Goal: Transaction & Acquisition: Purchase product/service

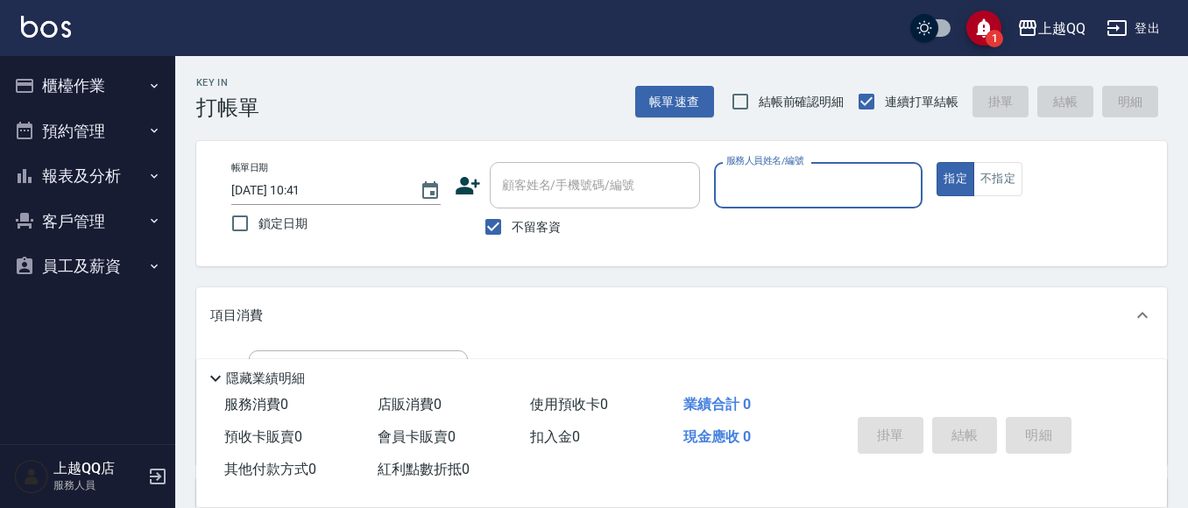
click at [114, 88] on button "櫃檯作業" at bounding box center [87, 86] width 161 height 46
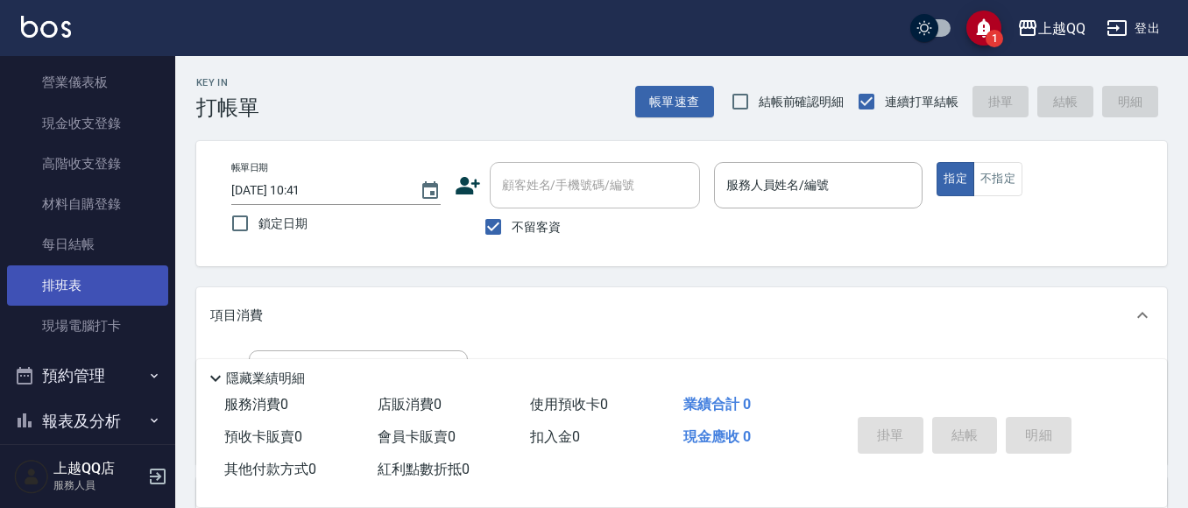
scroll to position [175, 0]
drag, startPoint x: 107, startPoint y: 329, endPoint x: 510, endPoint y: 336, distance: 403.2
click at [107, 329] on link "現場電腦打卡" at bounding box center [87, 325] width 161 height 40
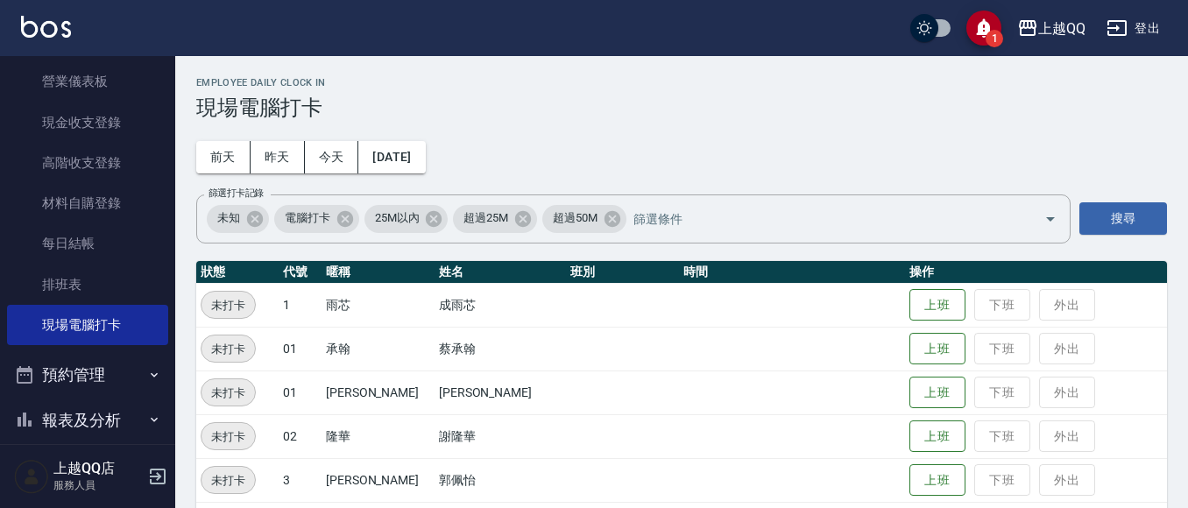
scroll to position [174, 0]
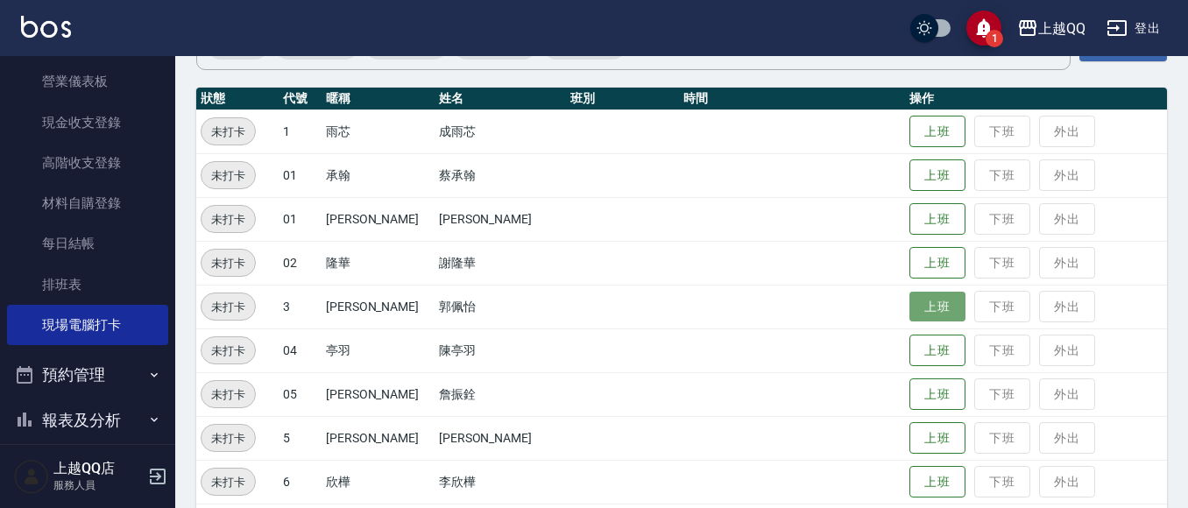
click at [922, 315] on button "上班" at bounding box center [938, 307] width 56 height 31
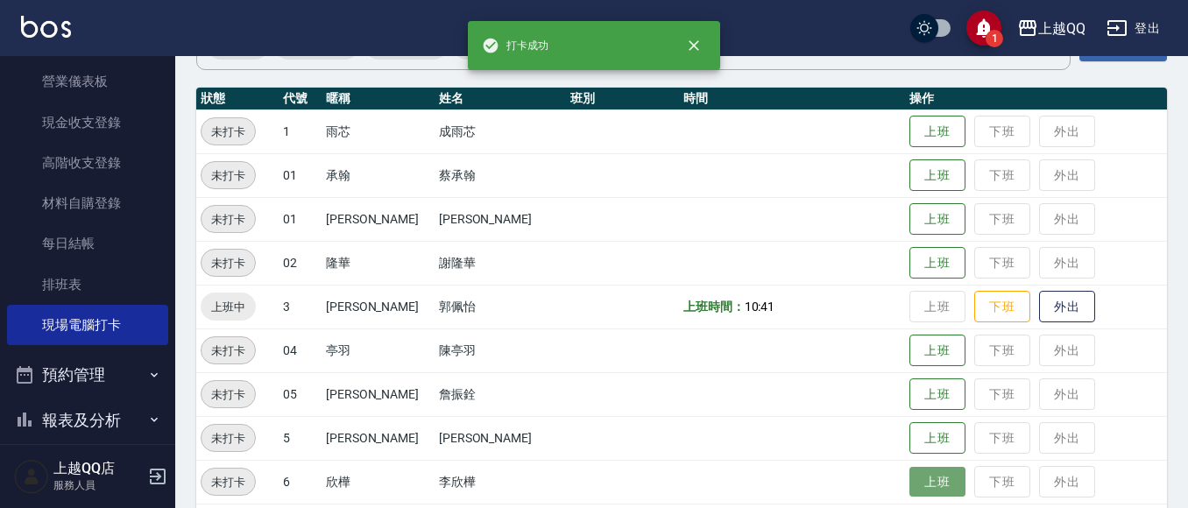
click at [910, 482] on button "上班" at bounding box center [938, 482] width 56 height 31
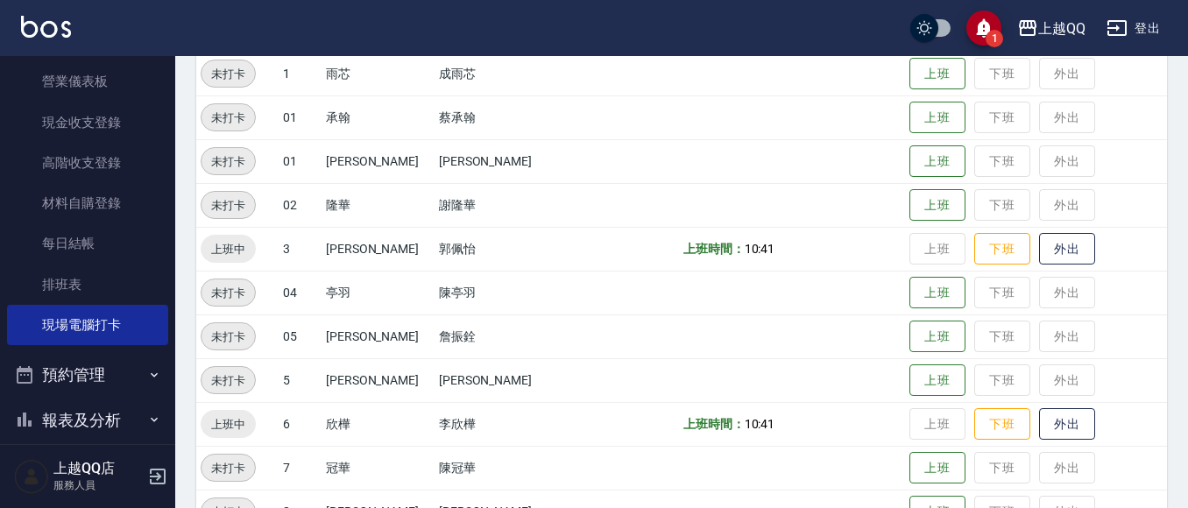
scroll to position [349, 0]
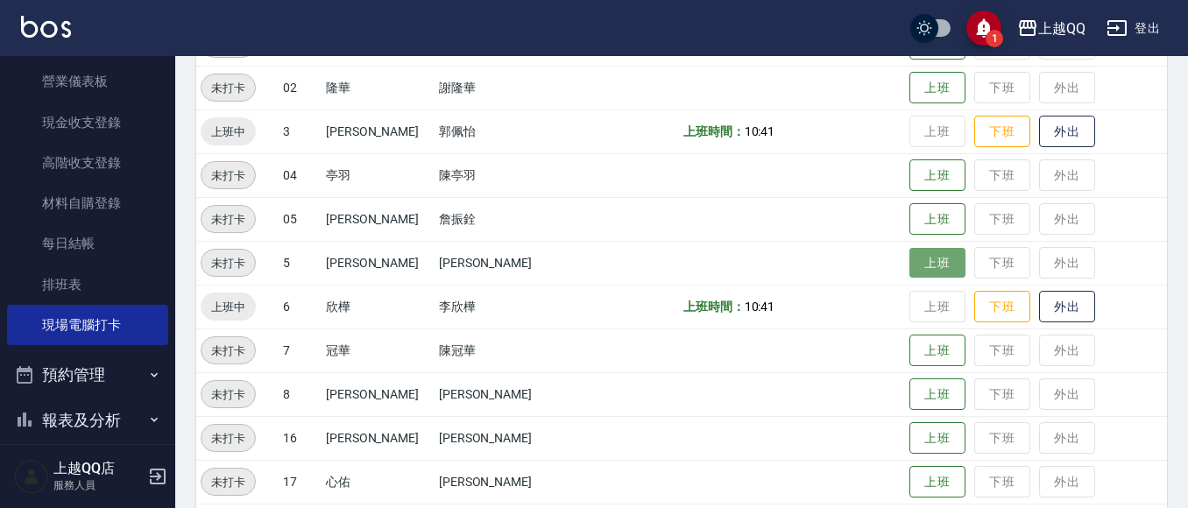
click at [913, 258] on button "上班" at bounding box center [938, 263] width 56 height 31
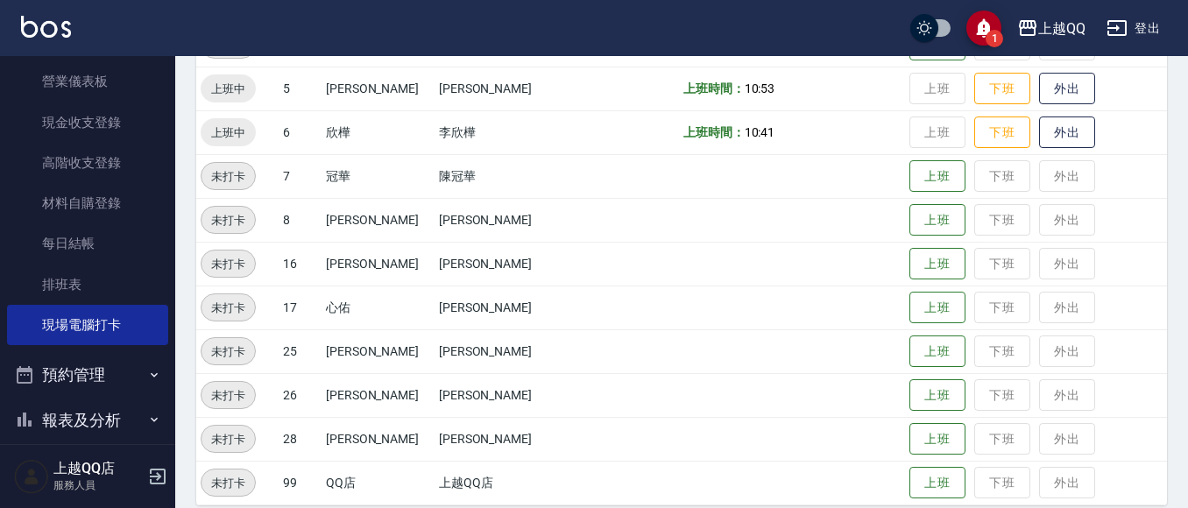
scroll to position [524, 0]
drag, startPoint x: 893, startPoint y: 401, endPoint x: 896, endPoint y: 361, distance: 40.4
click at [896, 361] on tbody "未打卡 1 雨芯 成雨芯 上班 下班 外出 未打卡 01 承翰 [PERSON_NAME] 上班 下班 外出 未打卡 01 [PERSON_NAME] [PE…" at bounding box center [681, 131] width 971 height 745
click at [935, 340] on button "上班" at bounding box center [938, 351] width 56 height 31
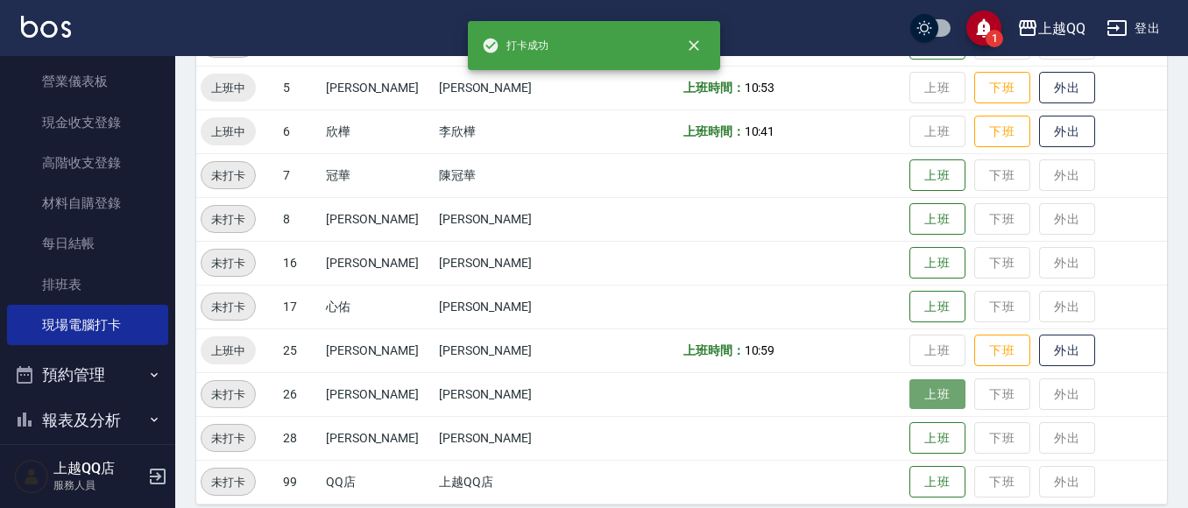
click at [910, 406] on button "上班" at bounding box center [938, 394] width 56 height 31
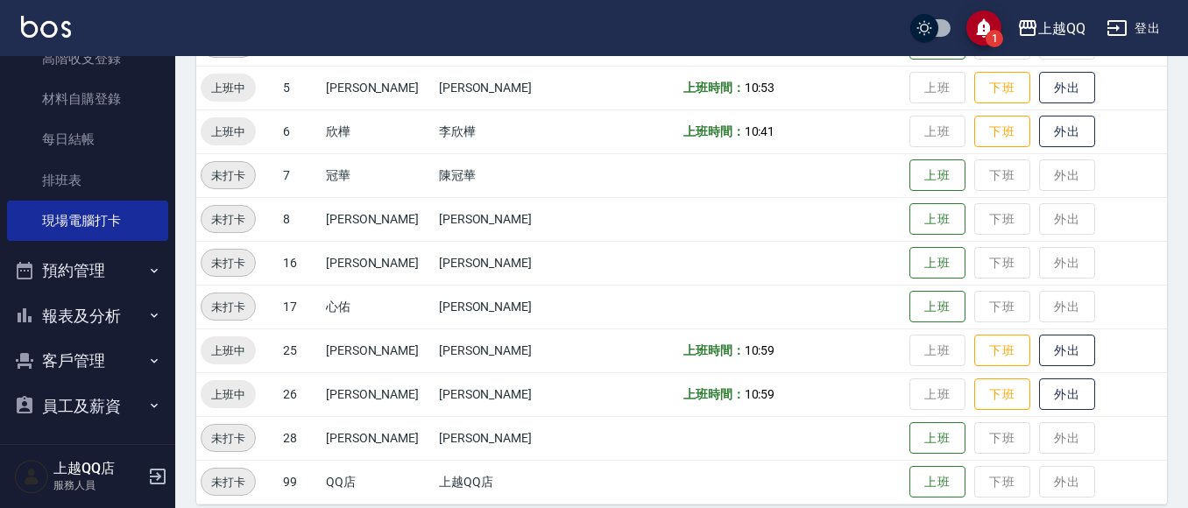
scroll to position [285, 0]
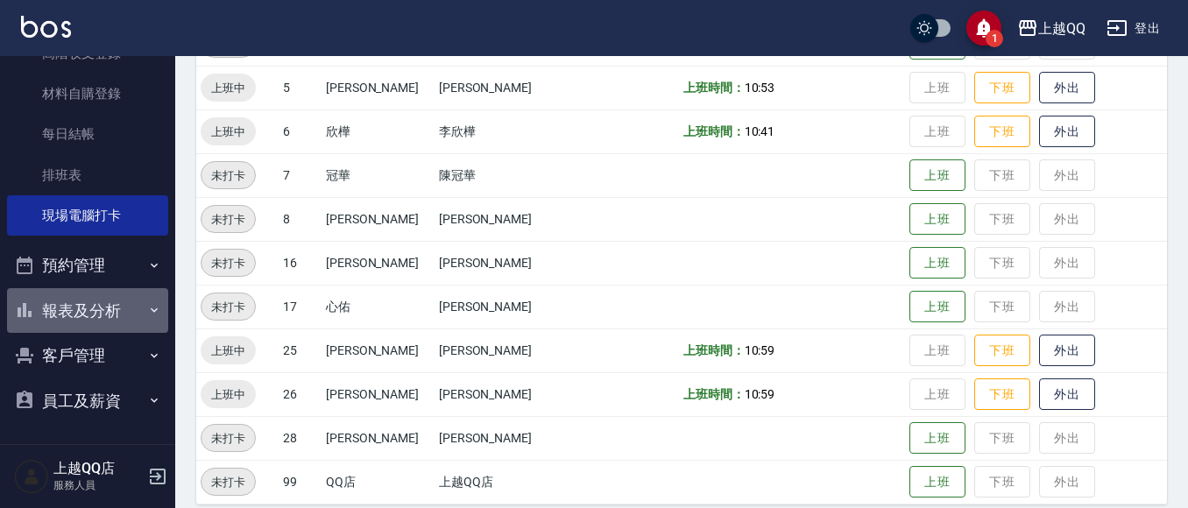
click at [125, 306] on button "報表及分析" at bounding box center [87, 311] width 161 height 46
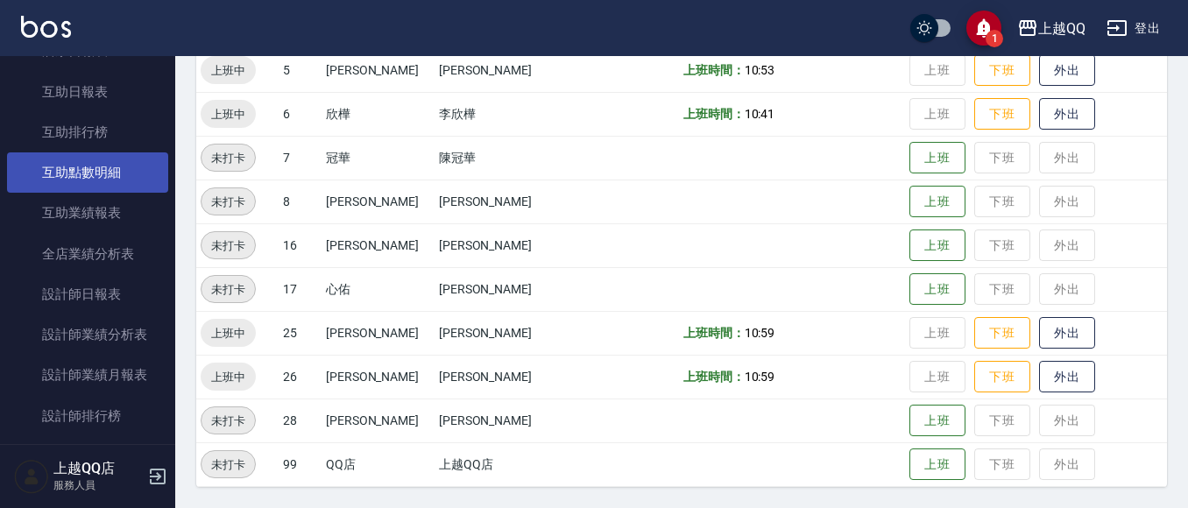
scroll to position [635, 0]
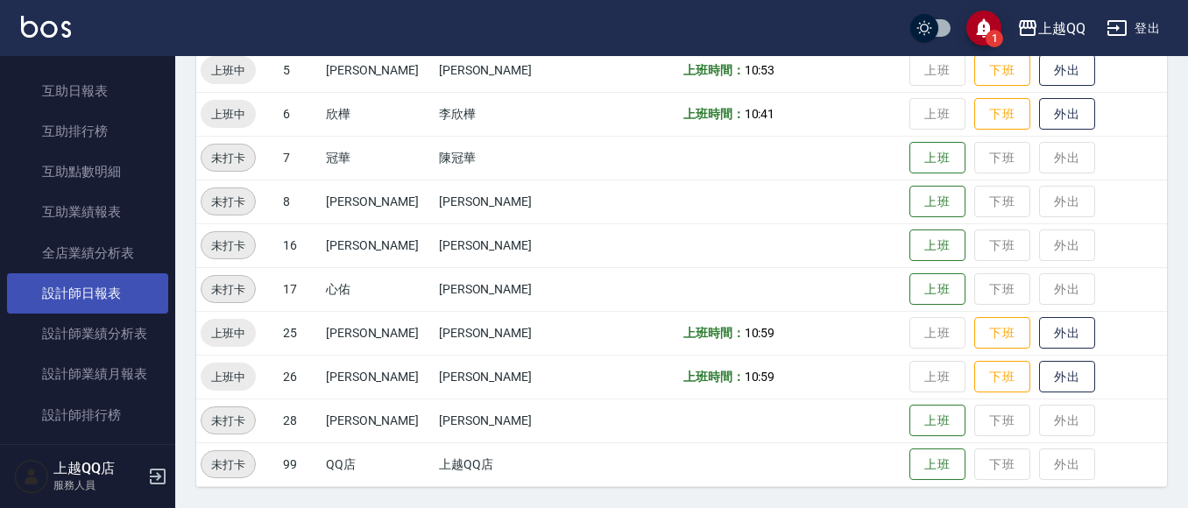
click at [138, 310] on link "設計師日報表" at bounding box center [87, 293] width 161 height 40
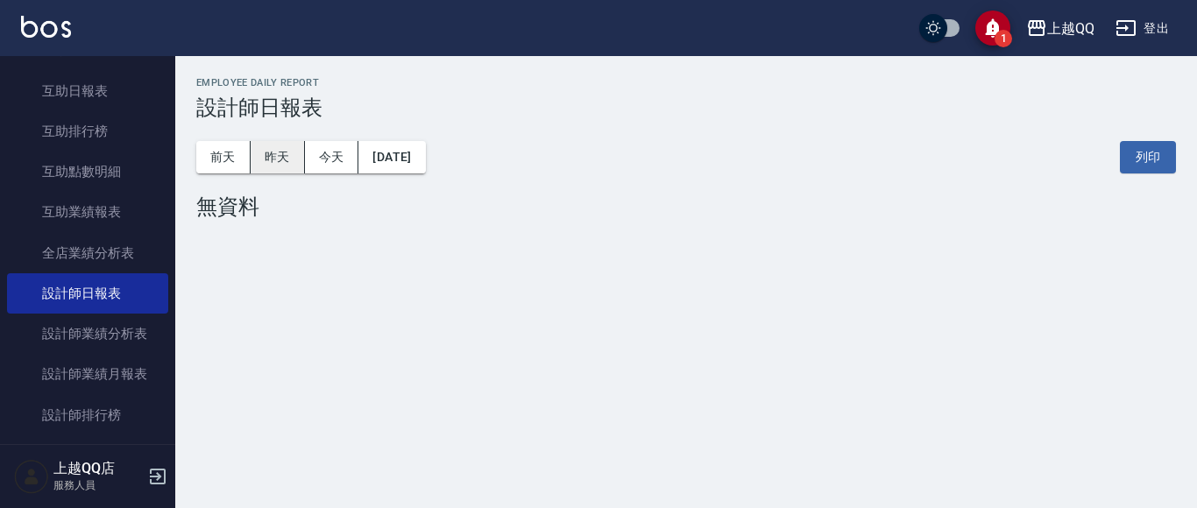
click at [263, 145] on button "昨天" at bounding box center [278, 157] width 54 height 32
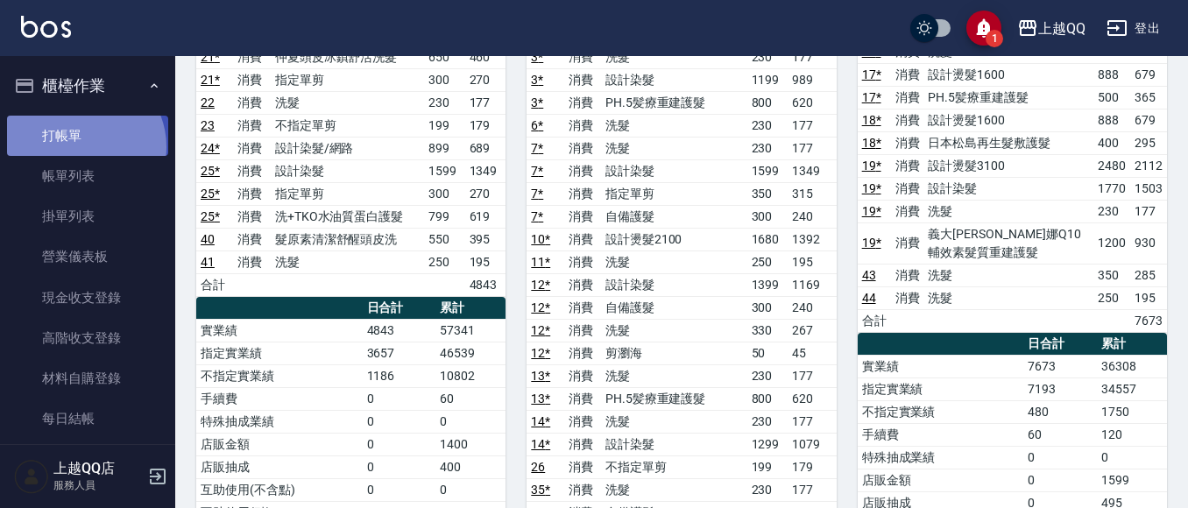
click at [82, 146] on link "打帳單" at bounding box center [87, 136] width 161 height 40
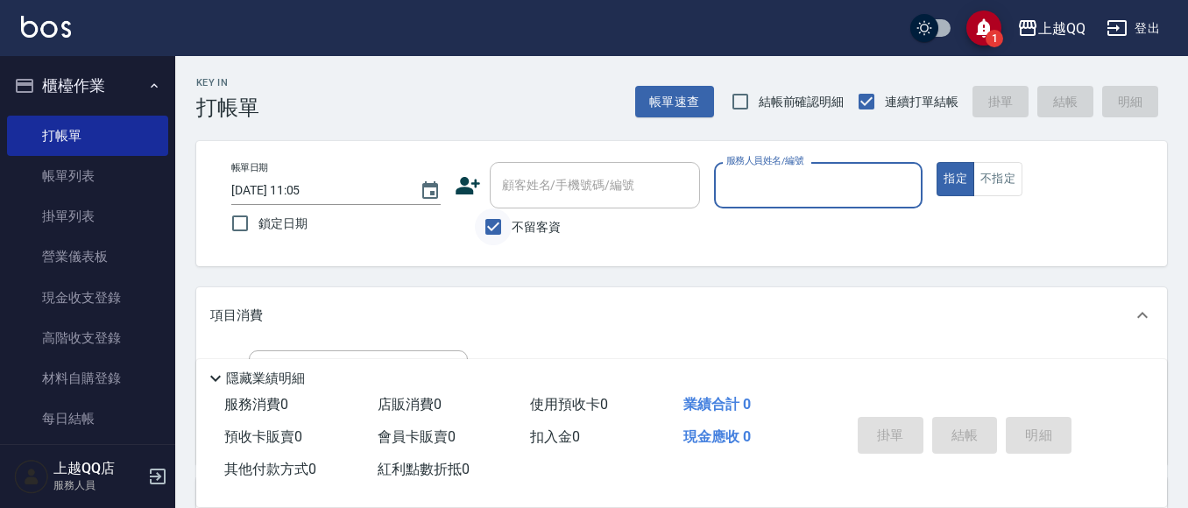
click at [504, 229] on input "不留客資" at bounding box center [493, 227] width 37 height 37
checkbox input "false"
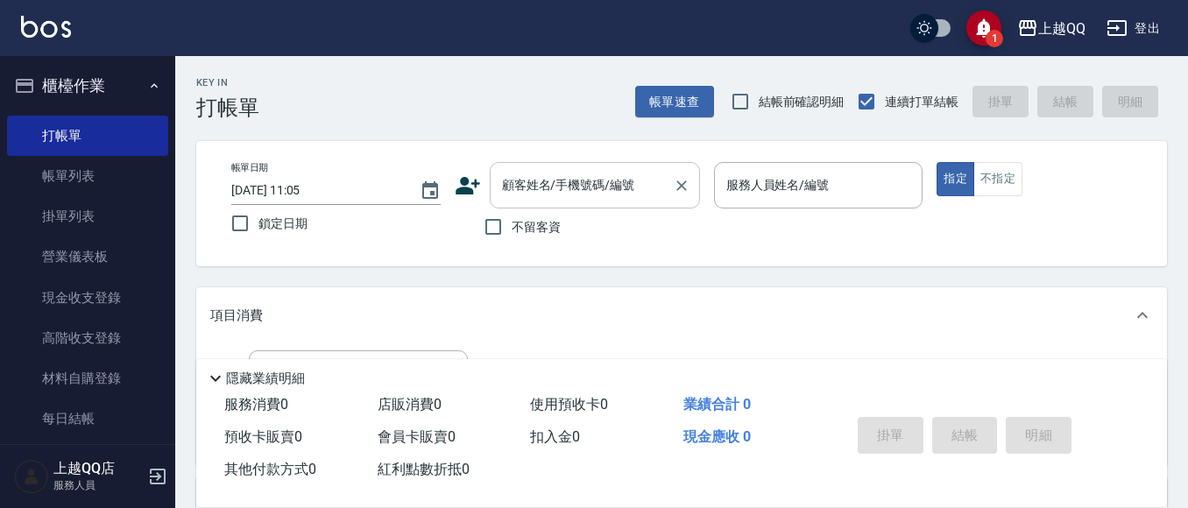
click at [548, 192] on div "顧客姓名/手機號碼/編號 顧客姓名/手機號碼/編號" at bounding box center [595, 185] width 210 height 46
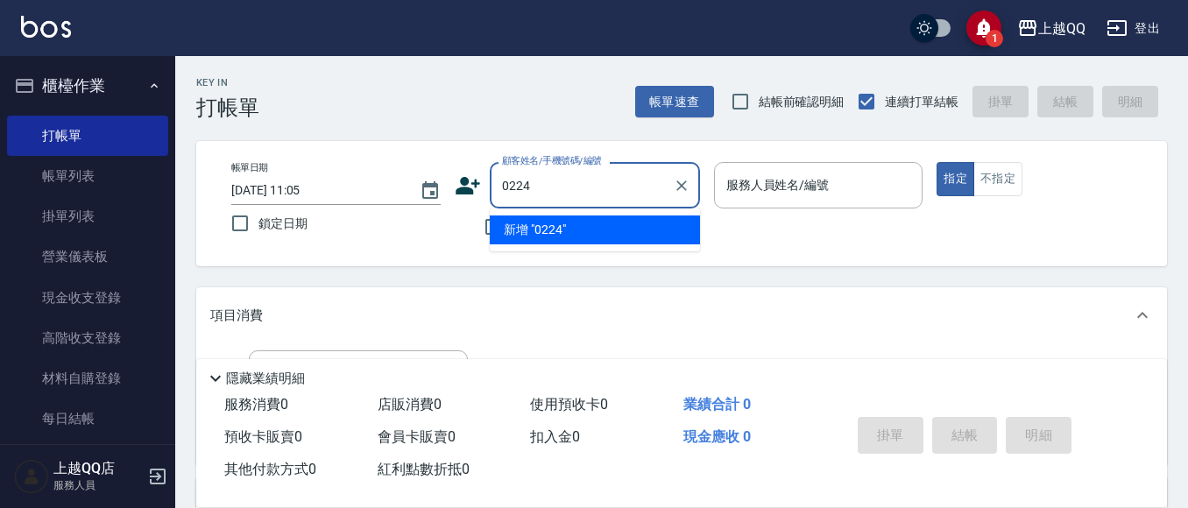
type input "0224"
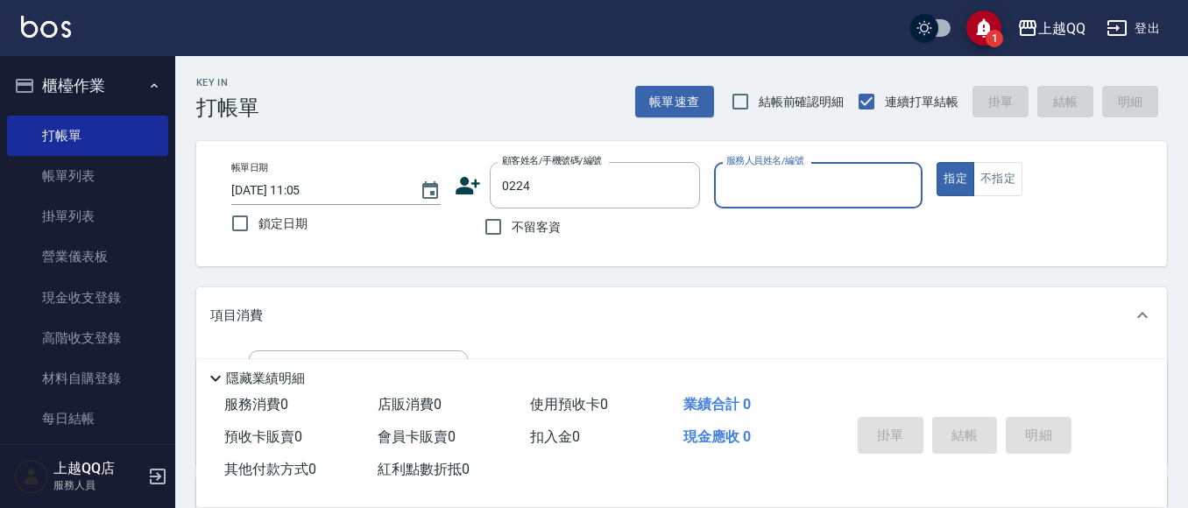
click at [937, 162] on button "指定" at bounding box center [956, 179] width 38 height 34
type button "true"
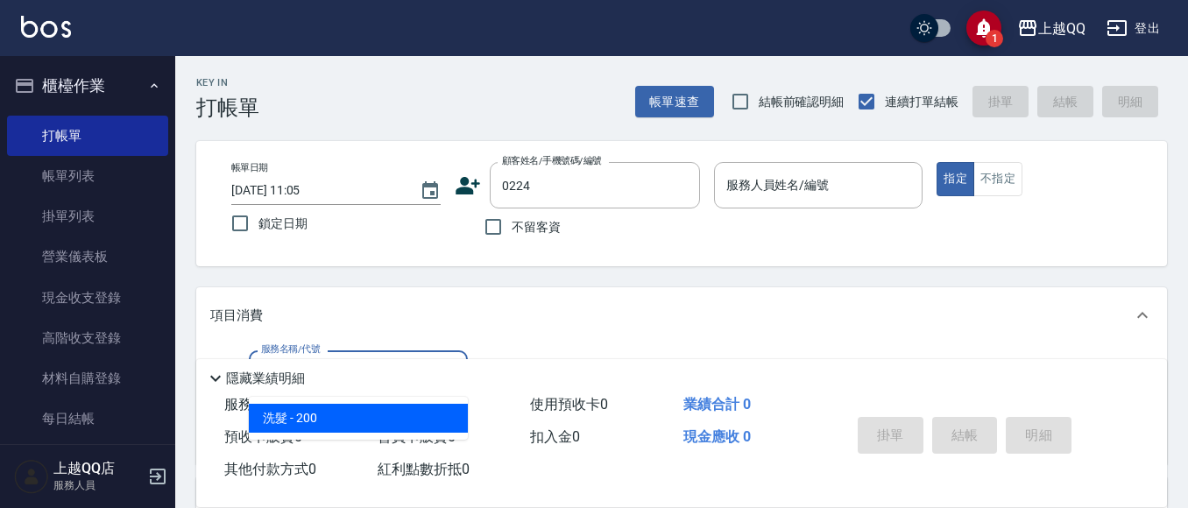
type input "101"
type input "[PERSON_NAME]/0910931053/0224"
type input "洗髮(101)"
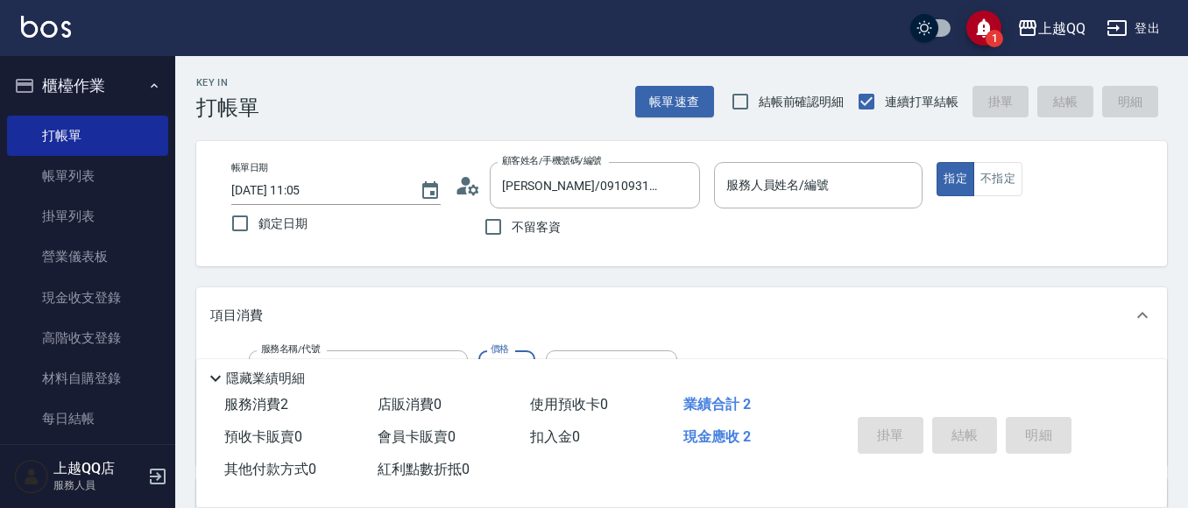
type input "28"
type input "佩怡-3"
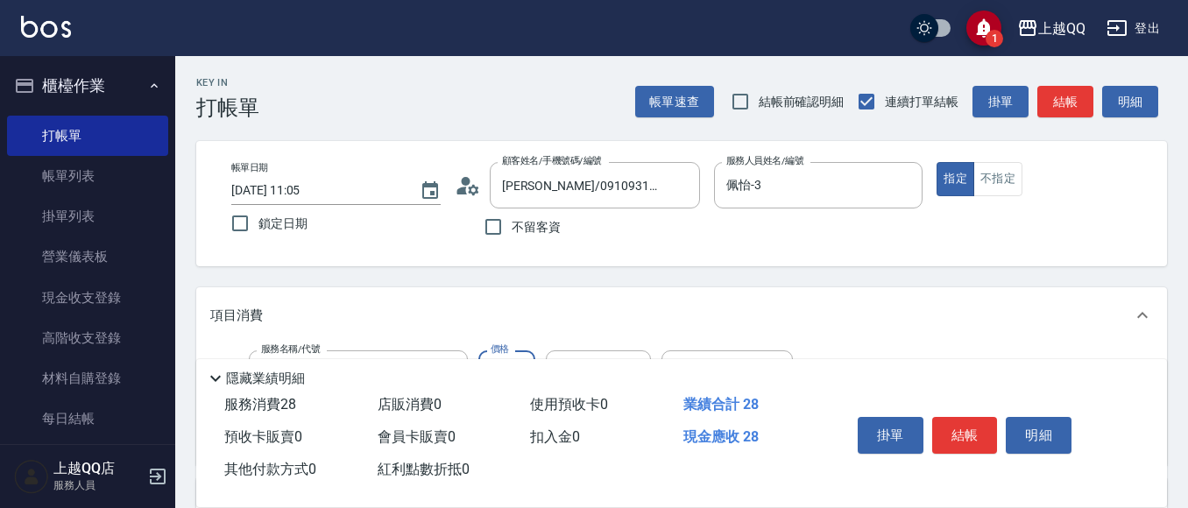
type input "280"
type input "佩怡-3"
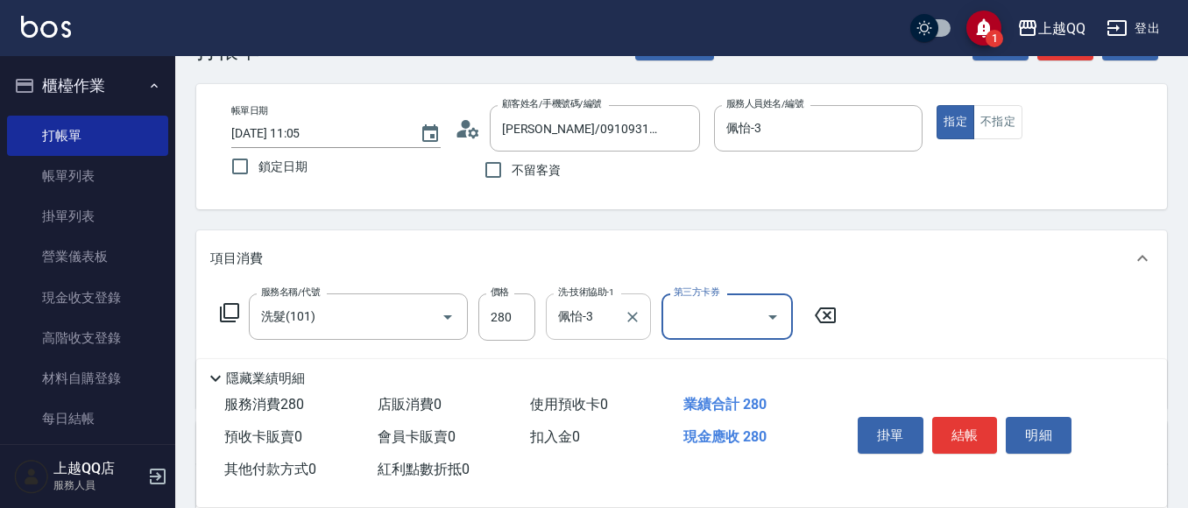
scroll to position [88, 0]
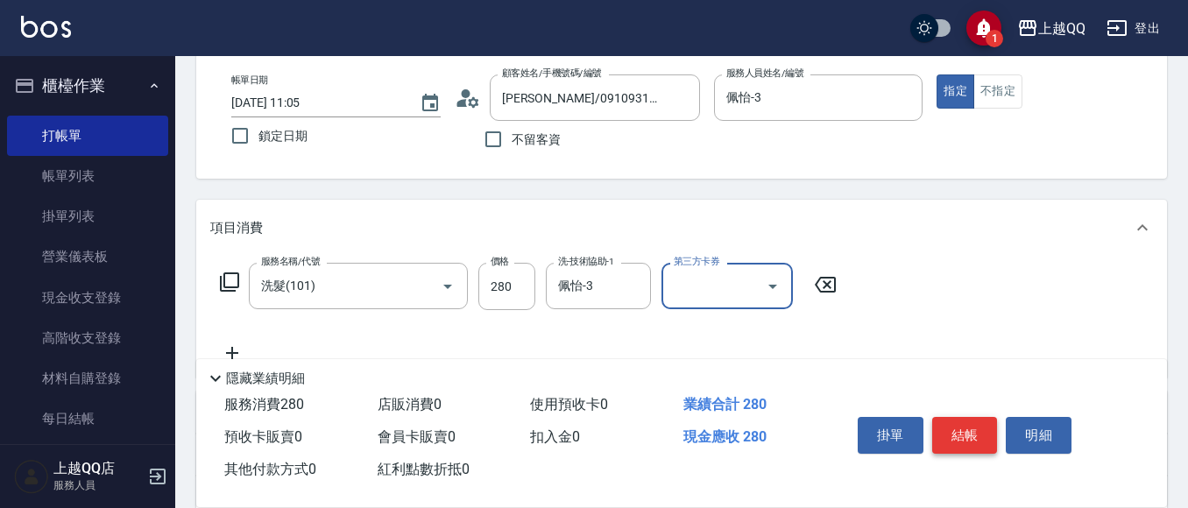
click at [955, 421] on button "結帳" at bounding box center [965, 435] width 66 height 37
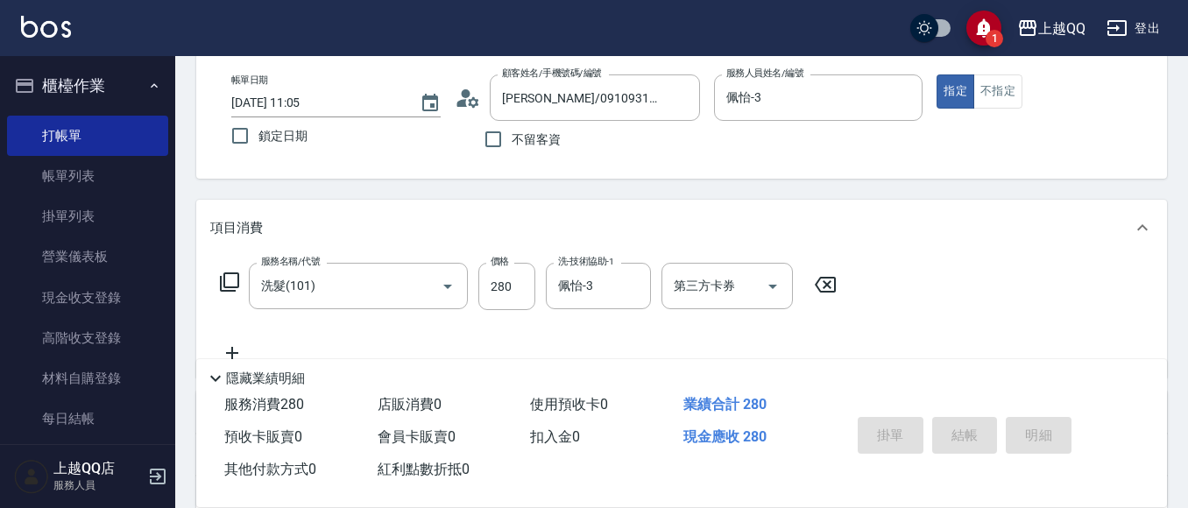
type input "[DATE] 11:45"
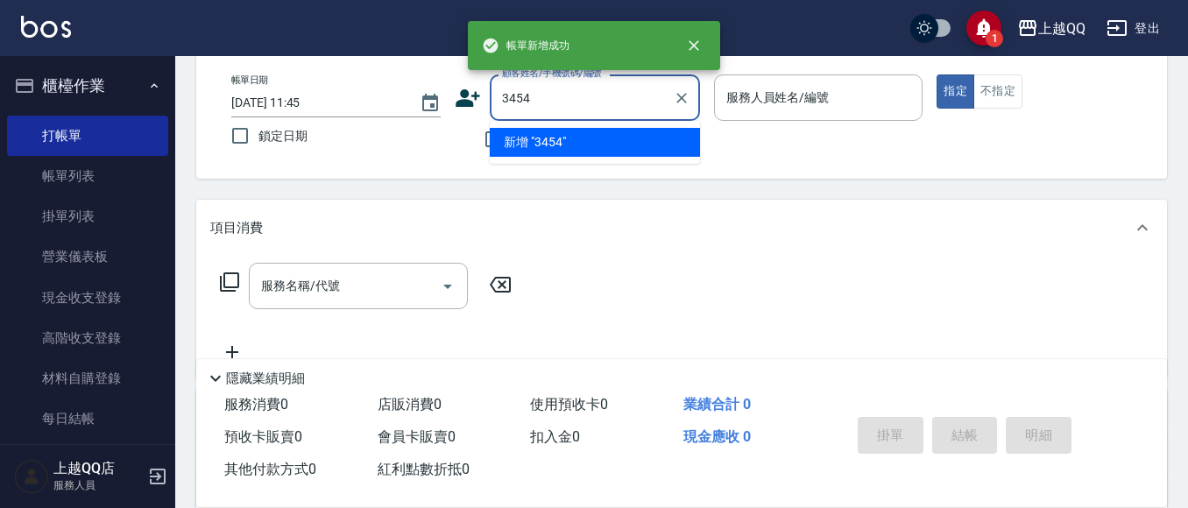
type input "3454"
click at [937, 74] on button "指定" at bounding box center [956, 91] width 38 height 34
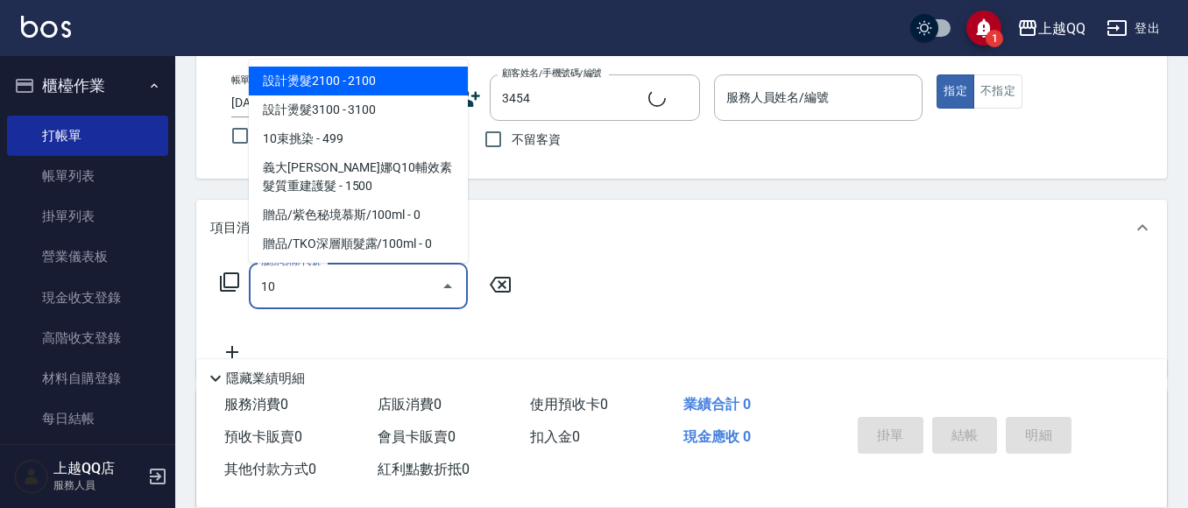
type input "101"
type input "[PERSON_NAME]/0987812026/3454"
type input "101"
type input "佩怡-3"
type input "洗髮(101)"
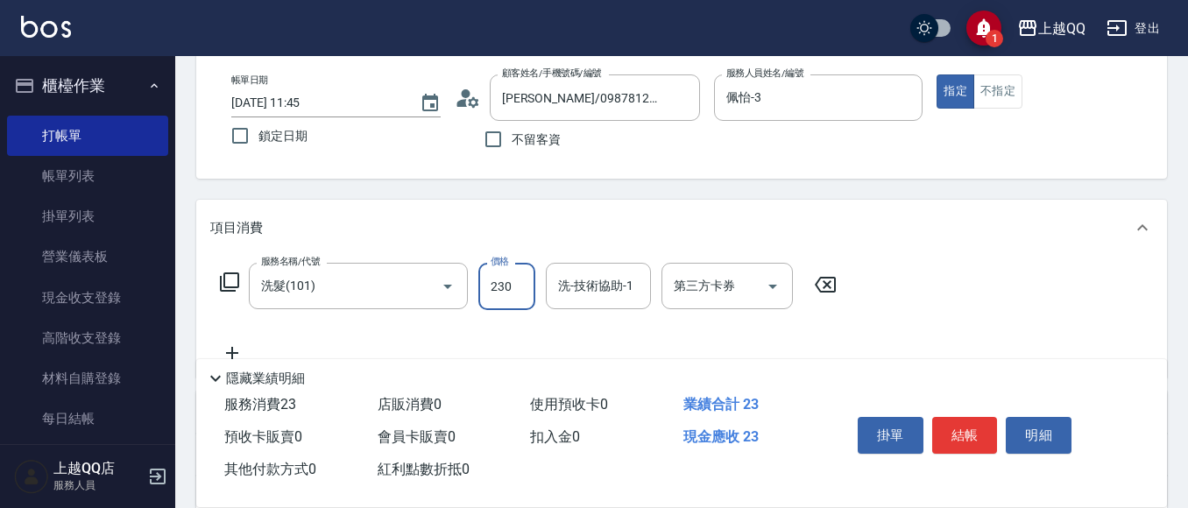
type input "230"
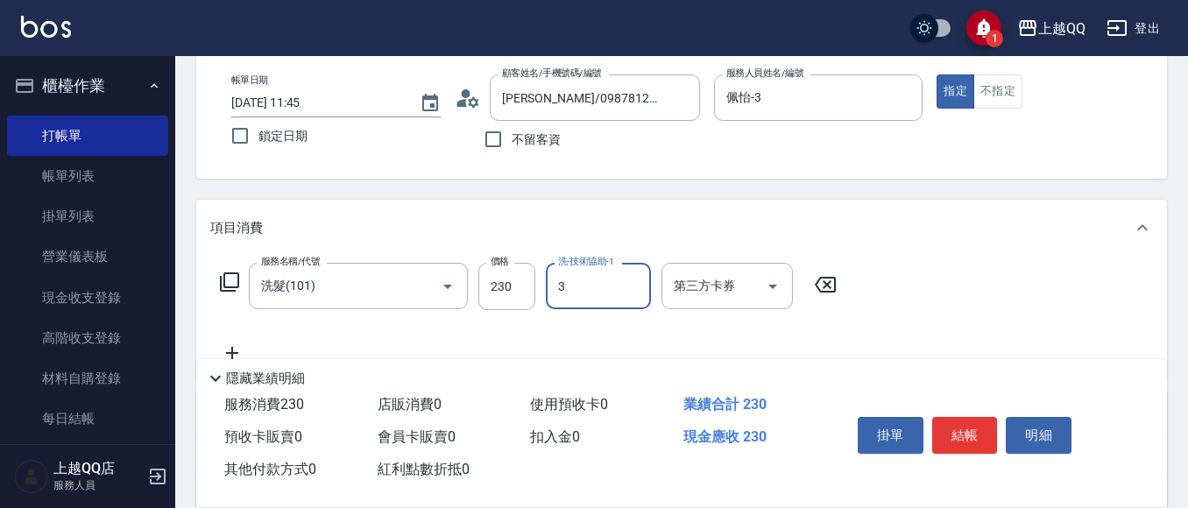
type input "佩怡-3"
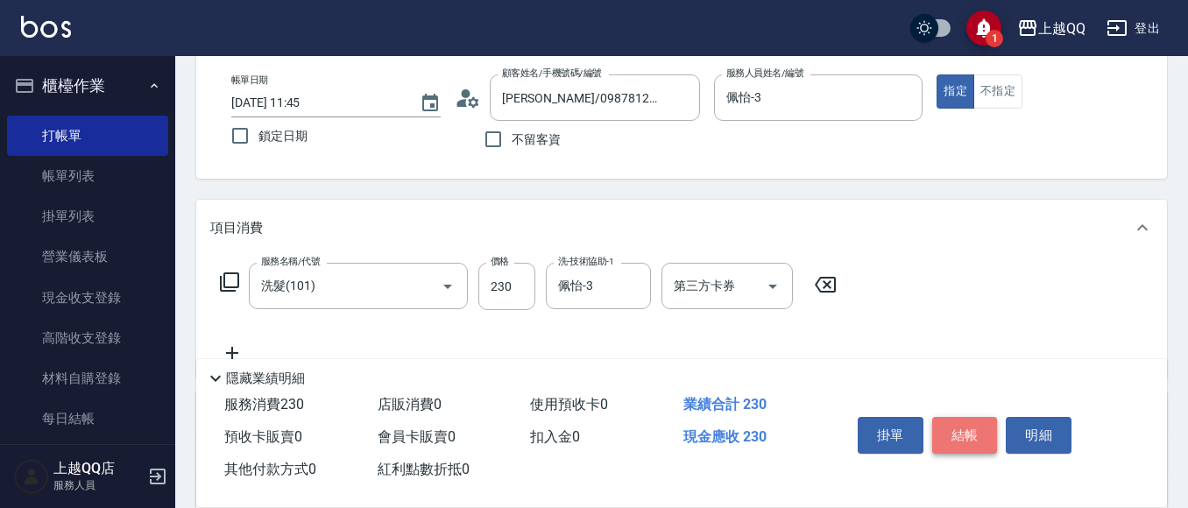
click at [953, 432] on button "結帳" at bounding box center [965, 435] width 66 height 37
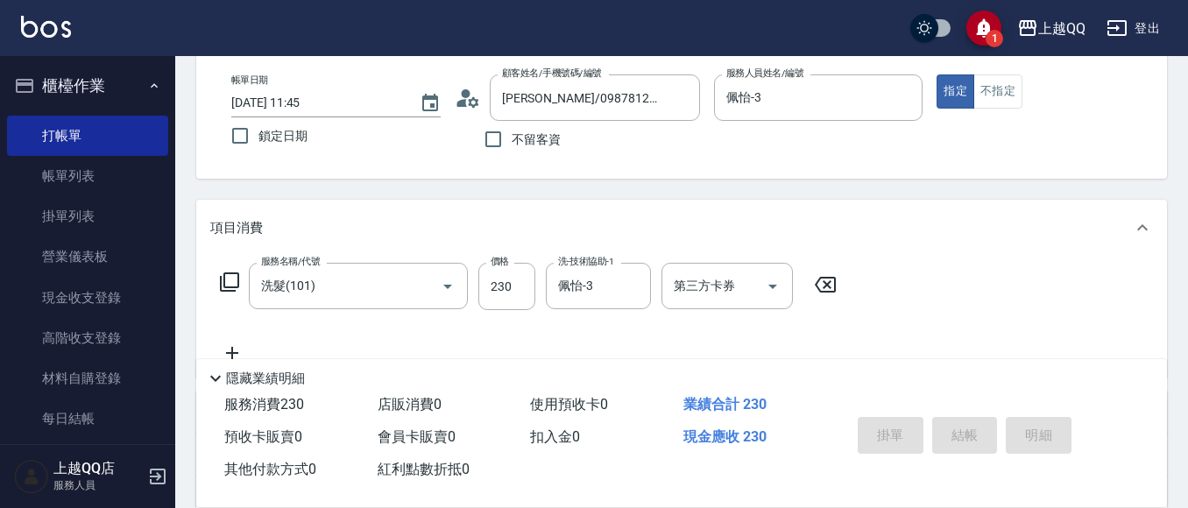
type input "[DATE] 11:46"
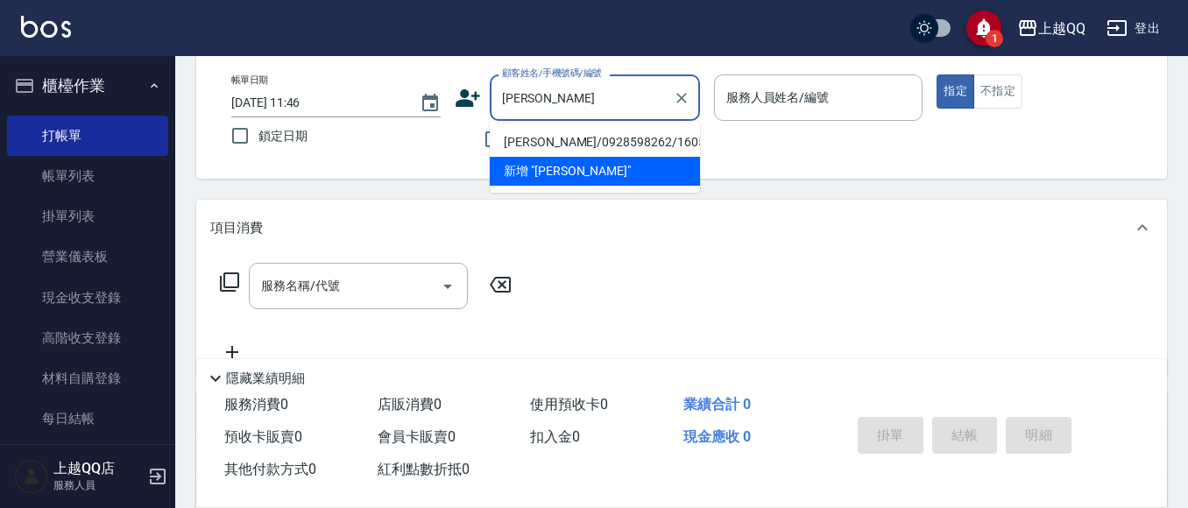
click at [591, 145] on li "[PERSON_NAME]/0928598262/1605" at bounding box center [595, 142] width 210 height 29
type input "[PERSON_NAME]/0928598262/1605"
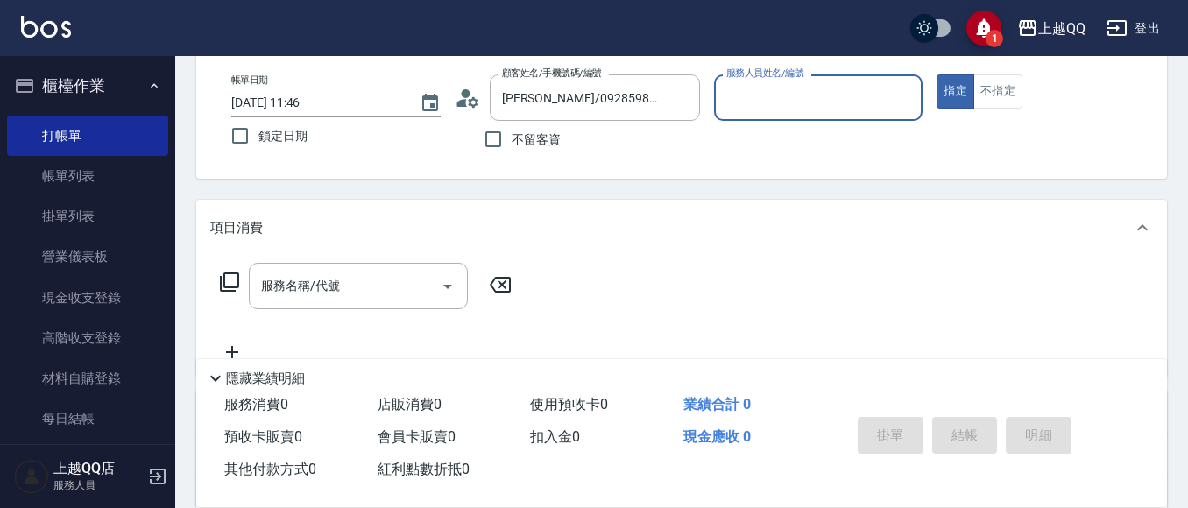
type input "佩怡-3"
click at [344, 290] on input "服務名稱/代號" at bounding box center [345, 286] width 177 height 31
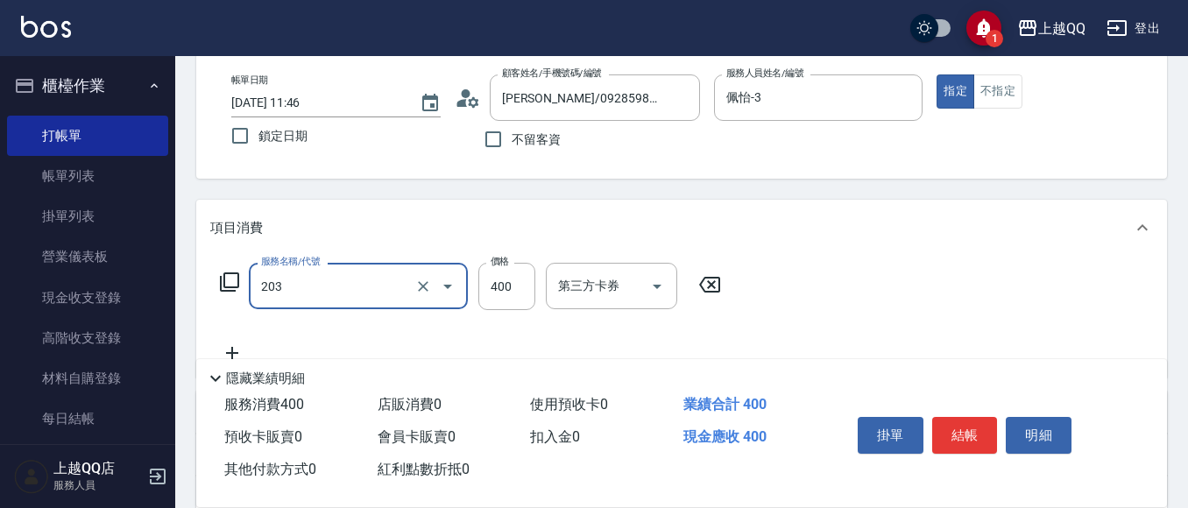
type input "指定單剪(203)"
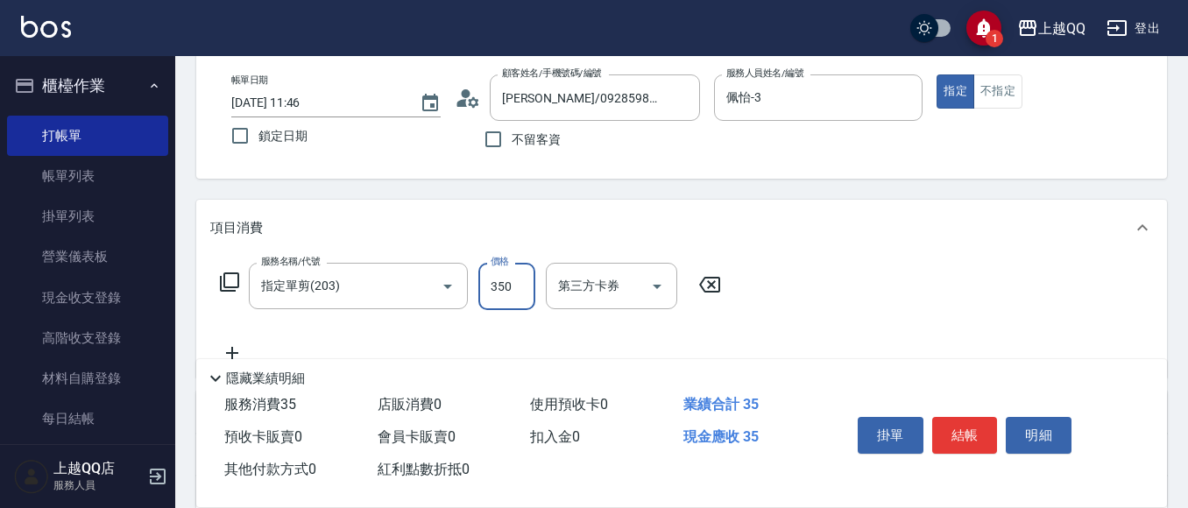
type input "350"
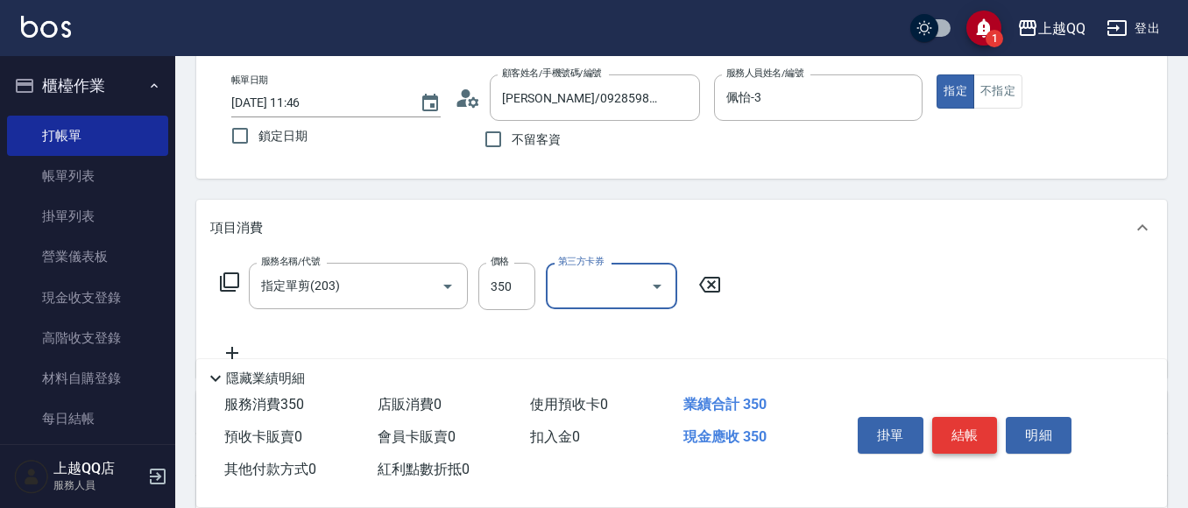
click at [972, 425] on button "結帳" at bounding box center [965, 435] width 66 height 37
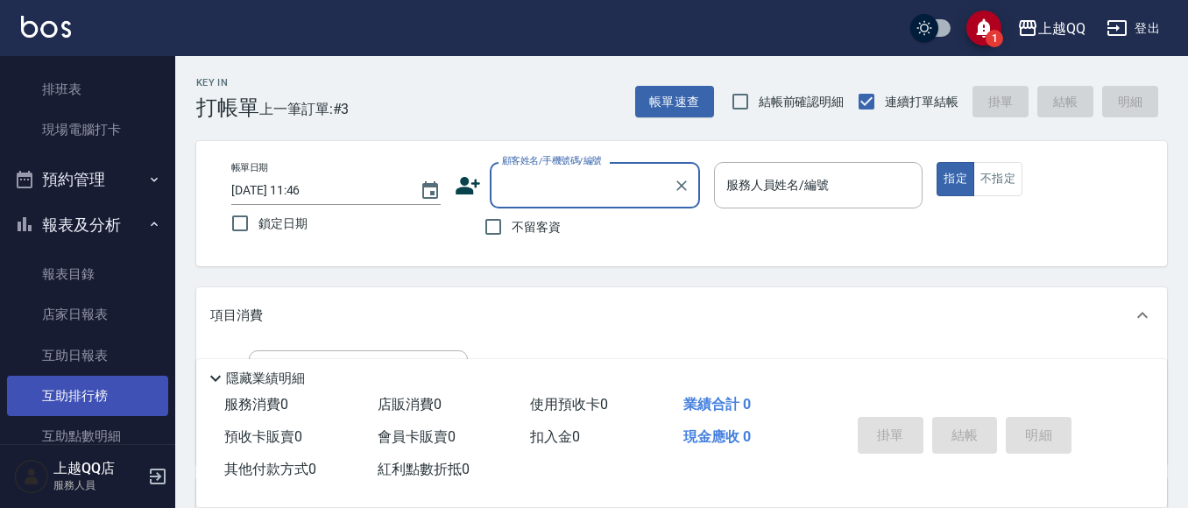
scroll to position [526, 0]
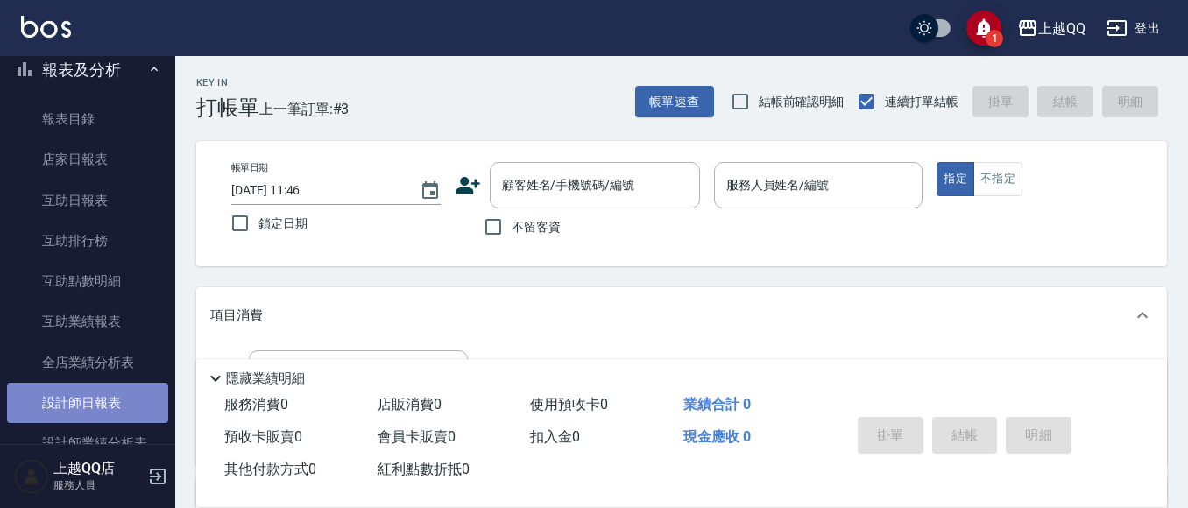
click at [103, 408] on link "設計師日報表" at bounding box center [87, 403] width 161 height 40
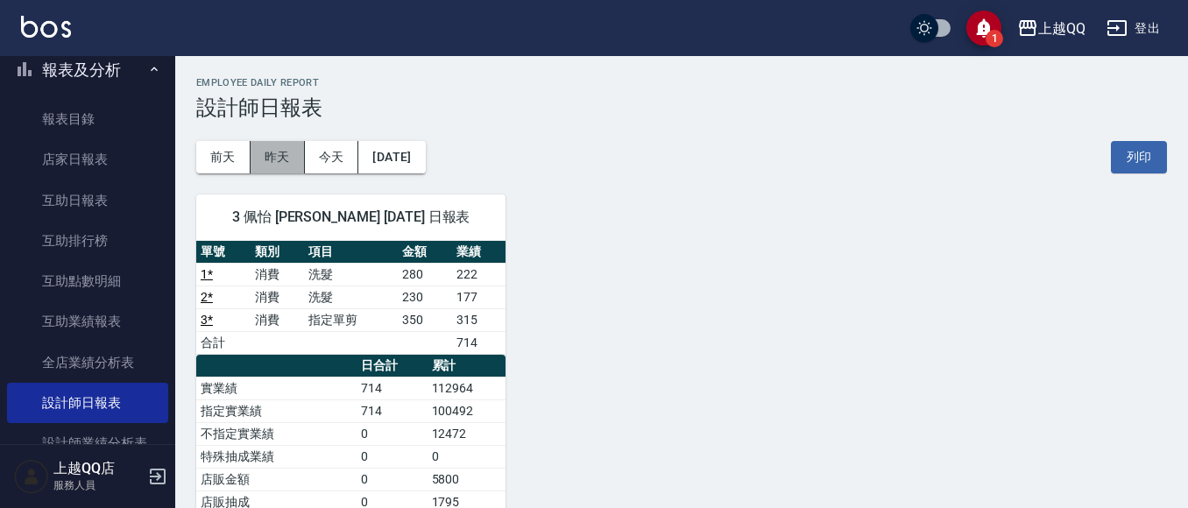
click at [272, 172] on button "昨天" at bounding box center [278, 157] width 54 height 32
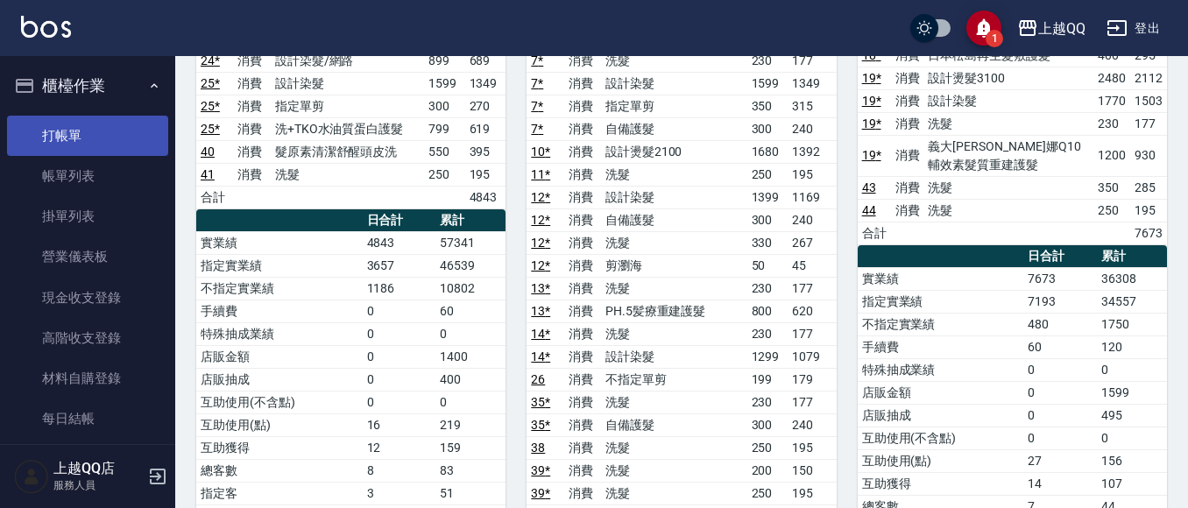
click at [95, 117] on link "打帳單" at bounding box center [87, 136] width 161 height 40
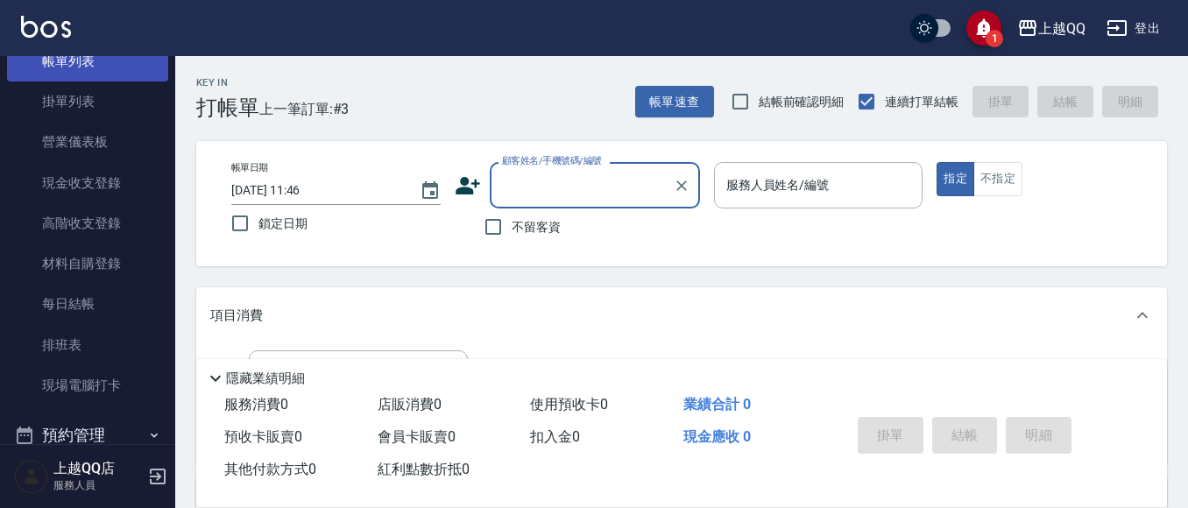
scroll to position [263, 0]
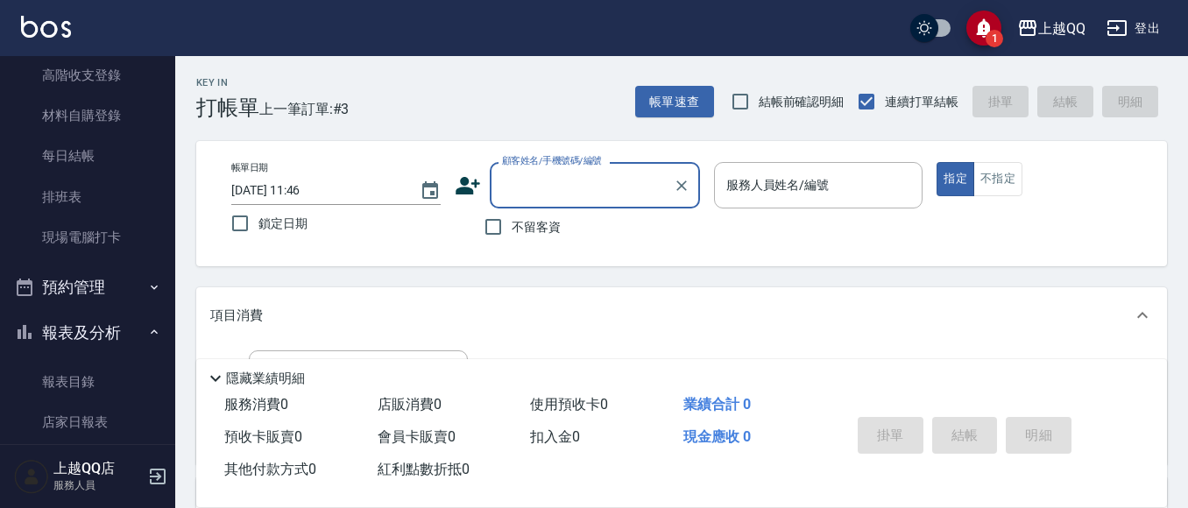
click at [99, 320] on button "報表及分析" at bounding box center [87, 333] width 161 height 46
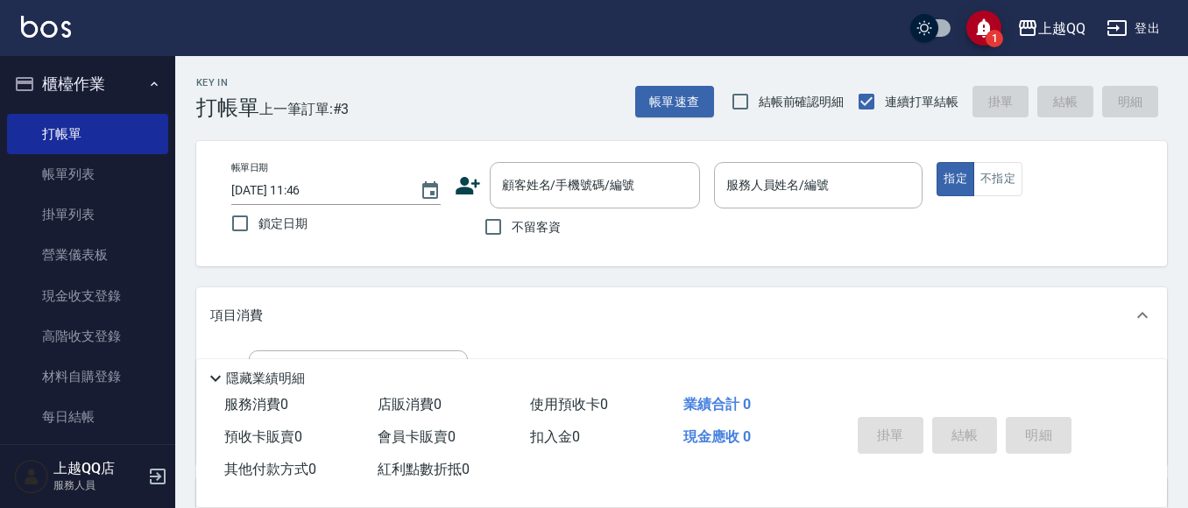
scroll to position [0, 0]
click at [633, 179] on div "顧客姓名/手機號碼/編號 顧客姓名/手機號碼/編號" at bounding box center [595, 185] width 210 height 46
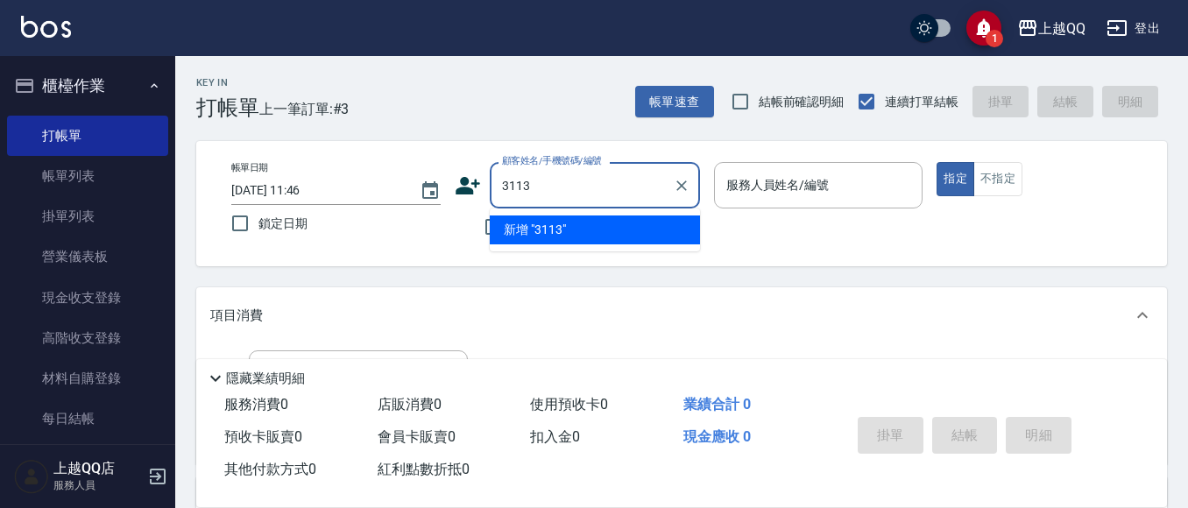
type input "3113"
click at [937, 162] on button "指定" at bounding box center [956, 179] width 38 height 34
type button "true"
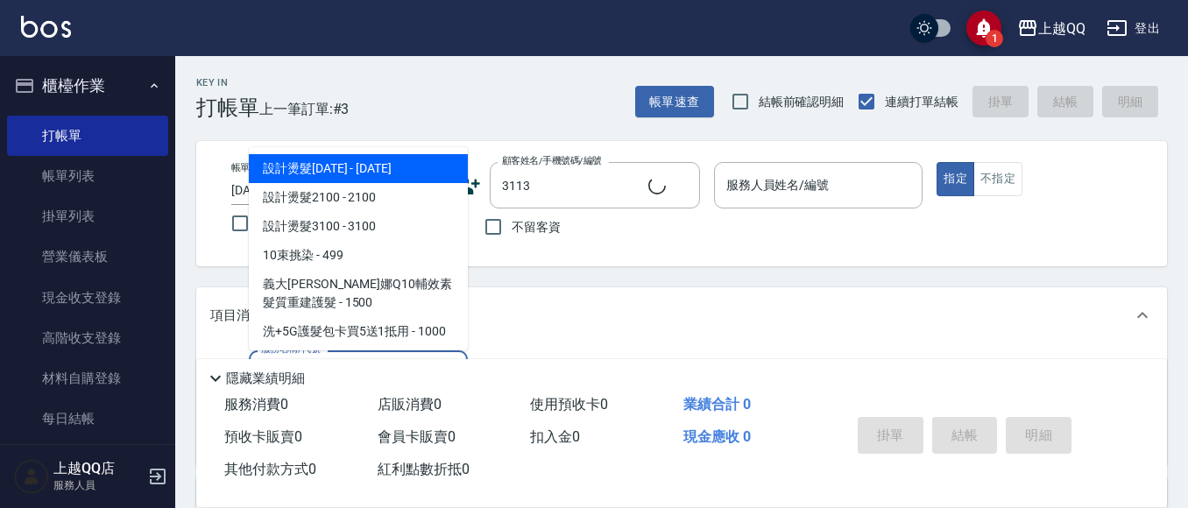
type input "11"
type input "[PERSON_NAME]/0910887186/3113"
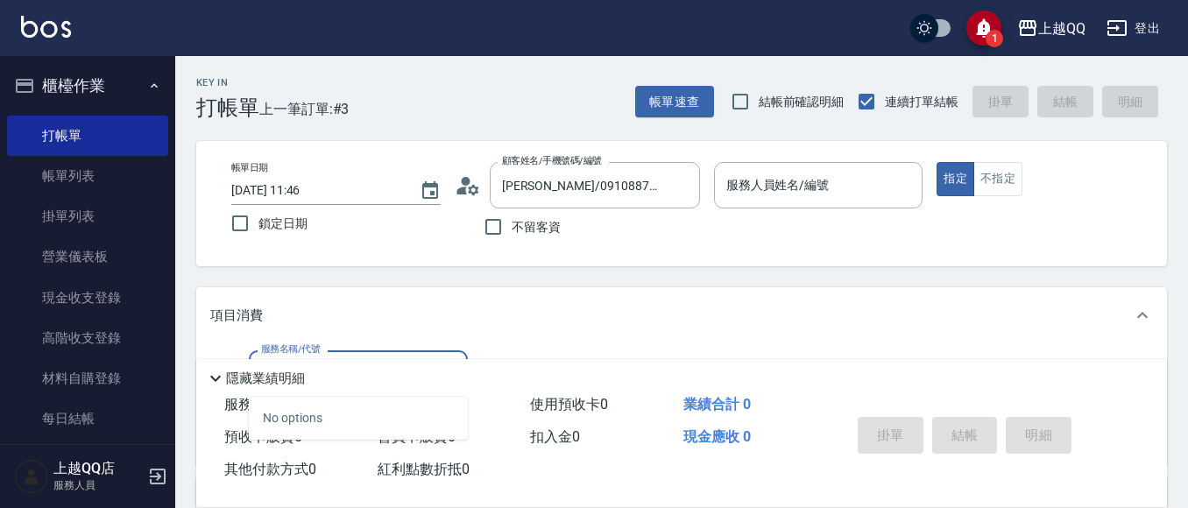
type input "佩怡-3"
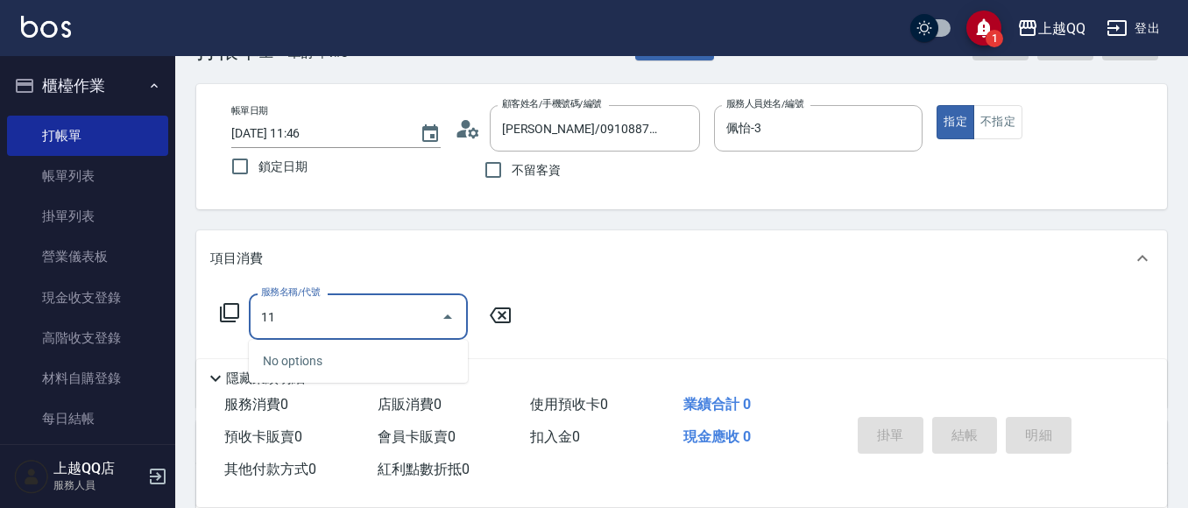
scroll to position [88, 0]
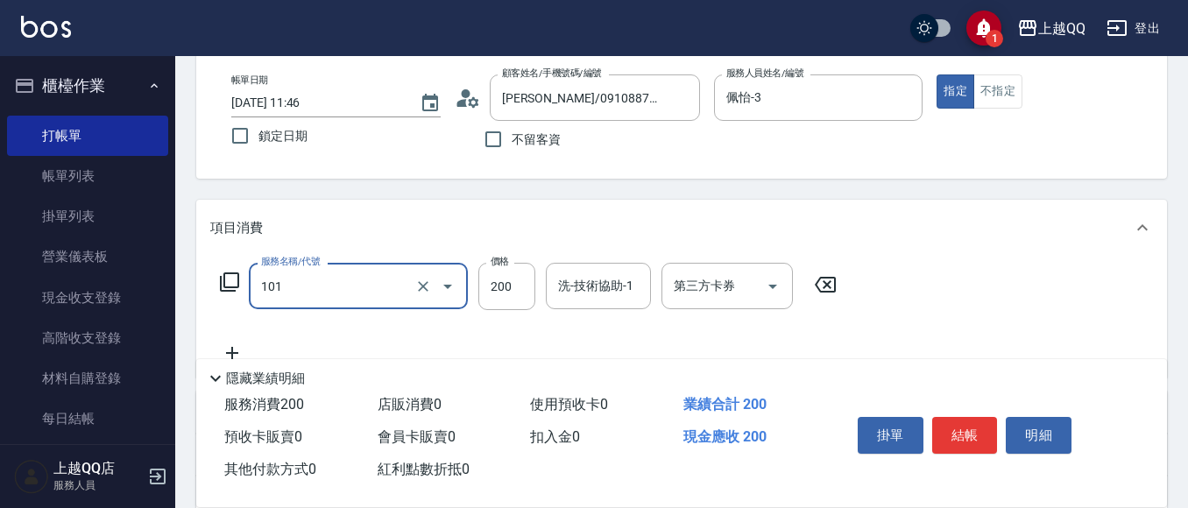
type input "洗髮(101)"
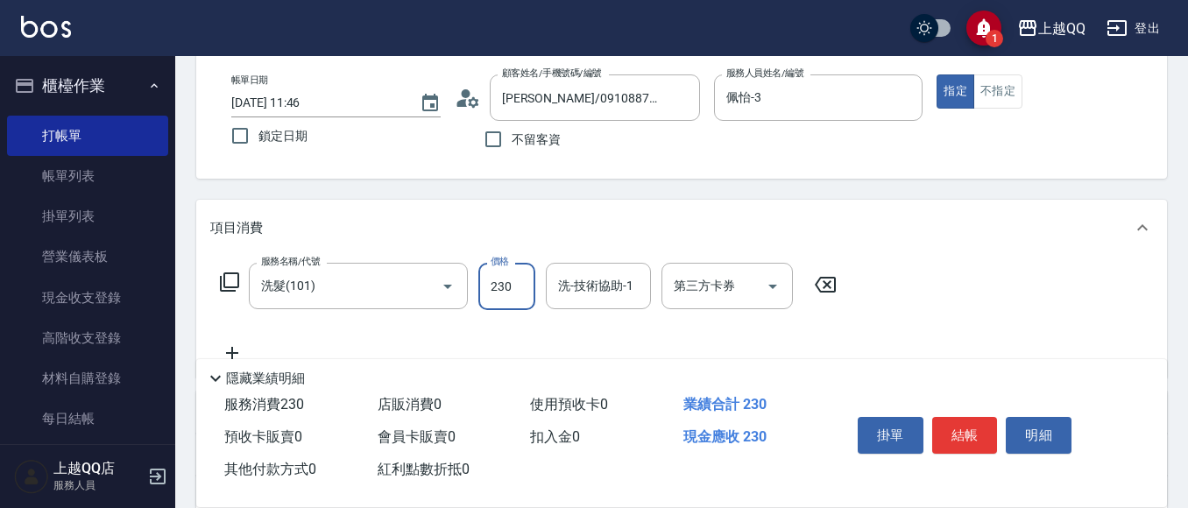
type input "230"
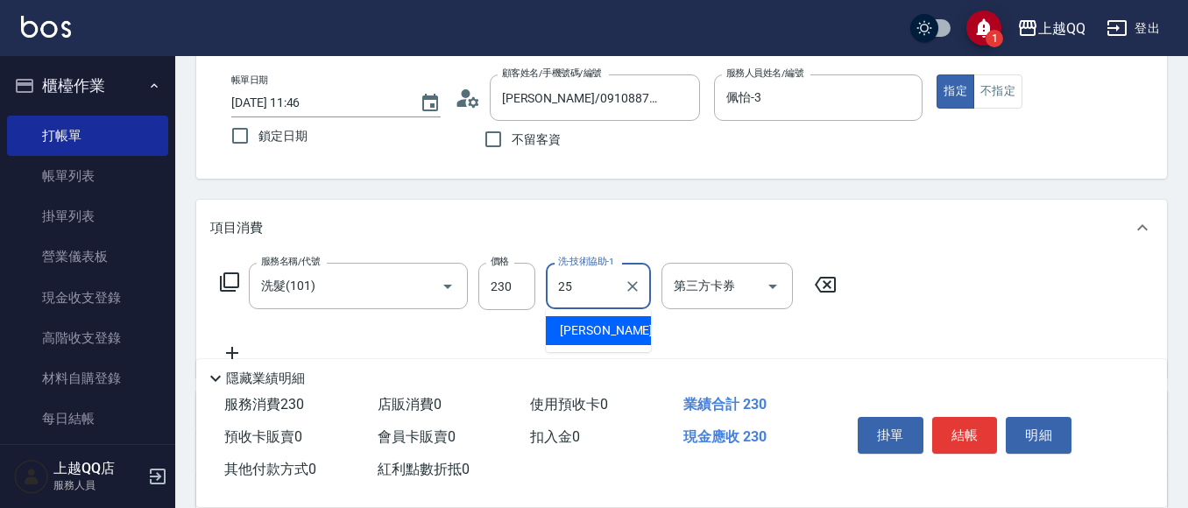
type input "[PERSON_NAME]-25"
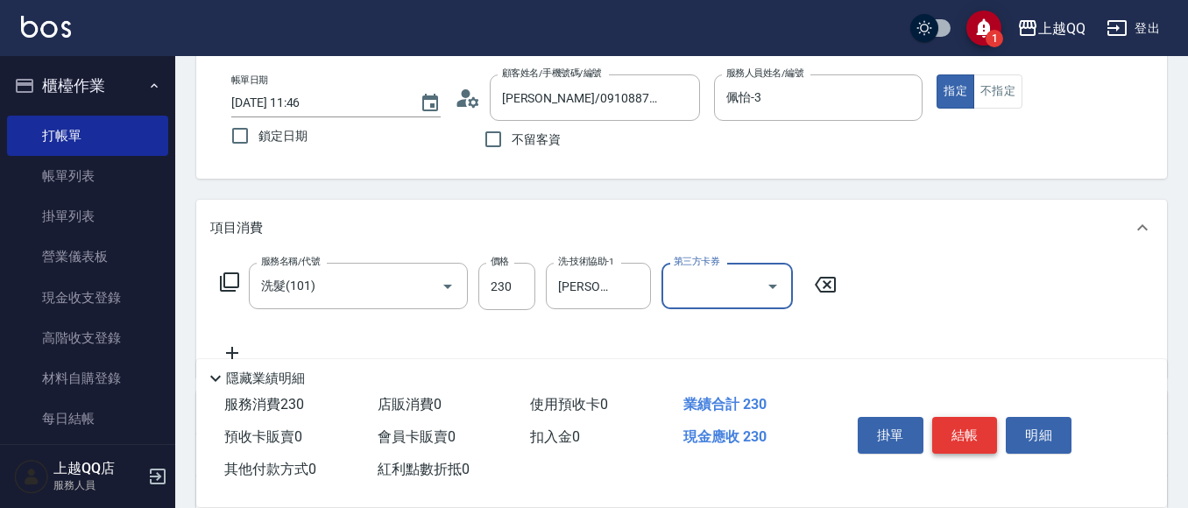
click at [975, 425] on button "結帳" at bounding box center [965, 435] width 66 height 37
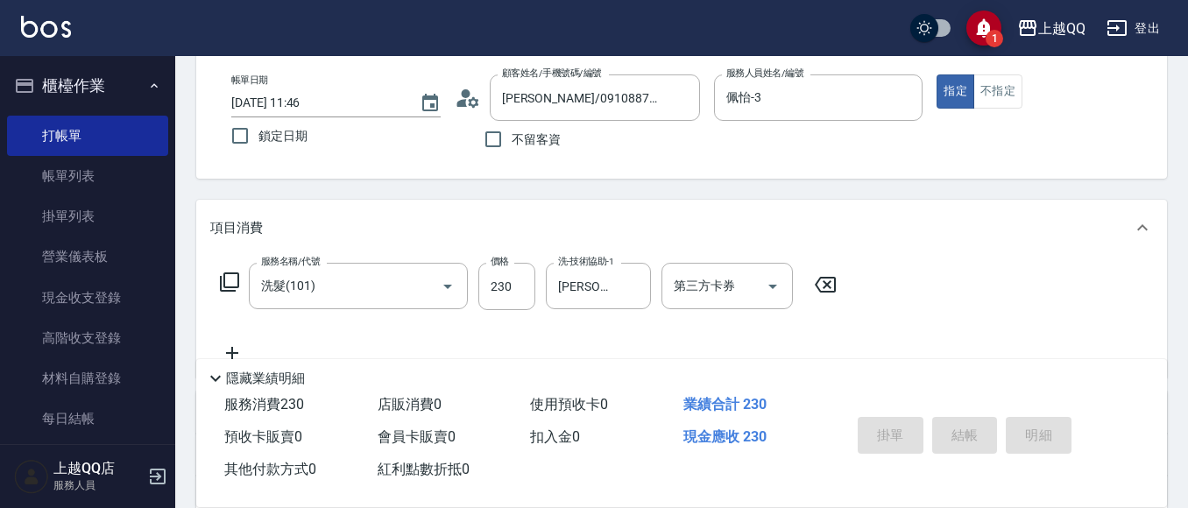
type input "[DATE] 12:09"
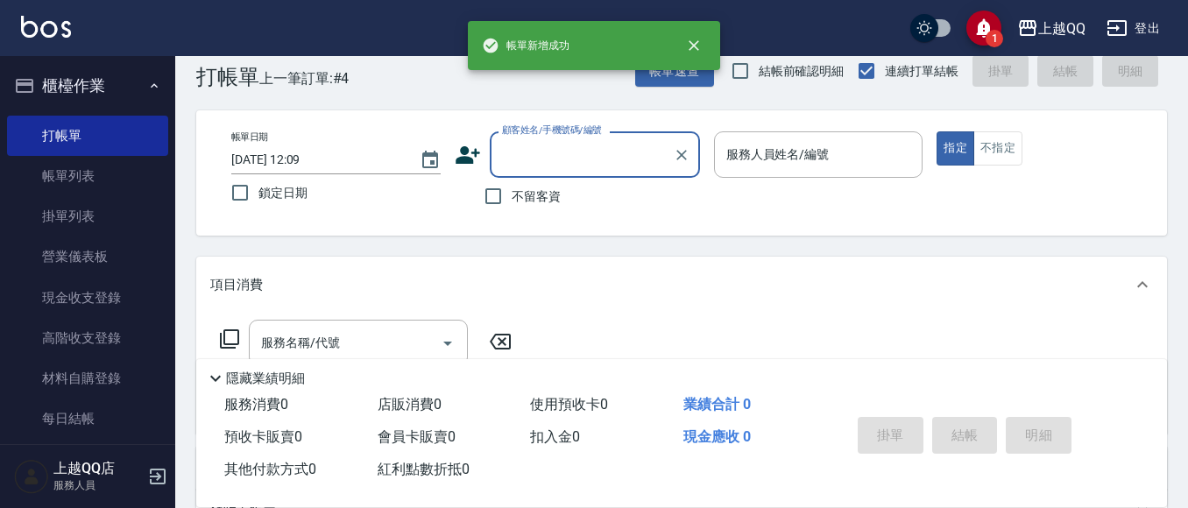
scroll to position [0, 0]
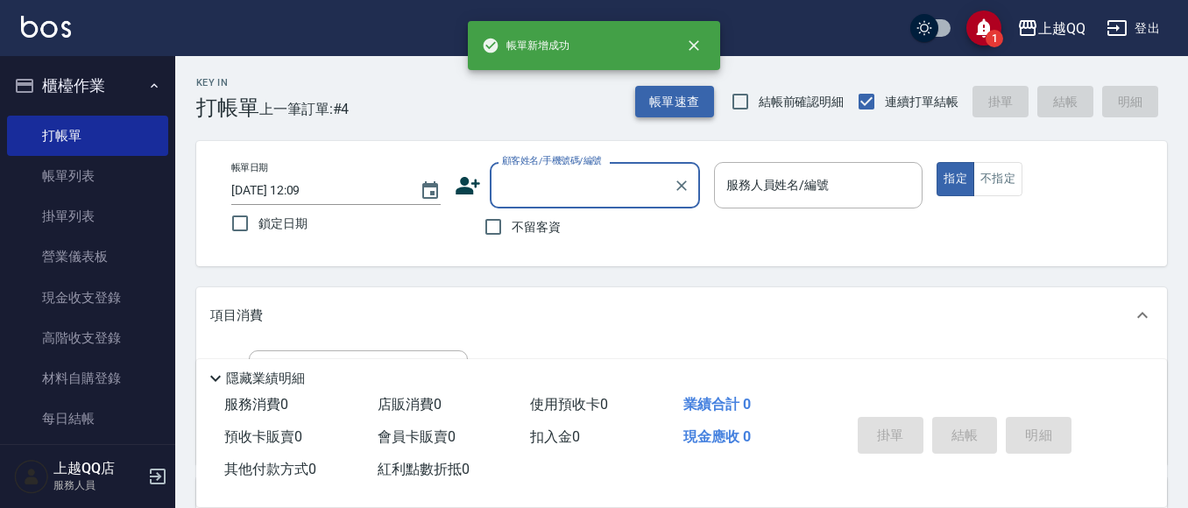
click at [669, 96] on button "帳單速查" at bounding box center [674, 102] width 79 height 32
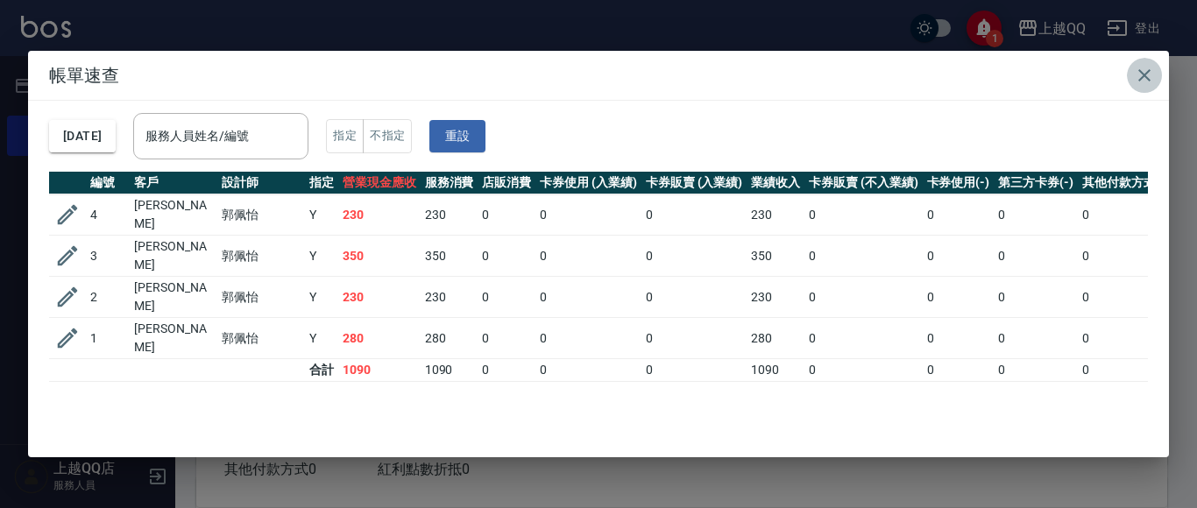
click at [1155, 70] on button "button" at bounding box center [1144, 75] width 35 height 35
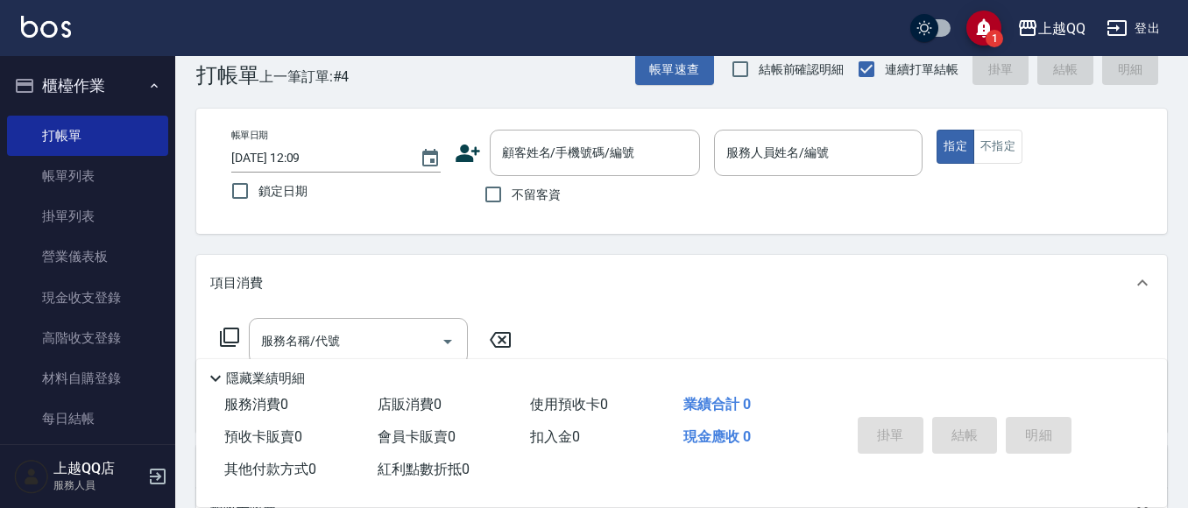
scroll to position [88, 0]
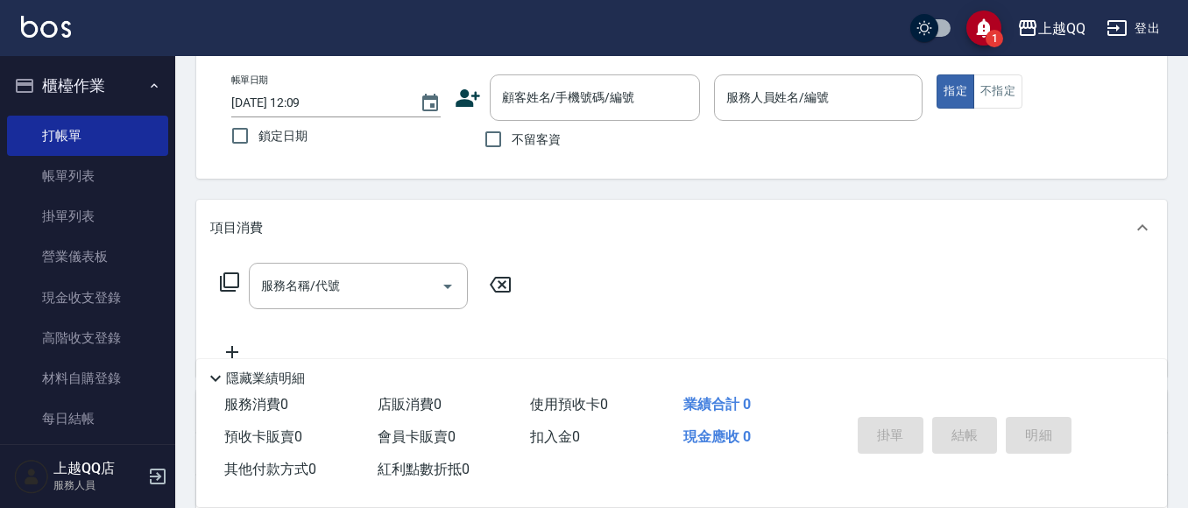
drag, startPoint x: 534, startPoint y: 89, endPoint x: 559, endPoint y: 29, distance: 65.6
click at [534, 90] on div "顧客姓名/手機號碼/編號 顧客姓名/手機號碼/編號" at bounding box center [595, 97] width 210 height 46
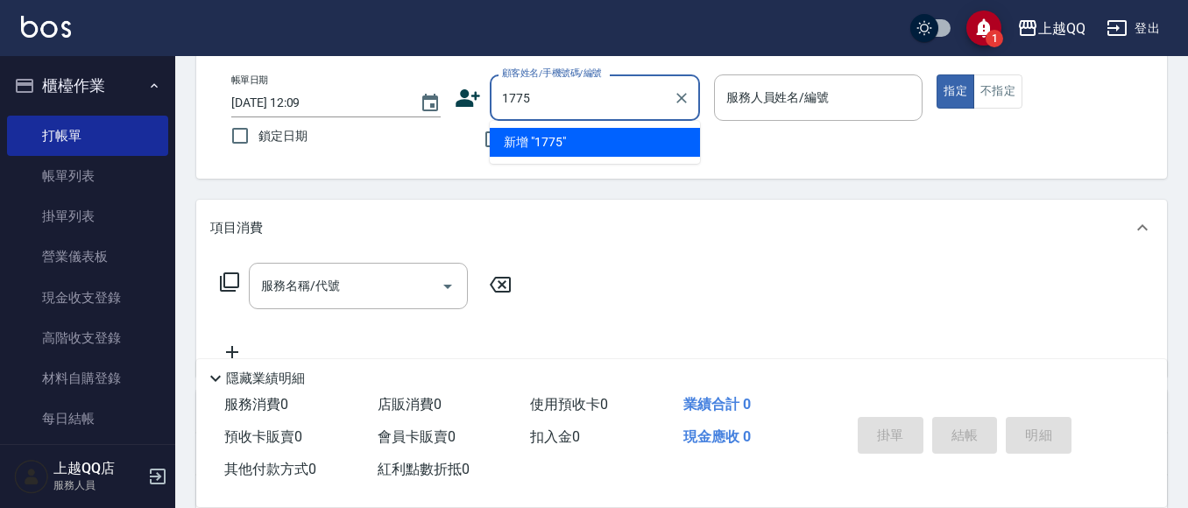
click at [937, 74] on button "指定" at bounding box center [956, 91] width 38 height 34
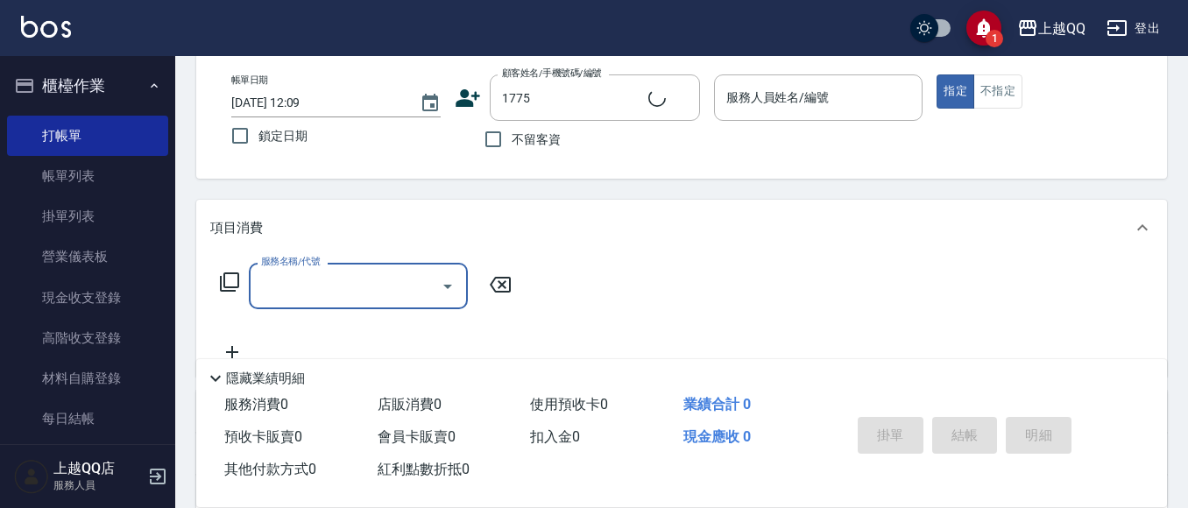
type input "曲小姐/0000000/1775"
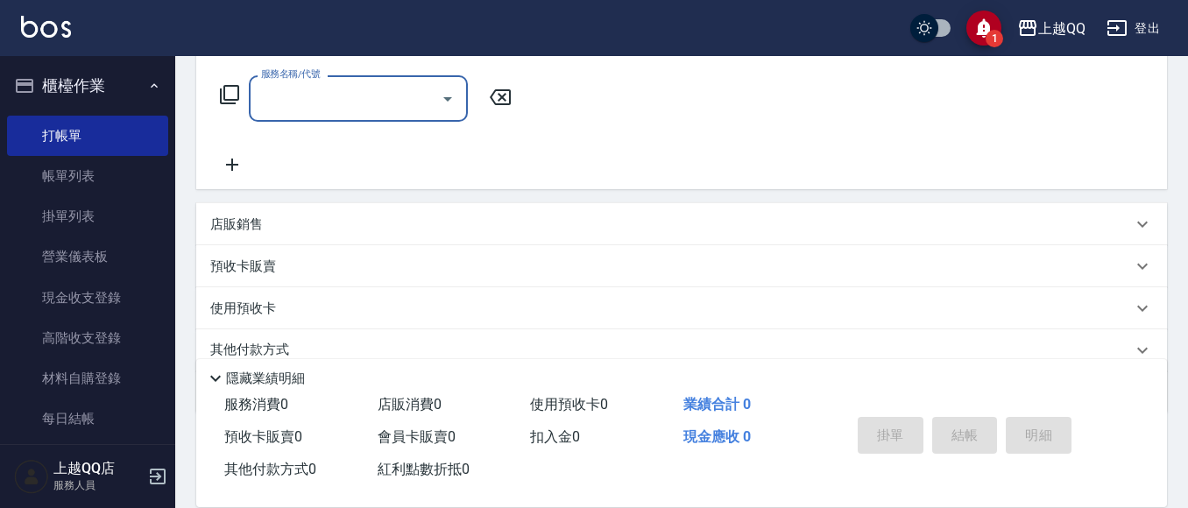
type input "欣樺-6"
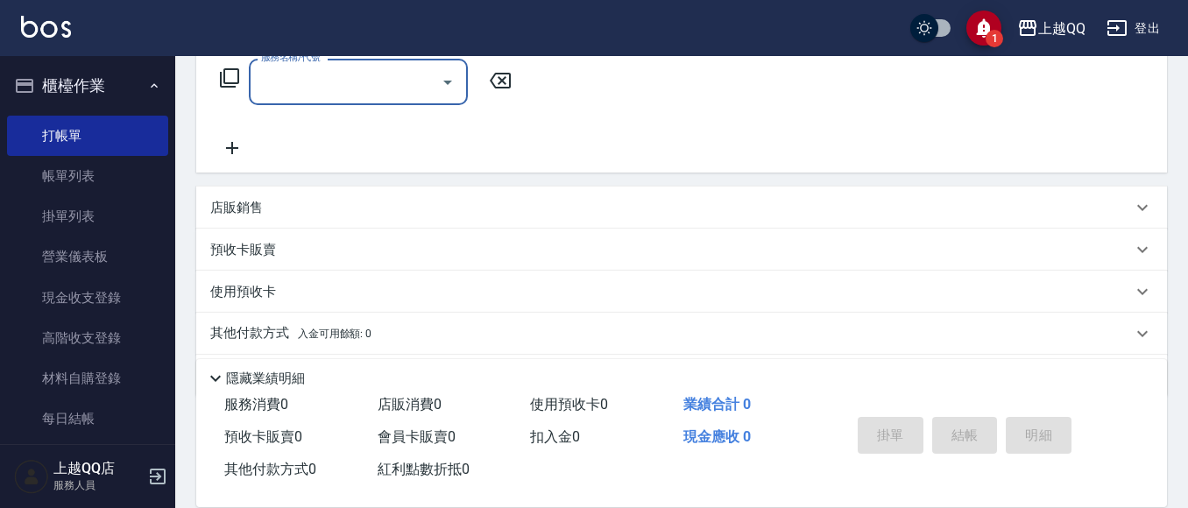
scroll to position [261, 0]
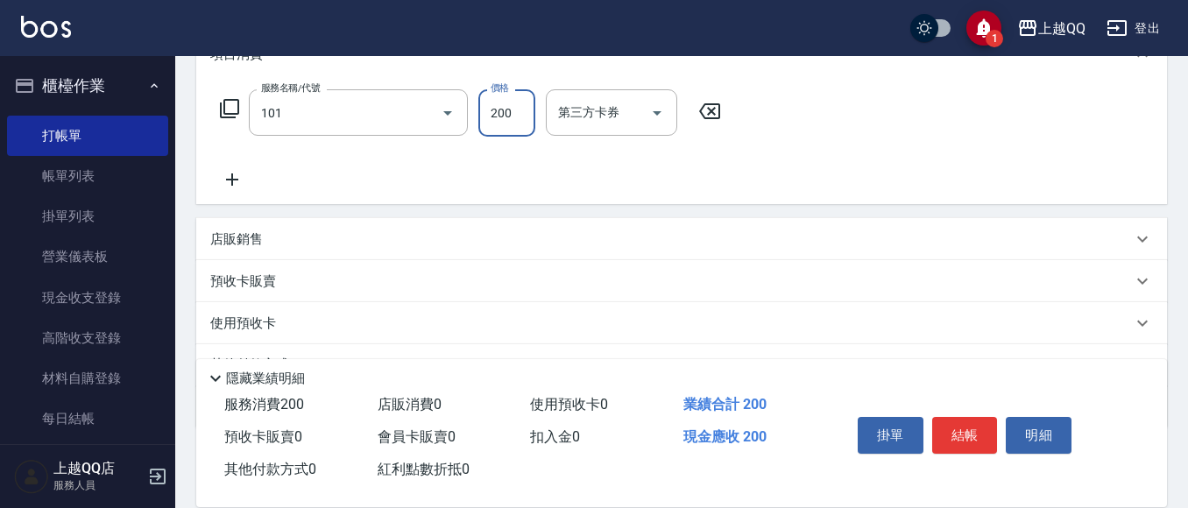
type input "洗髮(101)"
type input "230"
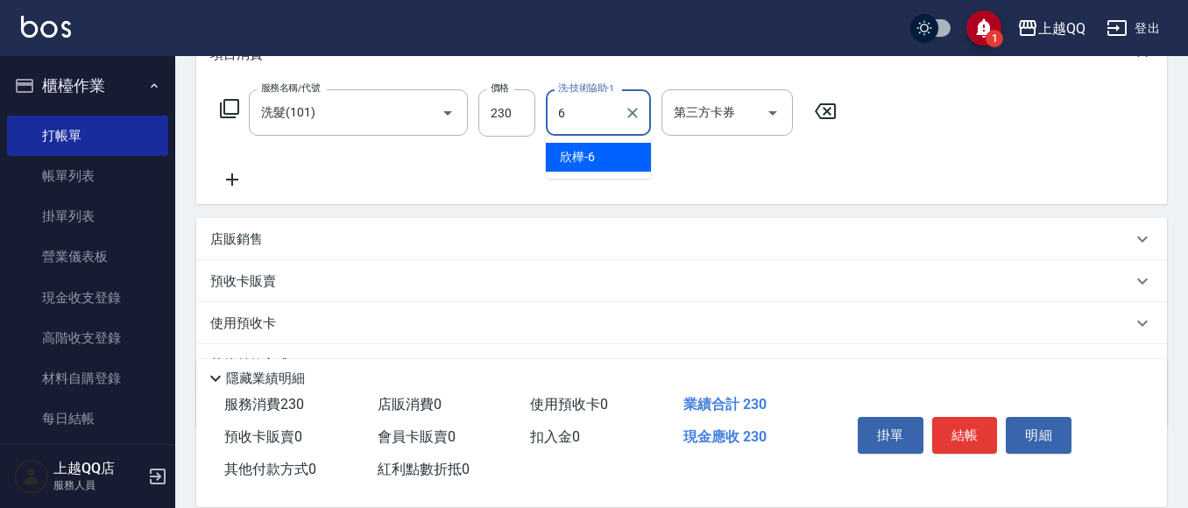
type input "欣樺-6"
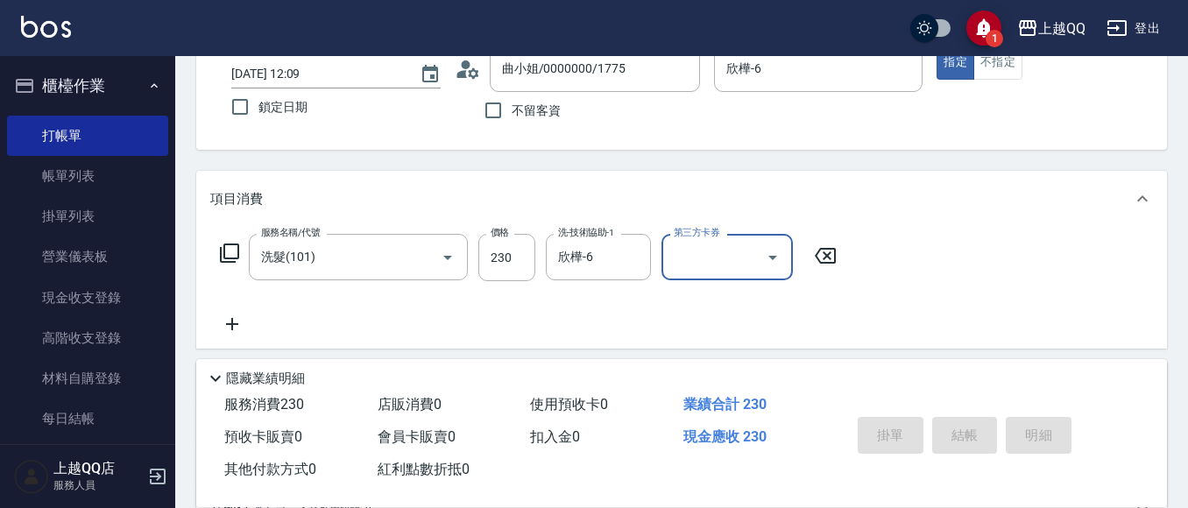
scroll to position [86, 0]
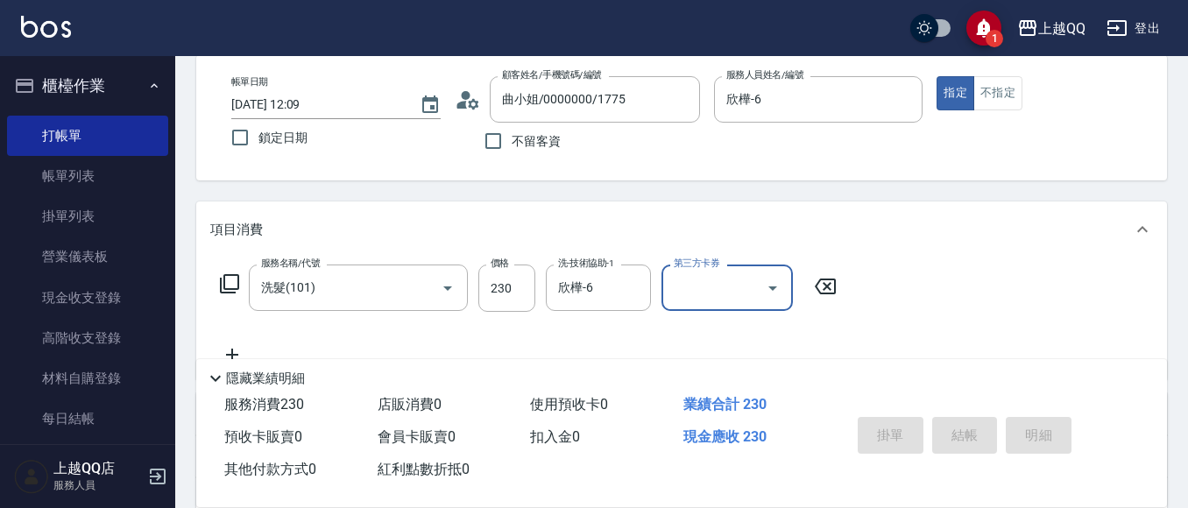
type input "[DATE] 13:11"
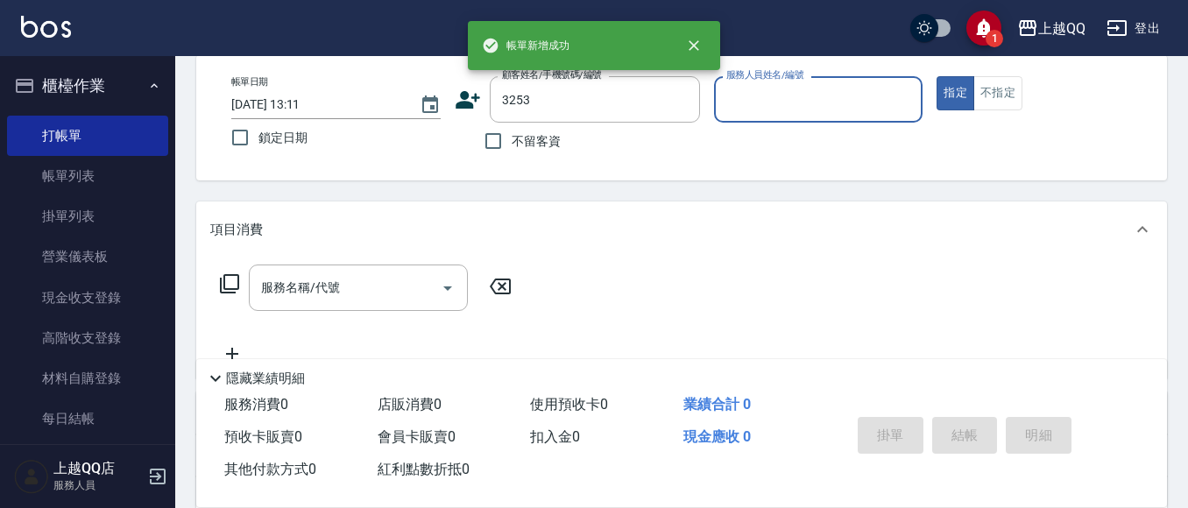
click at [937, 76] on button "指定" at bounding box center [956, 93] width 38 height 34
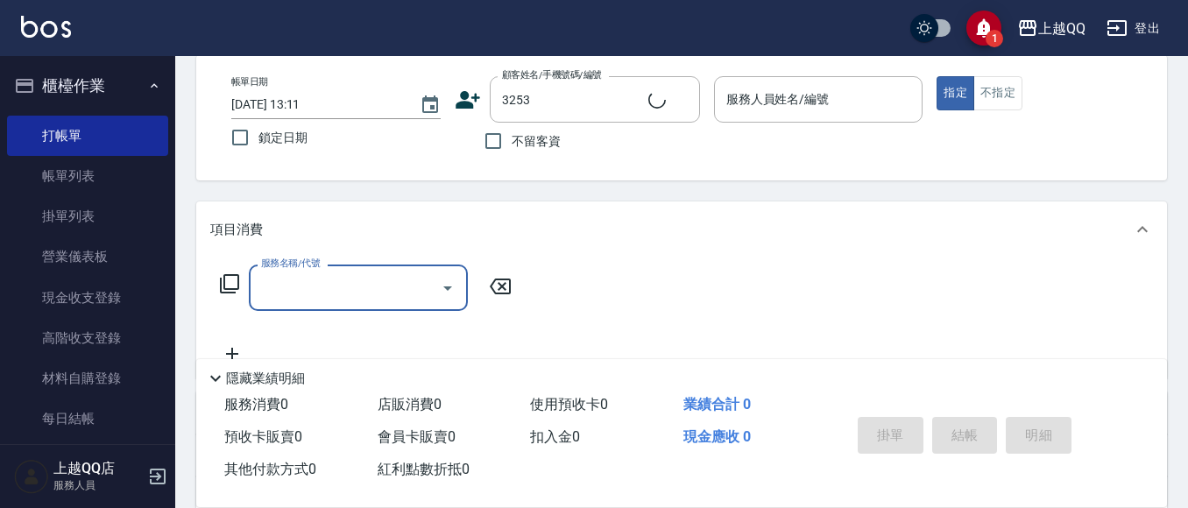
type input "石人妃/0916330727/3253"
type input "欣樺-6"
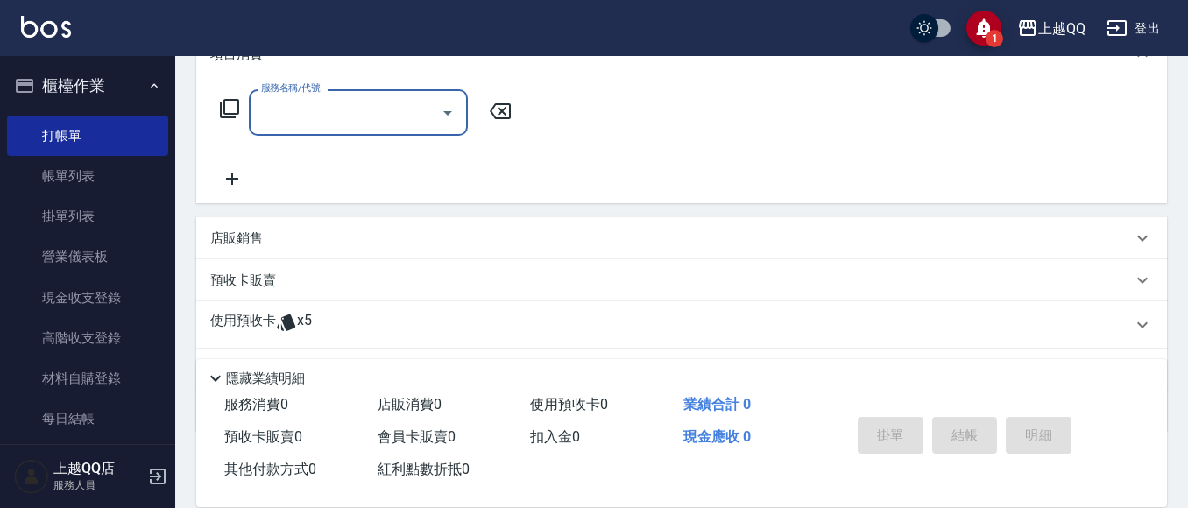
click at [303, 334] on span "x5" at bounding box center [304, 325] width 15 height 26
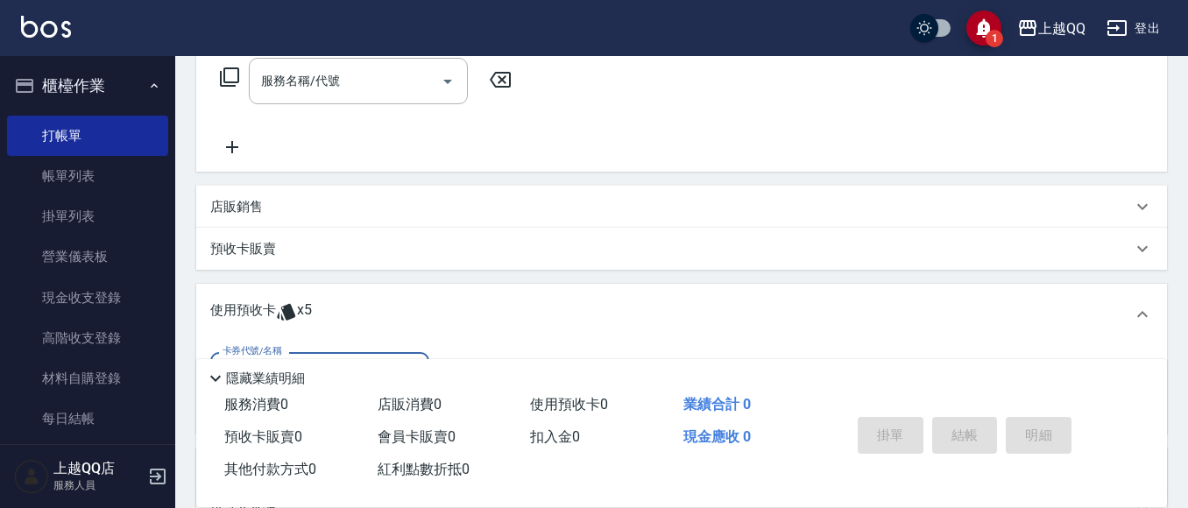
scroll to position [436, 0]
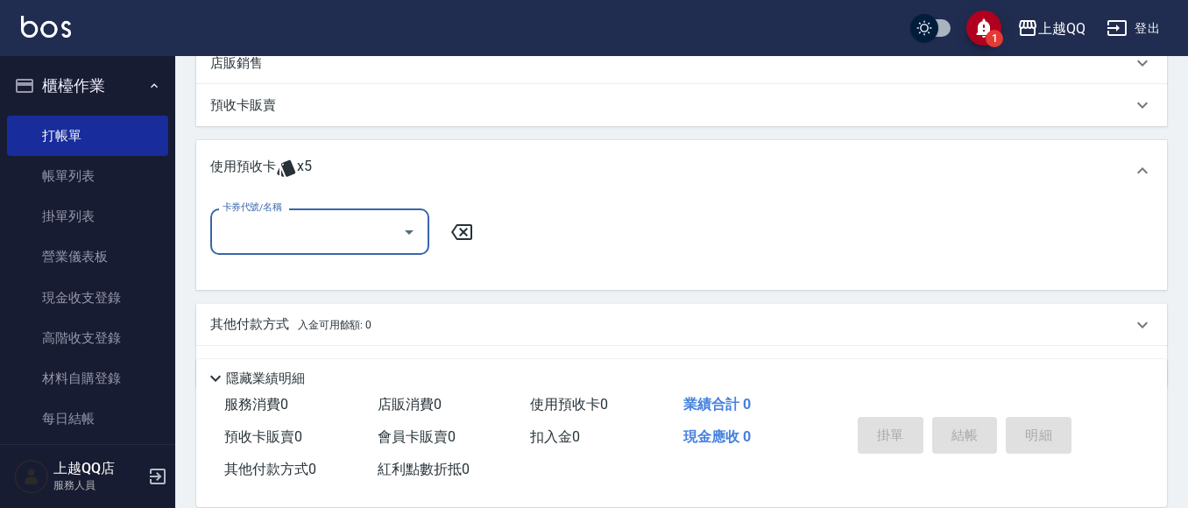
click at [409, 226] on icon "Open" at bounding box center [409, 232] width 21 height 21
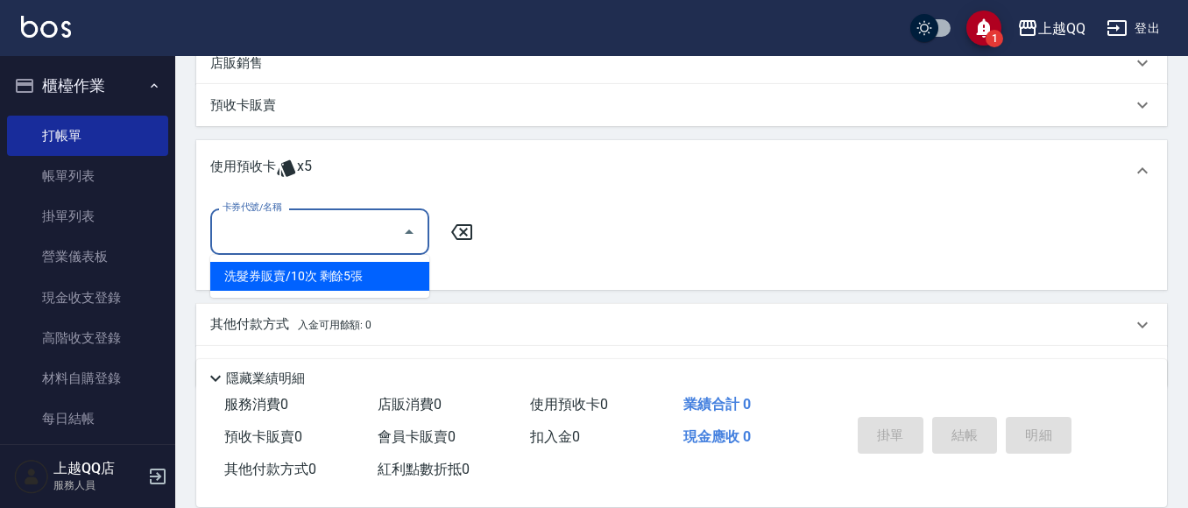
click at [395, 291] on ul "洗髮券販賣/10次 剩餘5張" at bounding box center [319, 276] width 219 height 43
click at [334, 287] on div "洗髮券販賣/10次 剩餘5張" at bounding box center [319, 276] width 219 height 29
type input "洗髮券販賣/10次"
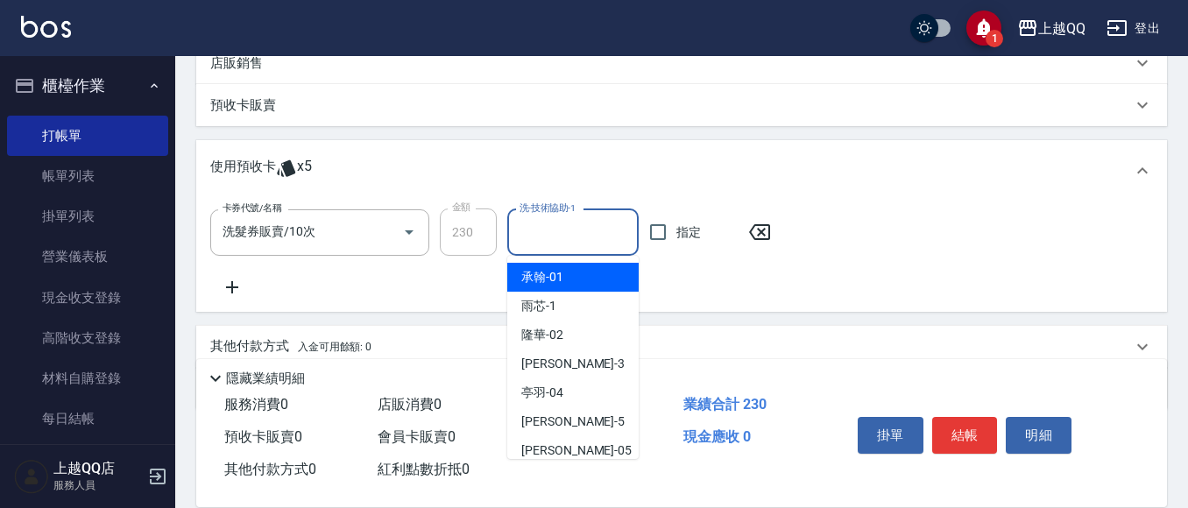
click at [530, 224] on div "洗-技術協助-1 洗-技術協助-1" at bounding box center [572, 232] width 131 height 46
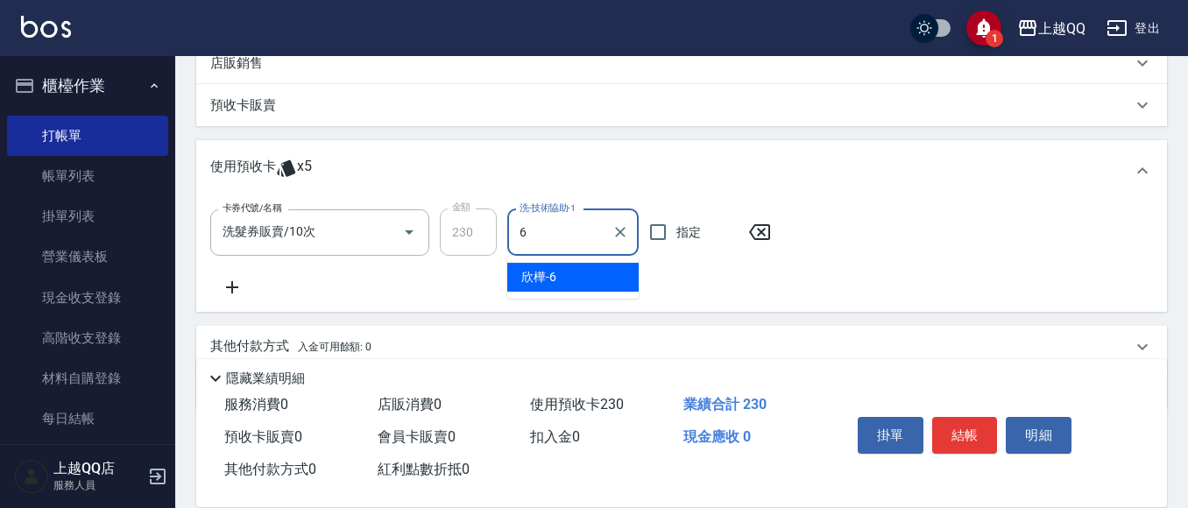
type input "欣樺-6"
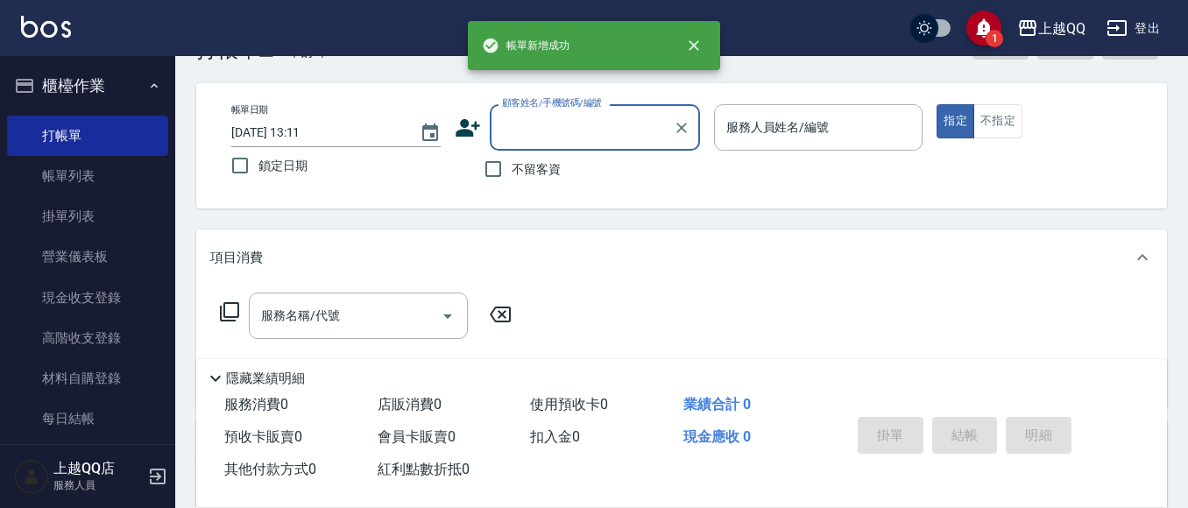
scroll to position [88, 0]
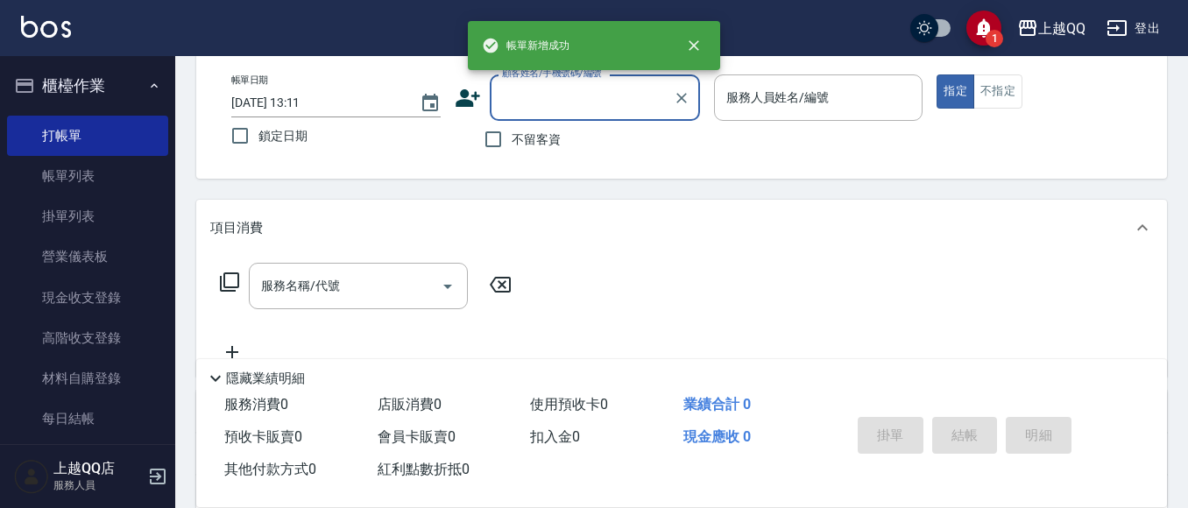
click at [538, 135] on span "不留客資" at bounding box center [536, 140] width 49 height 18
click at [512, 135] on input "不留客資" at bounding box center [493, 139] width 37 height 37
checkbox input "true"
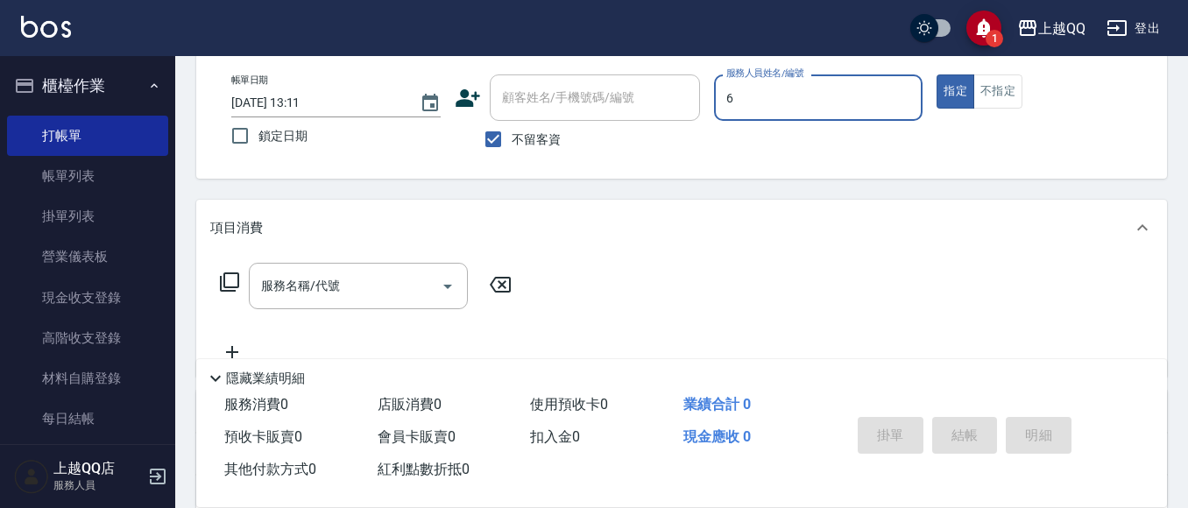
type input "欣樺-6"
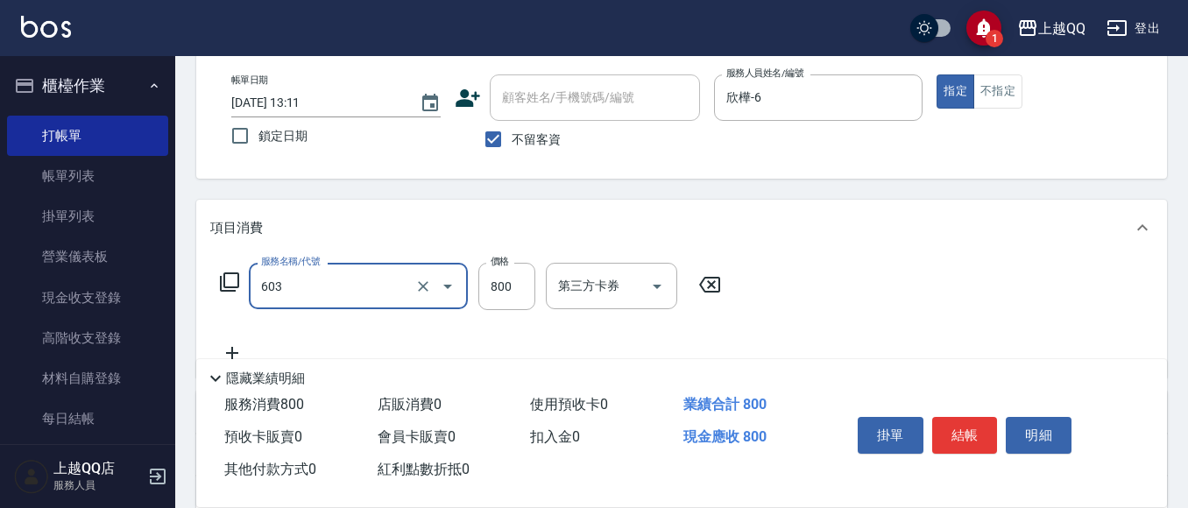
type input "髮原素頭皮保健護理洗(603)"
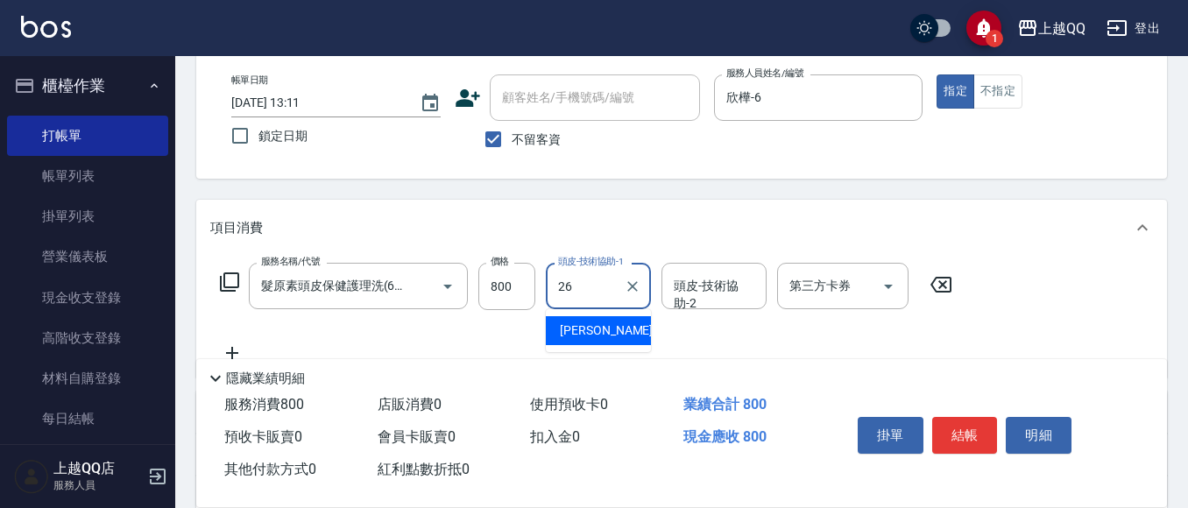
type input "[PERSON_NAME]-26"
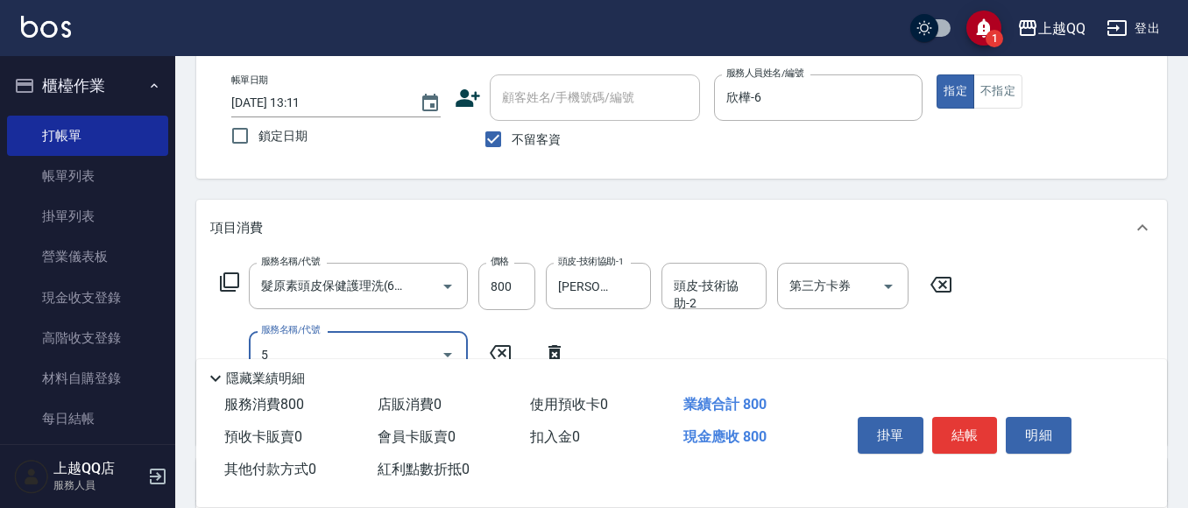
scroll to position [0, 0]
type input "自備護髮(502)"
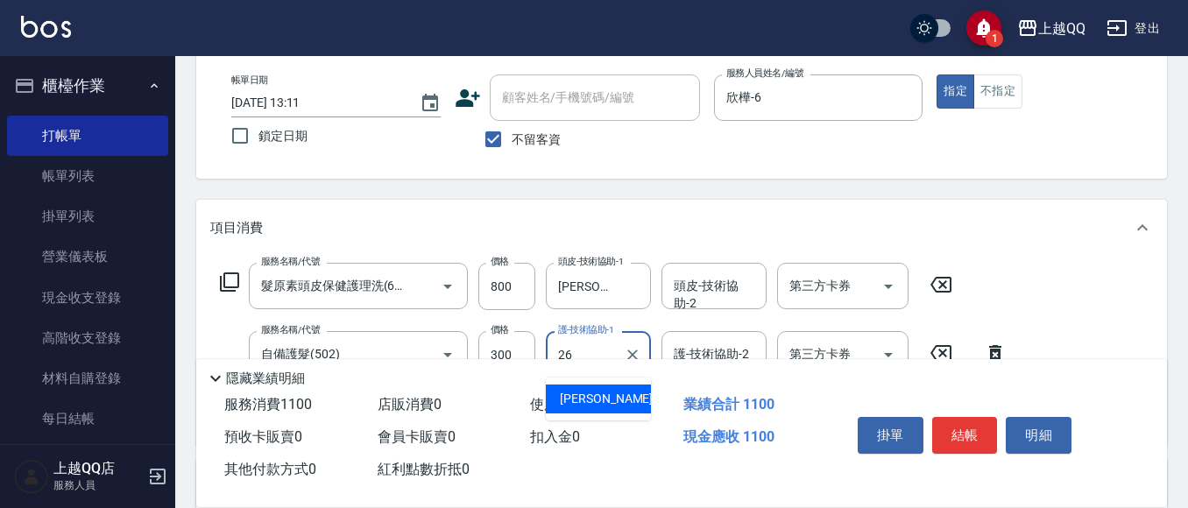
type input "[PERSON_NAME]-26"
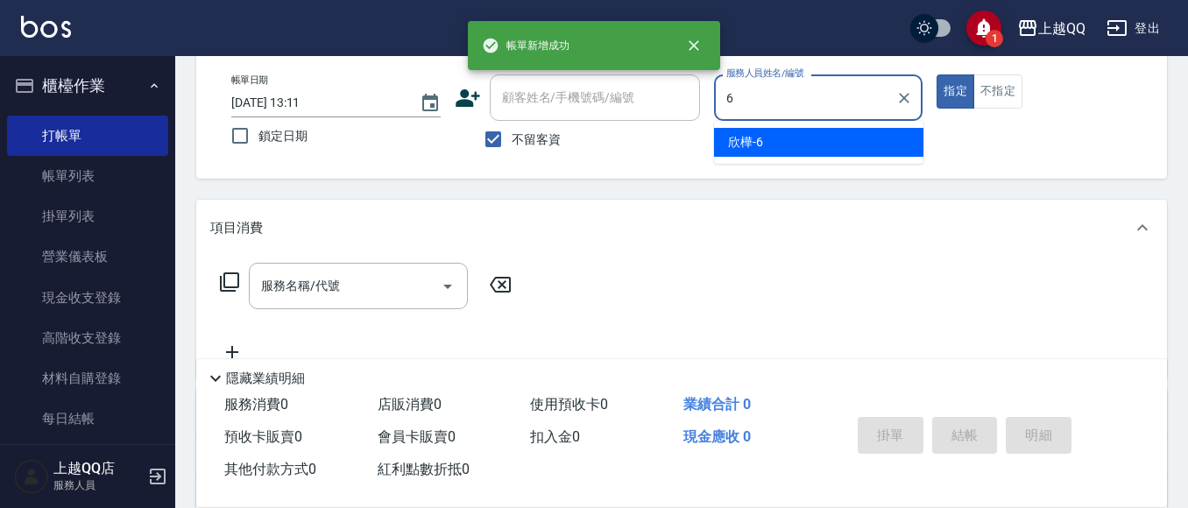
type input "欣樺-6"
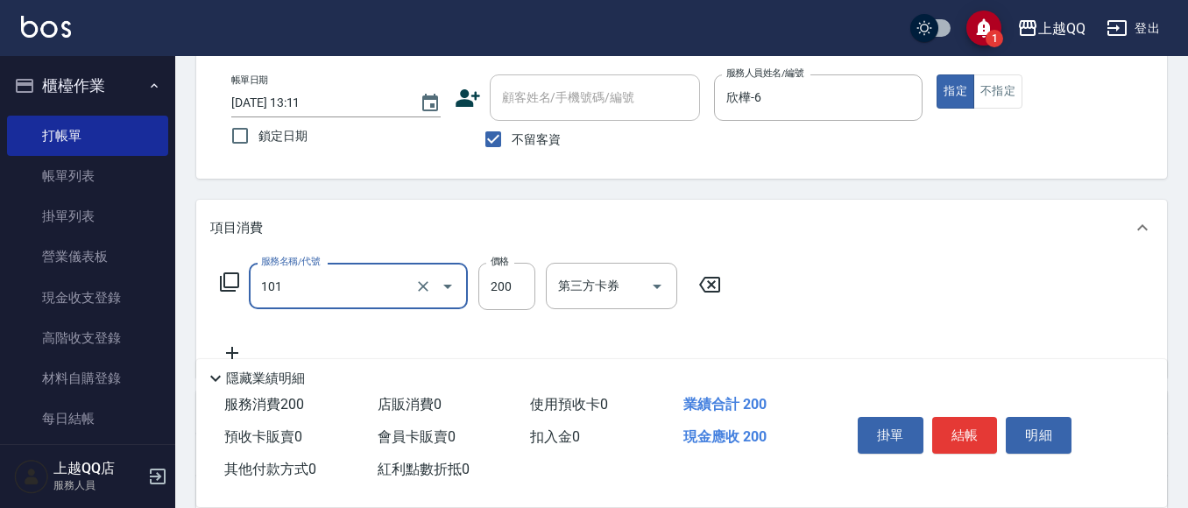
type input "洗髮(101)"
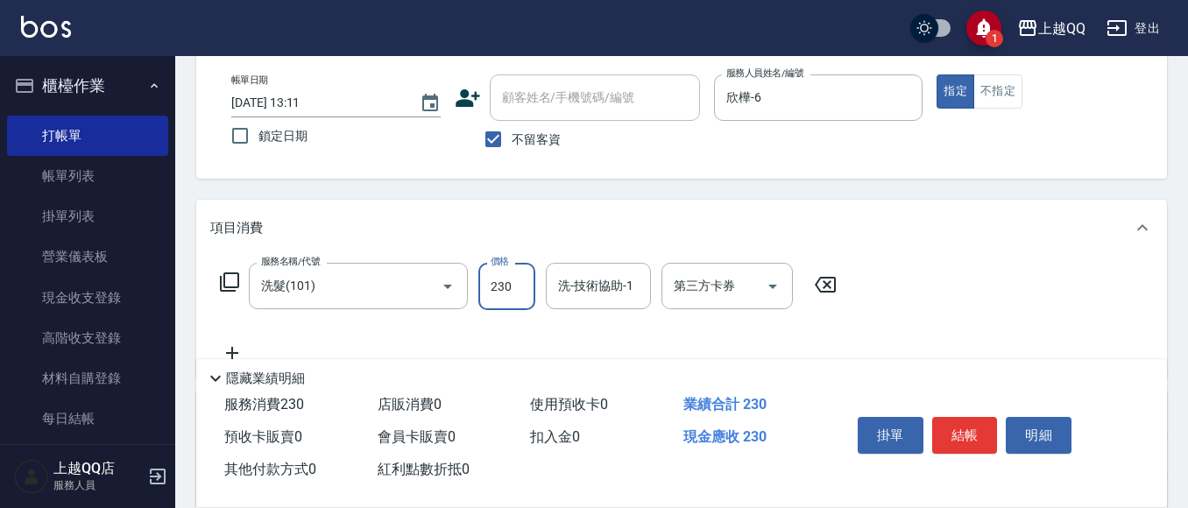
type input "230"
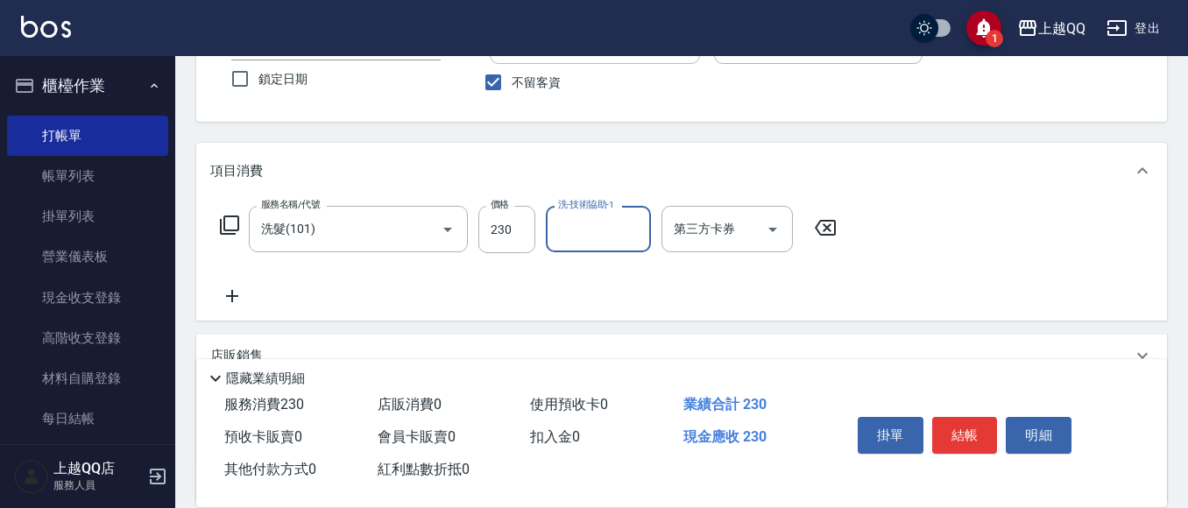
scroll to position [175, 0]
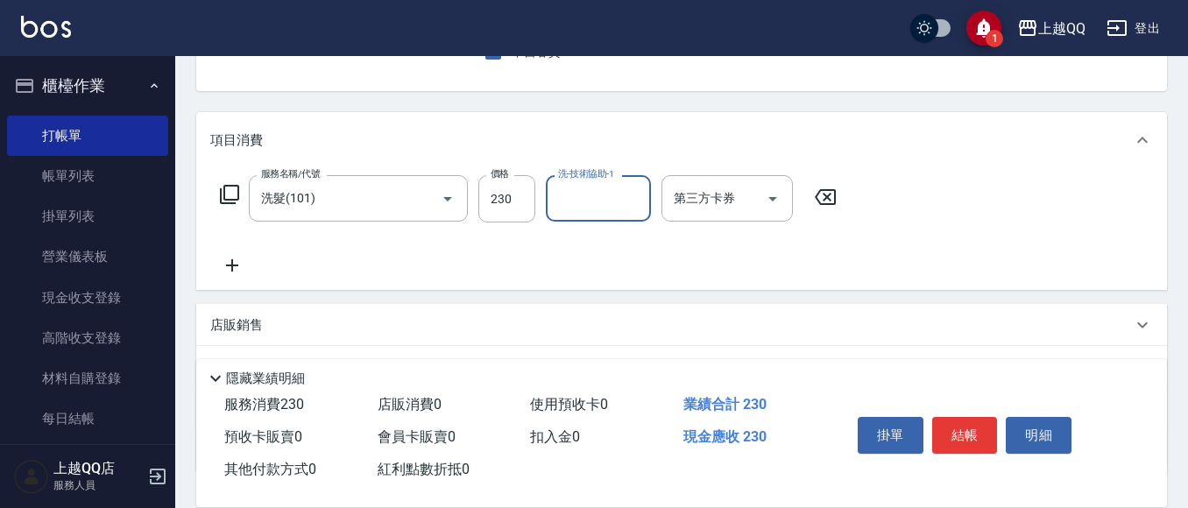
type input "2"
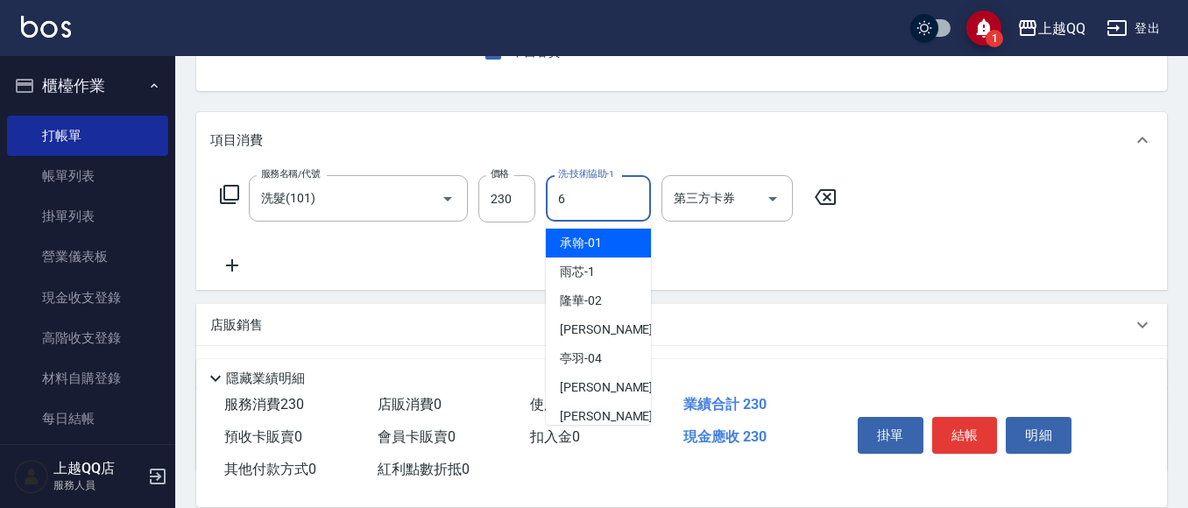
type input "欣樺-6"
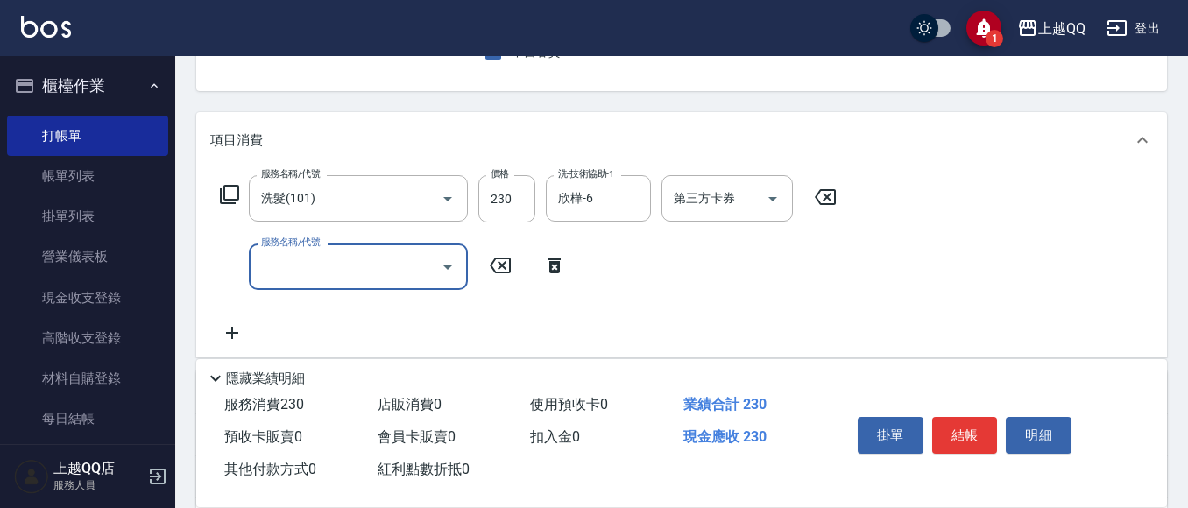
type input "5"
type input "設計染髮(404)"
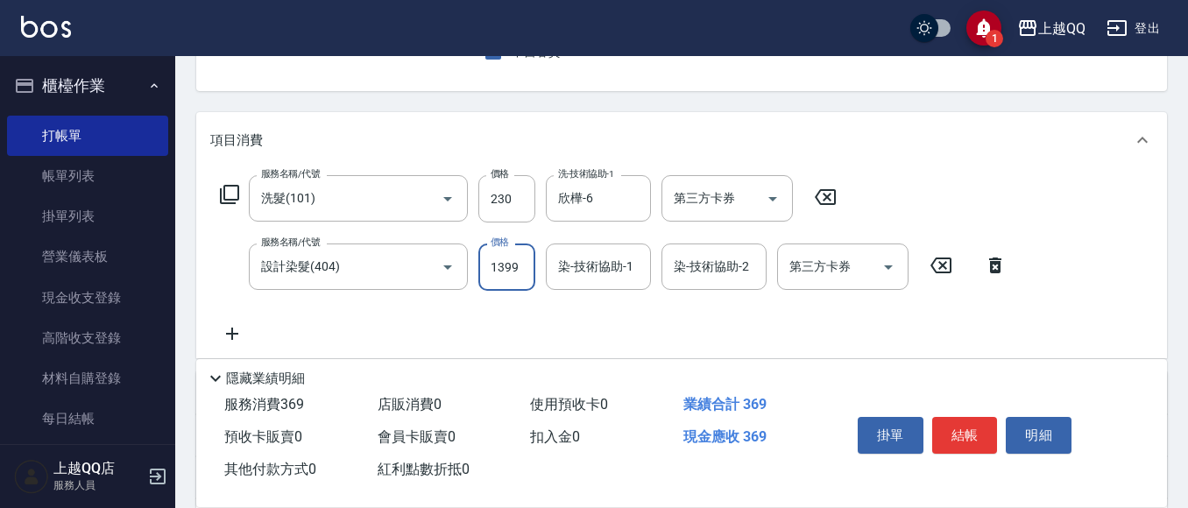
type input "0"
type input "欣樺-6"
click at [535, 269] on input "0" at bounding box center [506, 267] width 57 height 47
type input "1399"
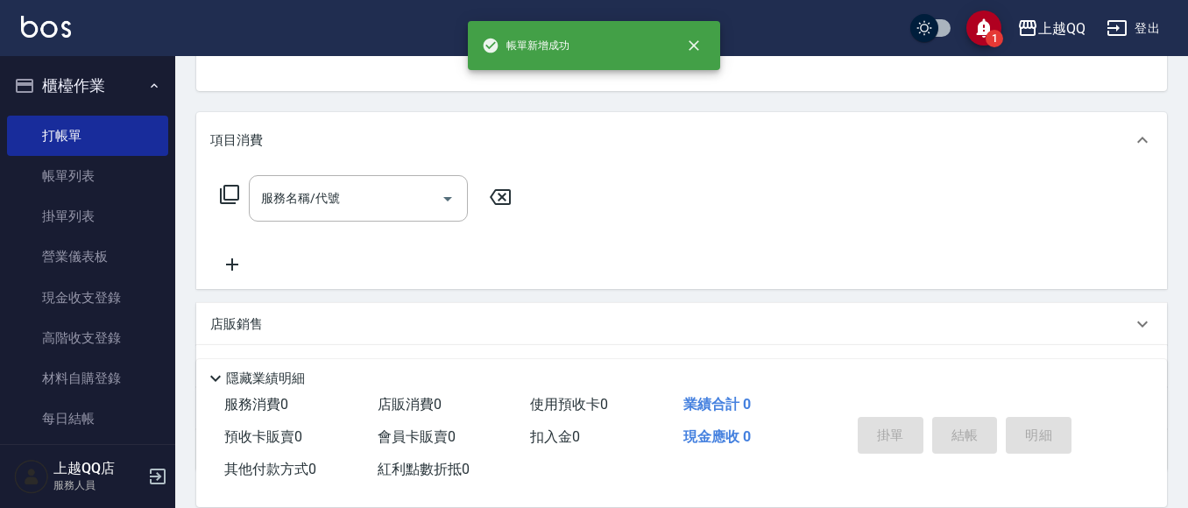
scroll to position [170, 0]
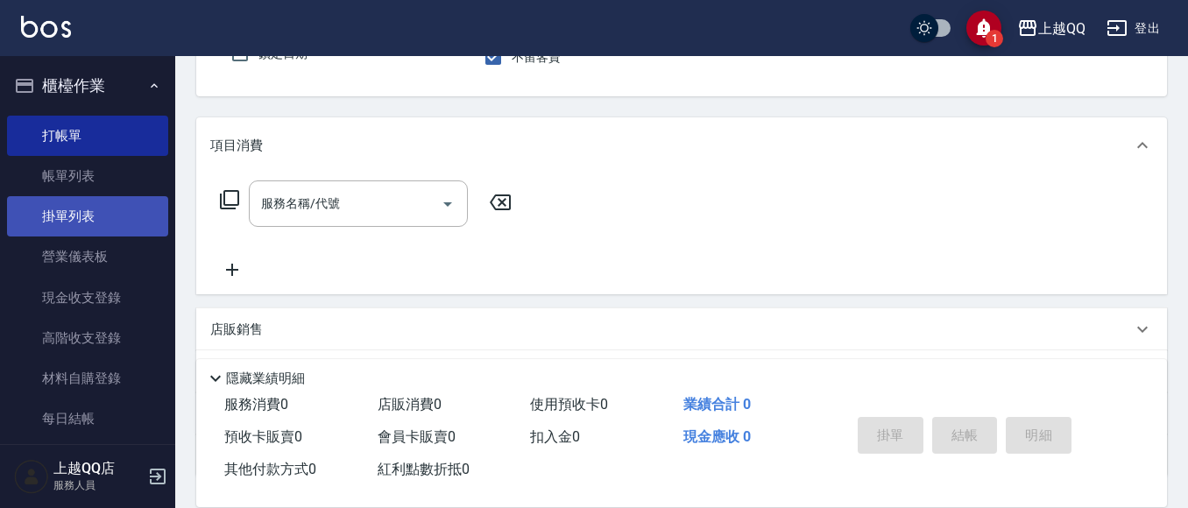
click at [112, 200] on link "掛單列表" at bounding box center [87, 216] width 161 height 40
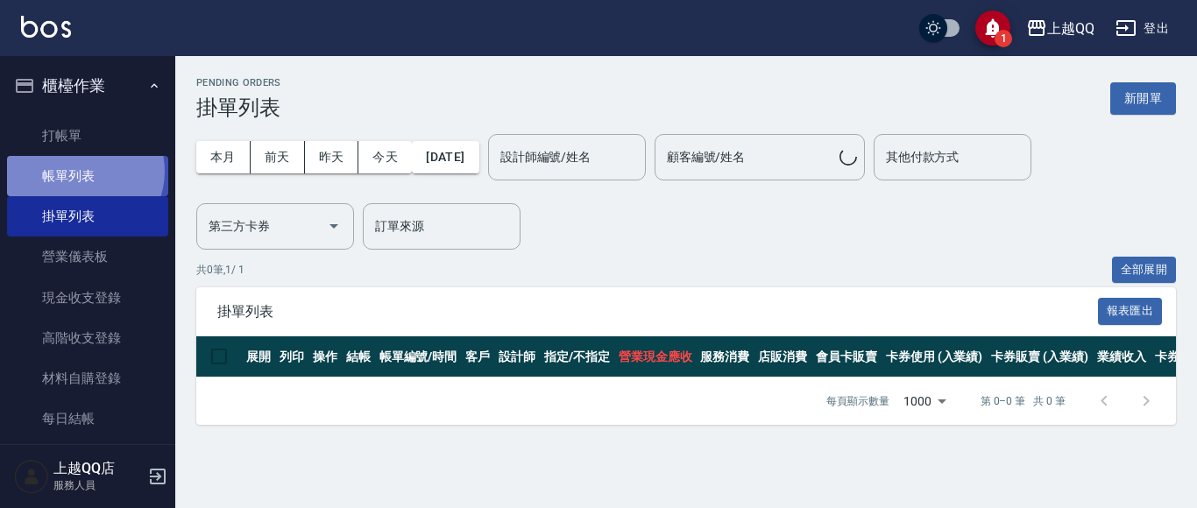
click at [82, 172] on link "帳單列表" at bounding box center [87, 176] width 161 height 40
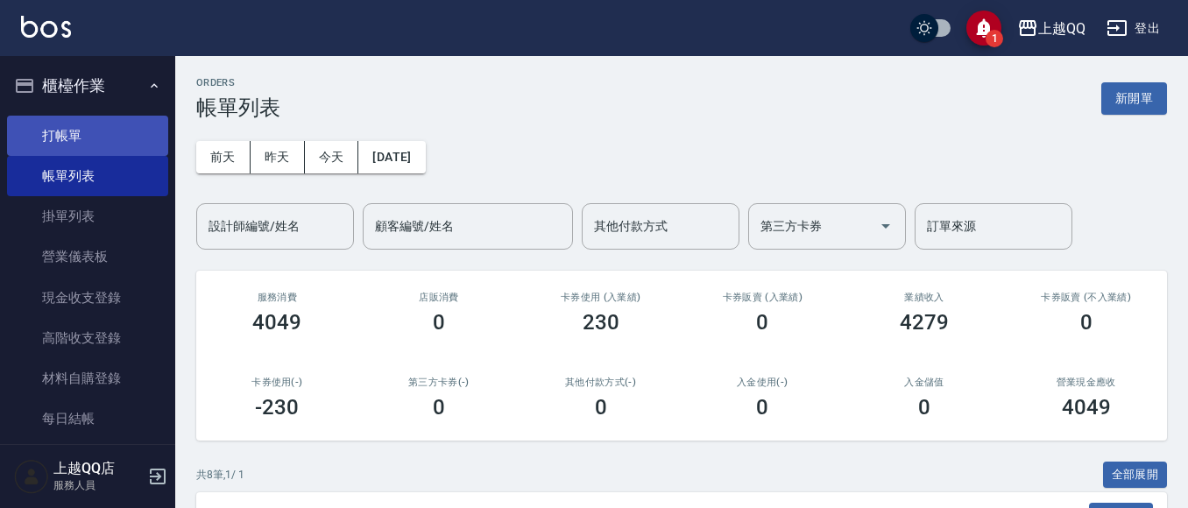
drag, startPoint x: 74, startPoint y: 159, endPoint x: 104, endPoint y: 134, distance: 39.8
click at [74, 161] on link "帳單列表" at bounding box center [87, 176] width 161 height 40
click at [104, 134] on link "打帳單" at bounding box center [87, 136] width 161 height 40
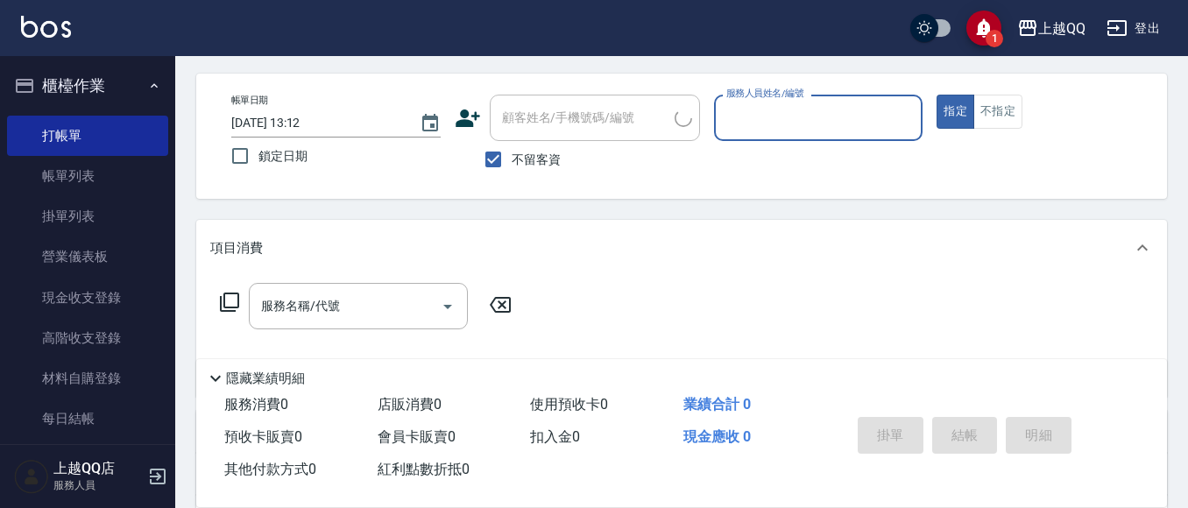
scroll to position [88, 0]
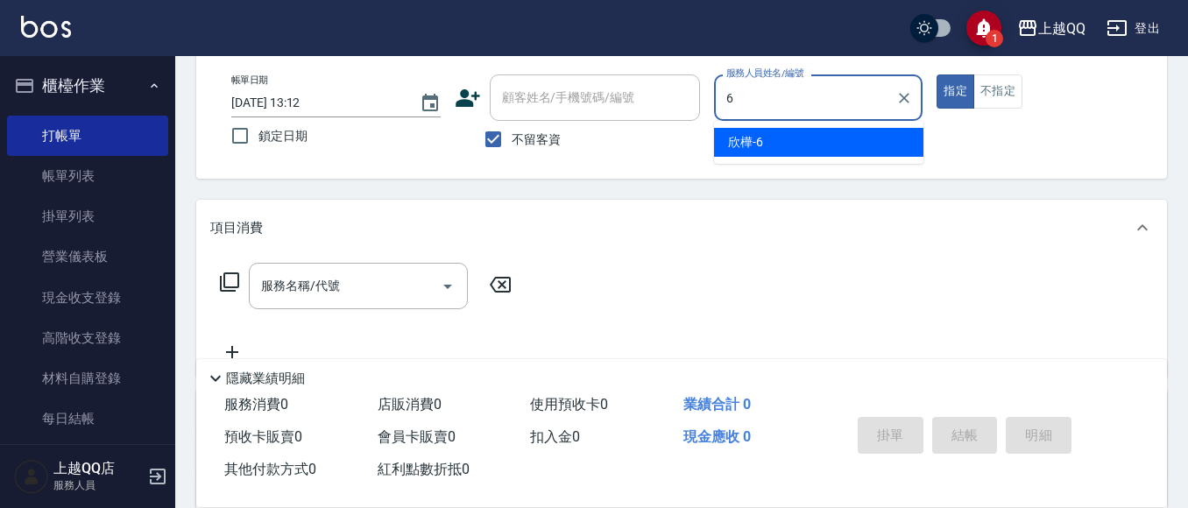
type input "欣樺-6"
type button "true"
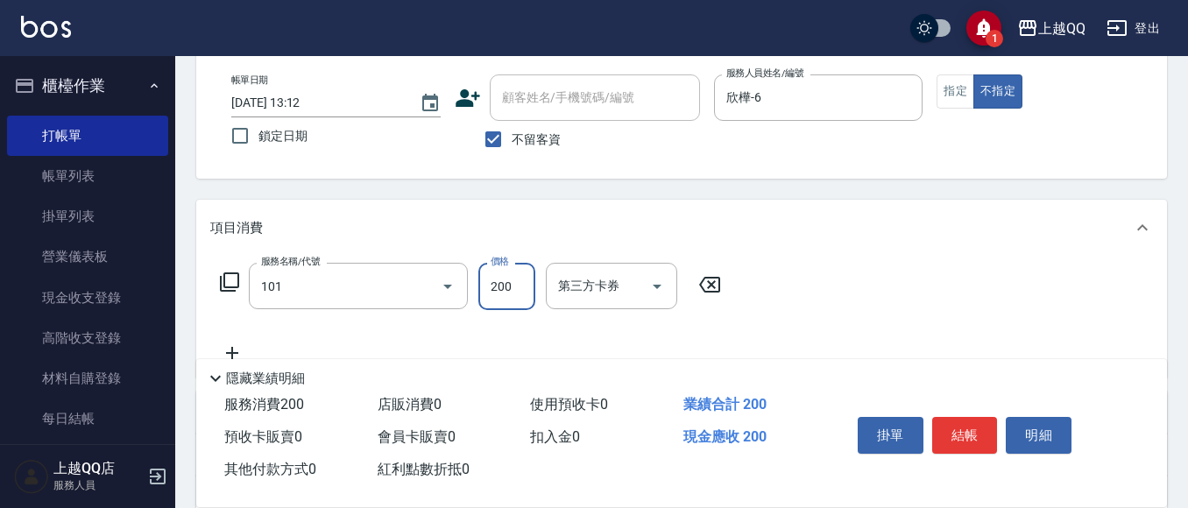
type input "洗髮(101)"
type input "230"
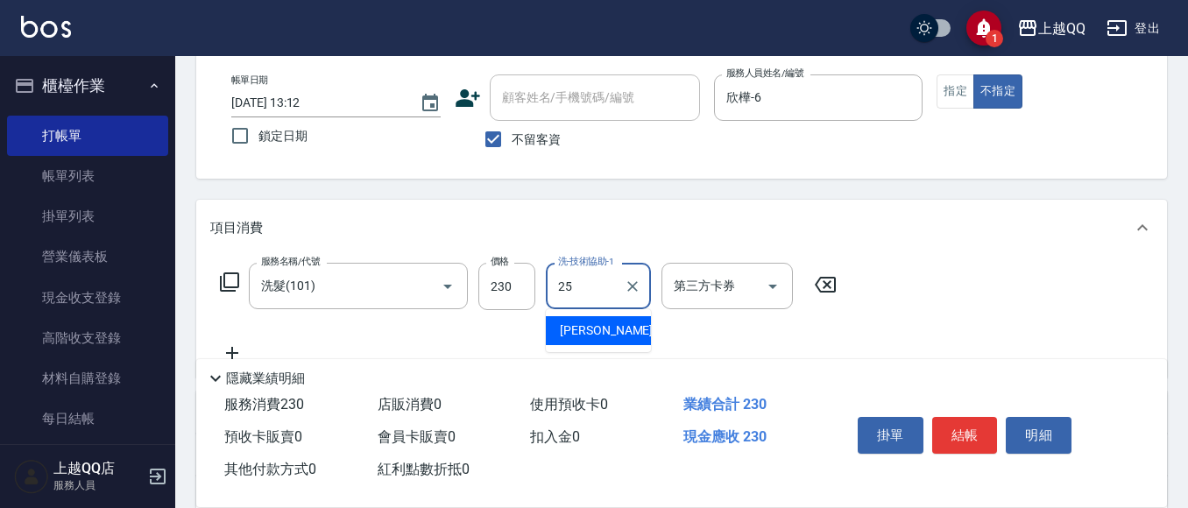
type input "[PERSON_NAME]-25"
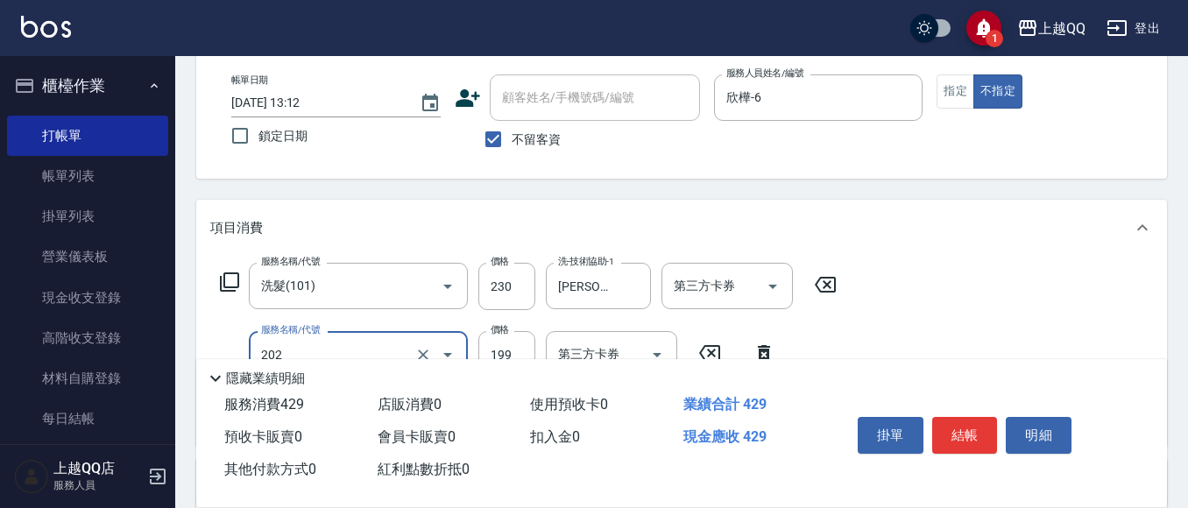
type input "不指定單剪(202)"
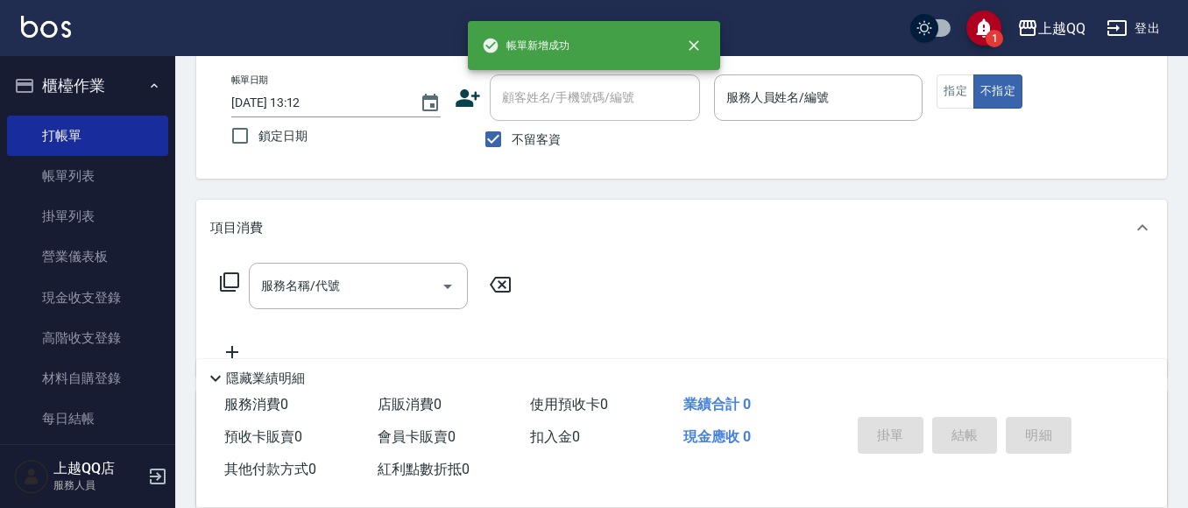
click at [513, 141] on span "不留客資" at bounding box center [536, 140] width 49 height 18
click at [512, 141] on input "不留客資" at bounding box center [493, 139] width 37 height 37
checkbox input "false"
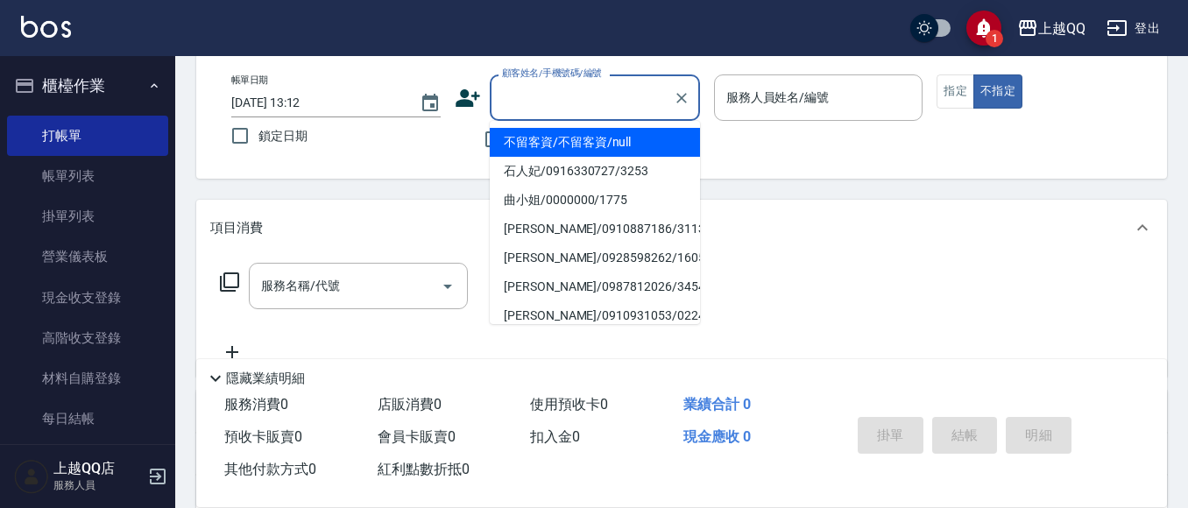
drag, startPoint x: 545, startPoint y: 92, endPoint x: 545, endPoint y: 14, distance: 78.0
click at [542, 92] on input "顧客姓名/手機號碼/編號" at bounding box center [582, 97] width 168 height 31
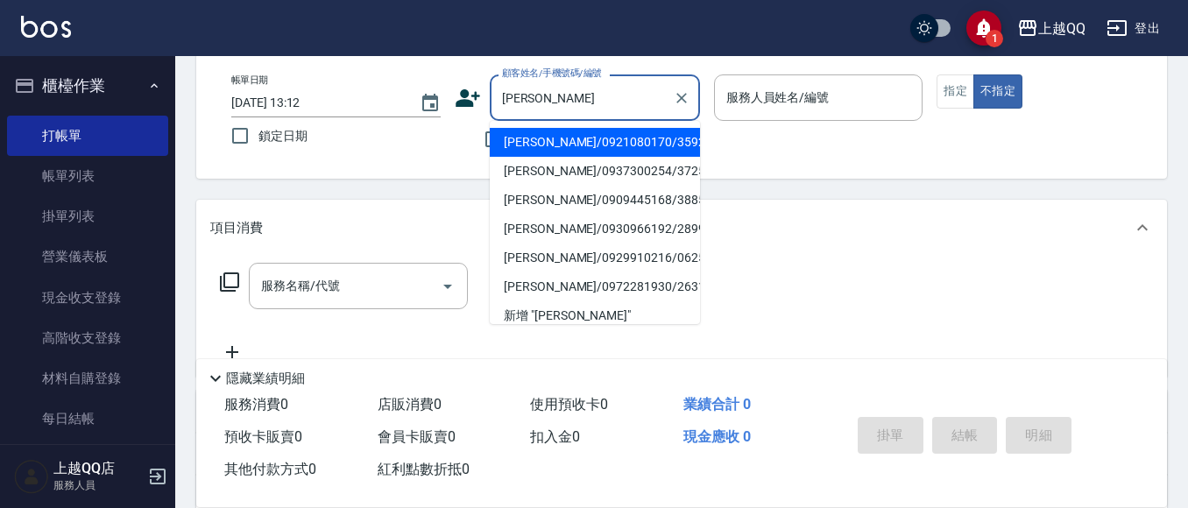
click at [584, 130] on li "[PERSON_NAME]/0921080170/3592" at bounding box center [595, 142] width 210 height 29
type input "[PERSON_NAME]/0921080170/3592"
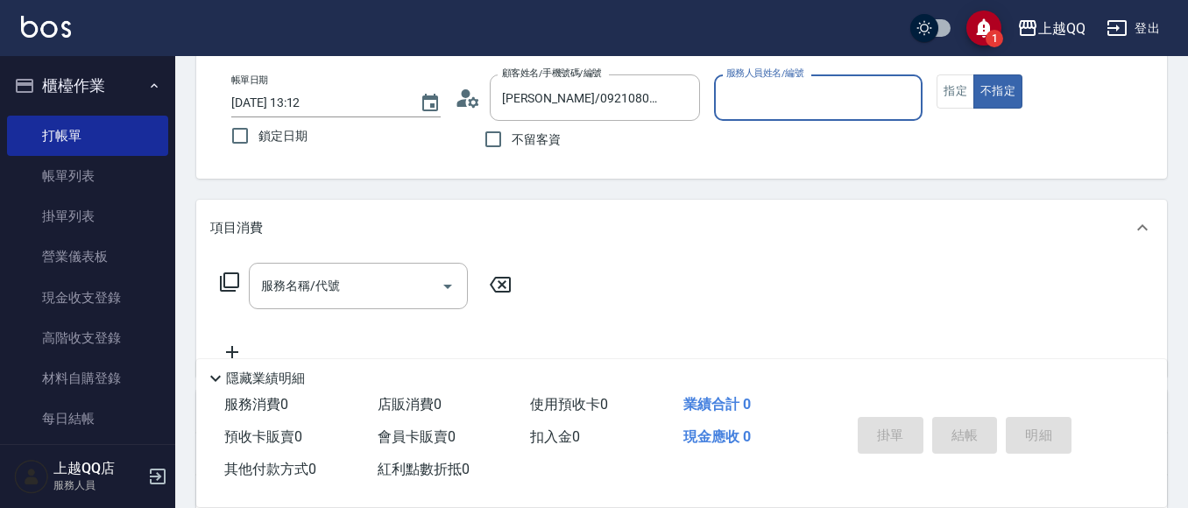
type input "欣樺-6"
click at [974, 74] on button "不指定" at bounding box center [998, 91] width 49 height 34
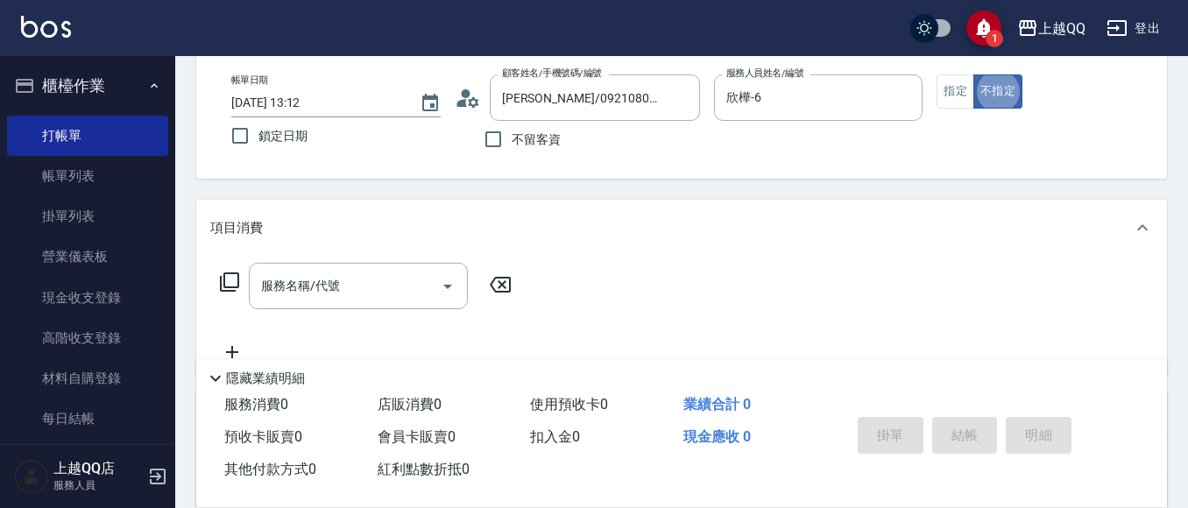
type button "false"
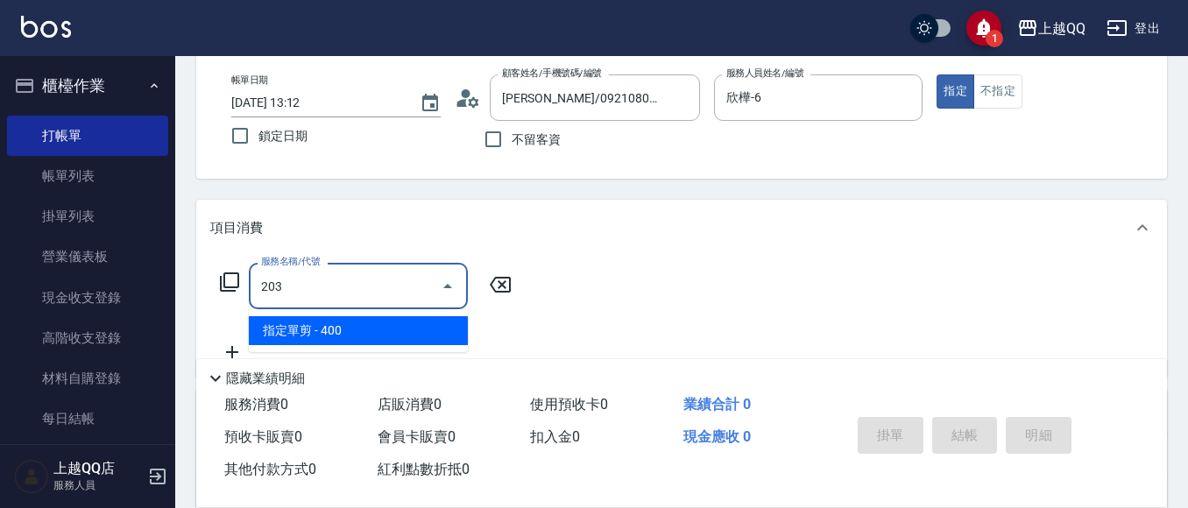
type input "指定單剪(203)"
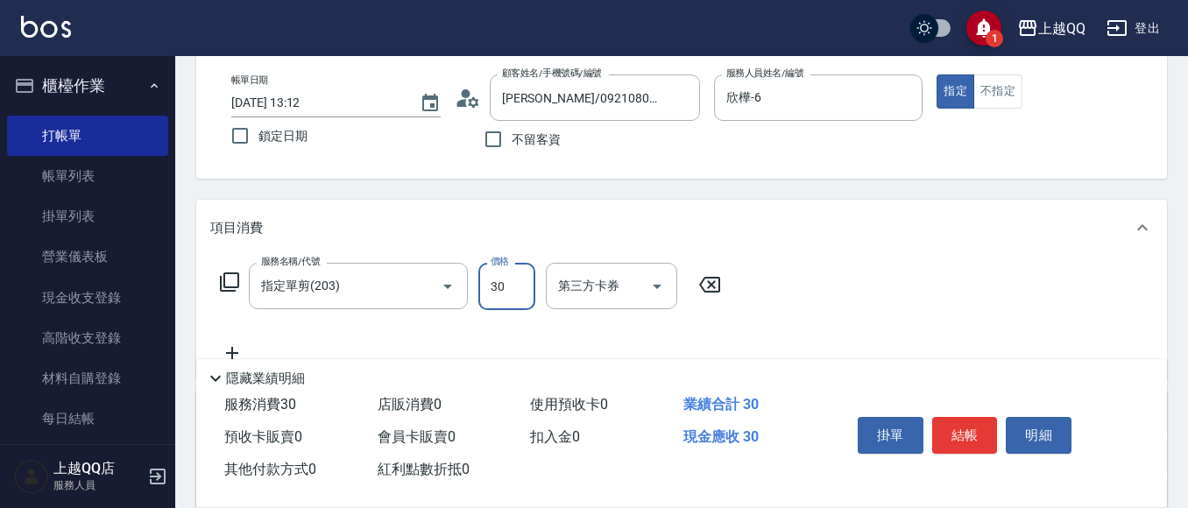
type input "300"
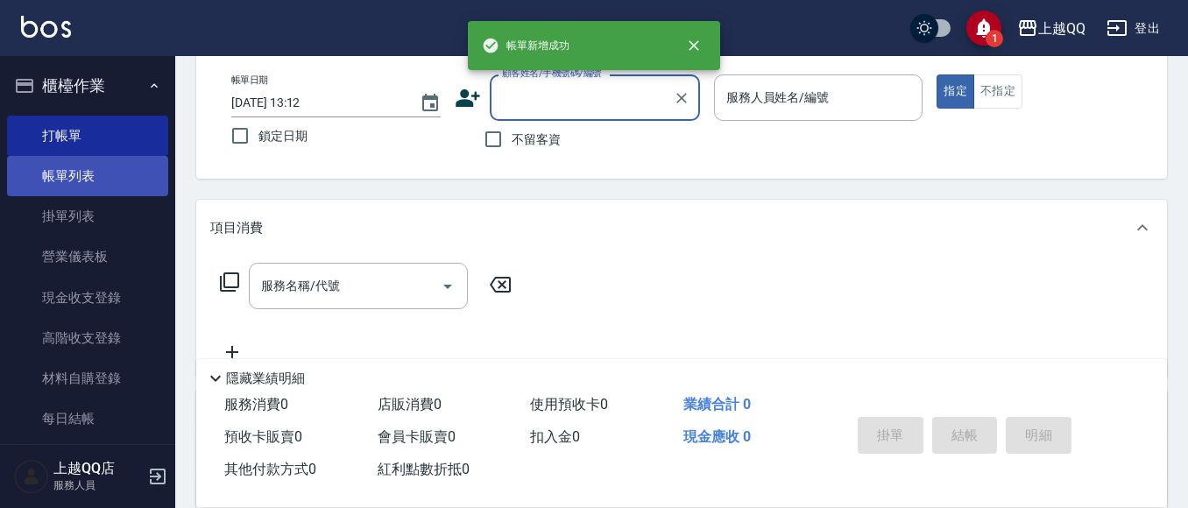
click at [67, 174] on link "帳單列表" at bounding box center [87, 176] width 161 height 40
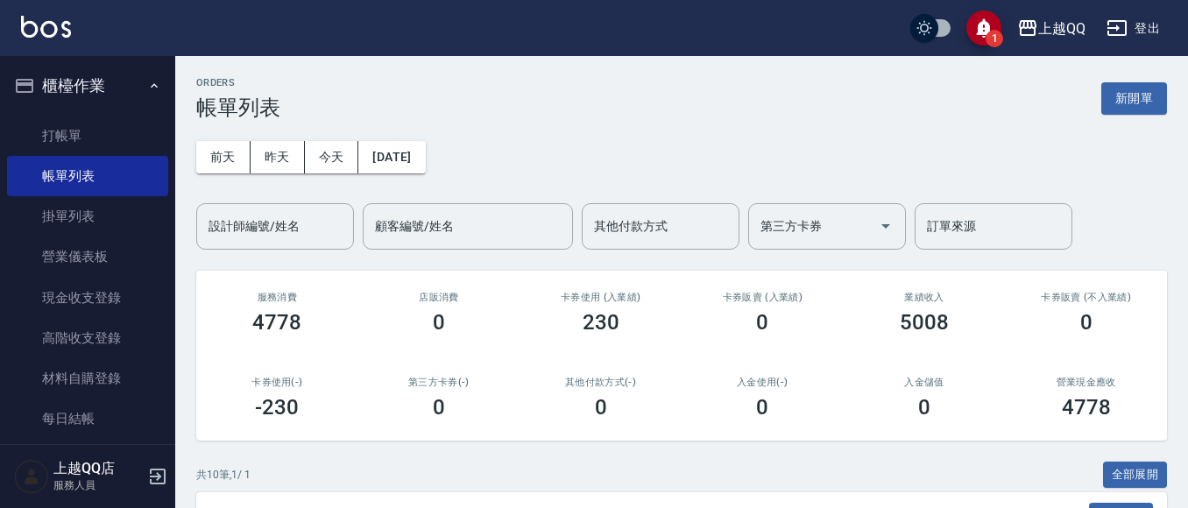
drag, startPoint x: 301, startPoint y: 247, endPoint x: 444, endPoint y: 16, distance: 272.3
click at [301, 249] on div "設計師編號/姓名" at bounding box center [275, 226] width 158 height 46
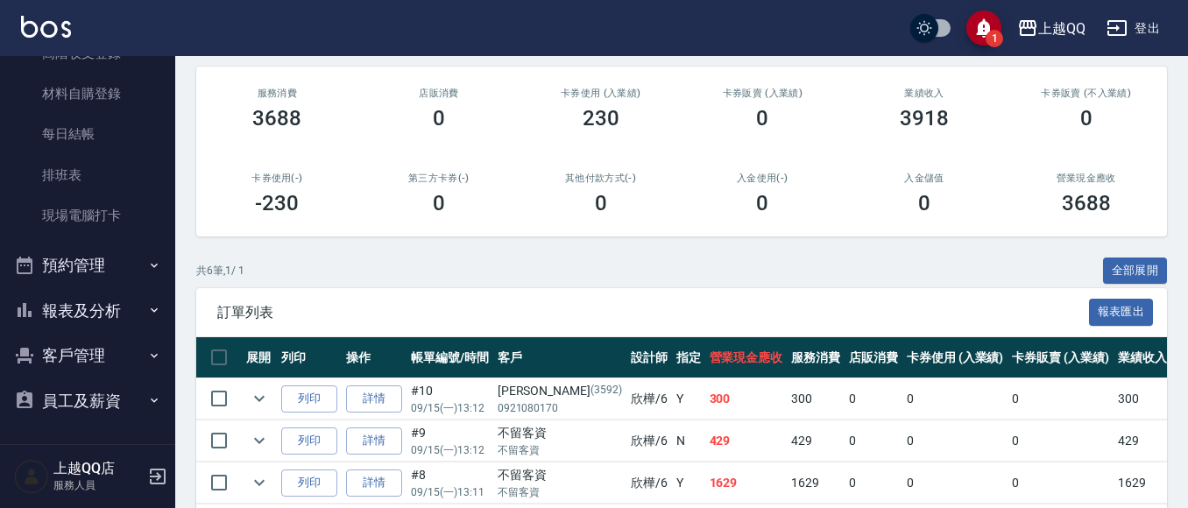
scroll to position [322, 0]
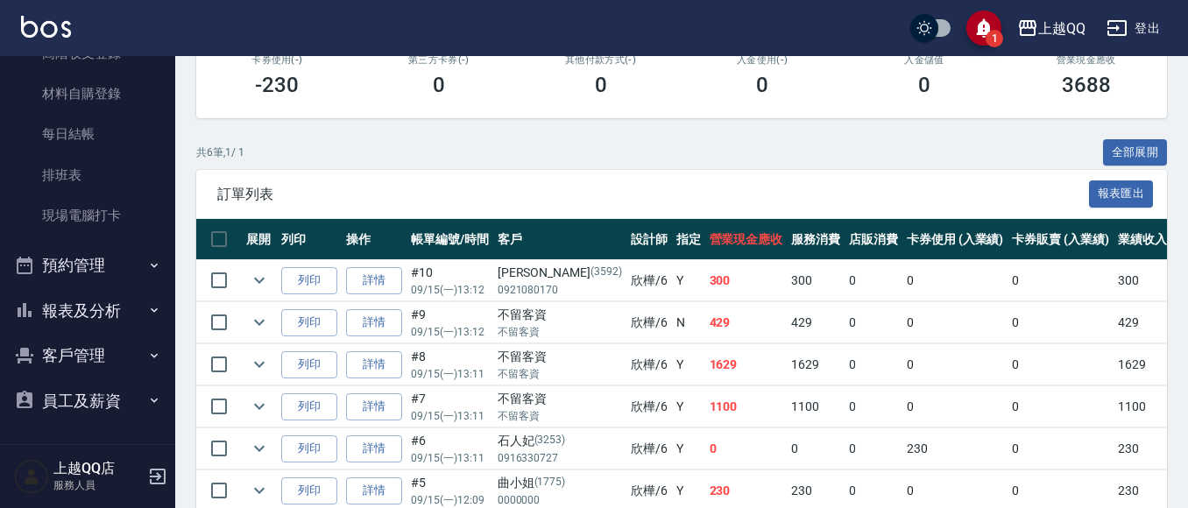
type input "欣樺-6"
click at [119, 312] on button "報表及分析" at bounding box center [87, 311] width 161 height 46
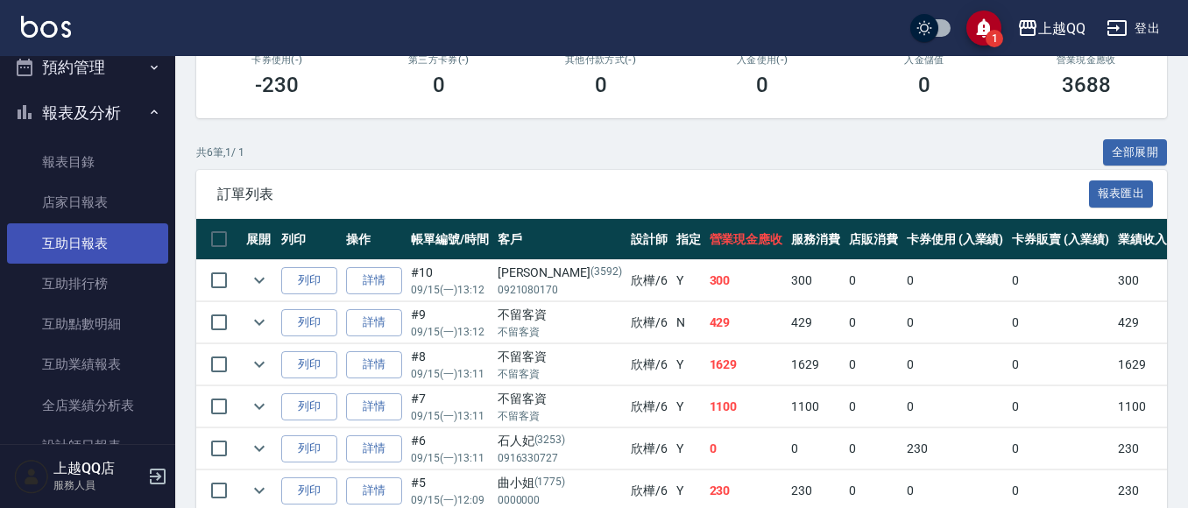
scroll to position [548, 0]
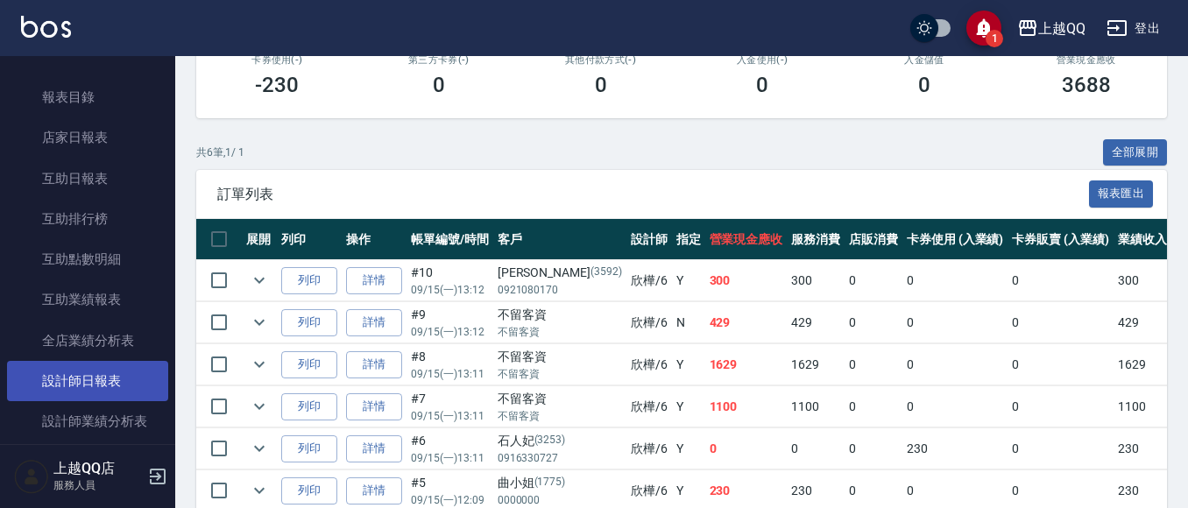
click at [101, 386] on link "設計師日報表" at bounding box center [87, 381] width 161 height 40
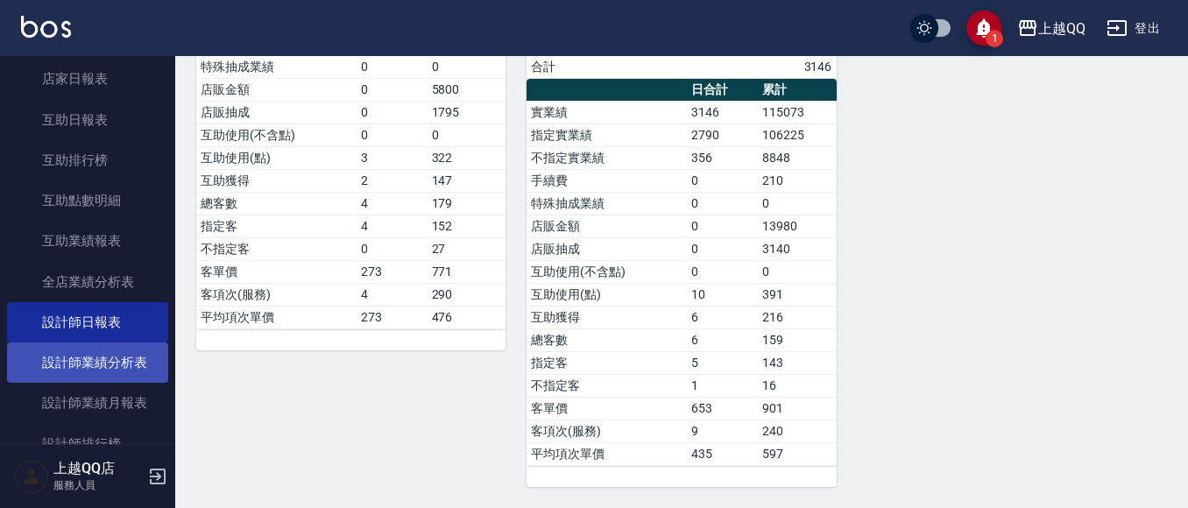
scroll to position [613, 0]
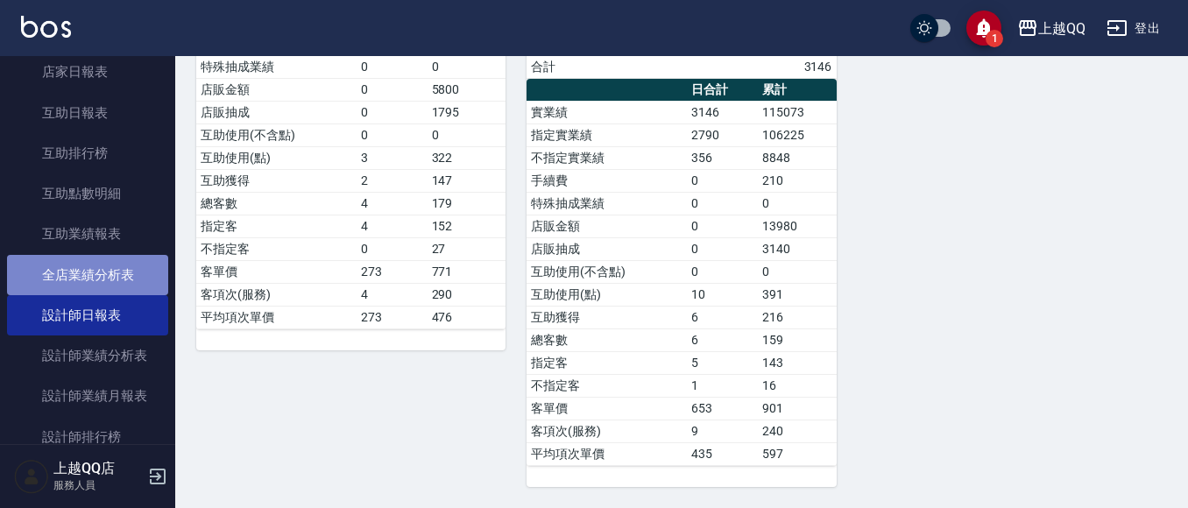
click at [126, 268] on link "全店業績分析表" at bounding box center [87, 275] width 161 height 40
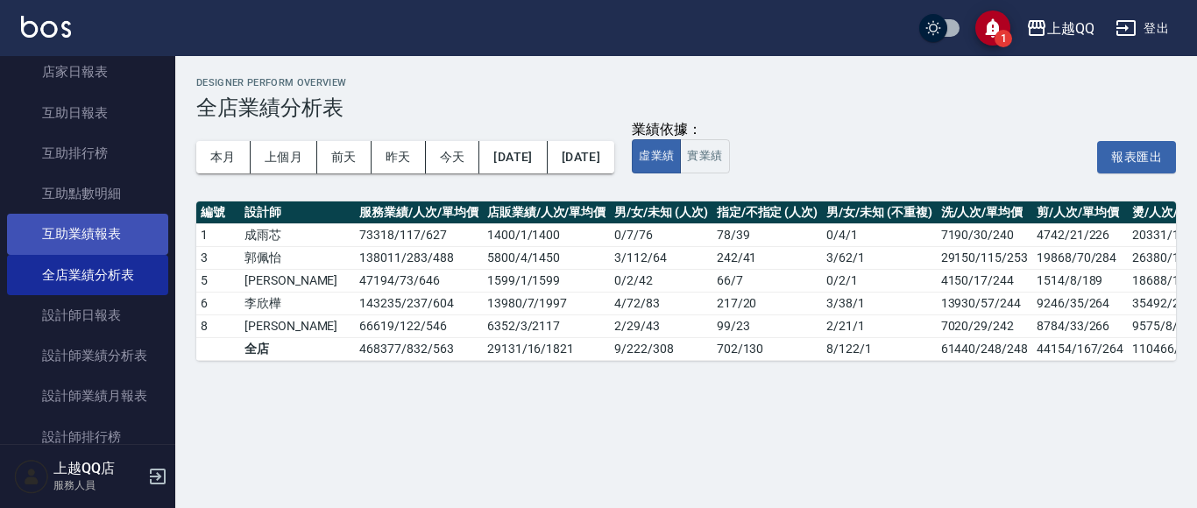
click at [124, 239] on link "互助業績報表" at bounding box center [87, 234] width 161 height 40
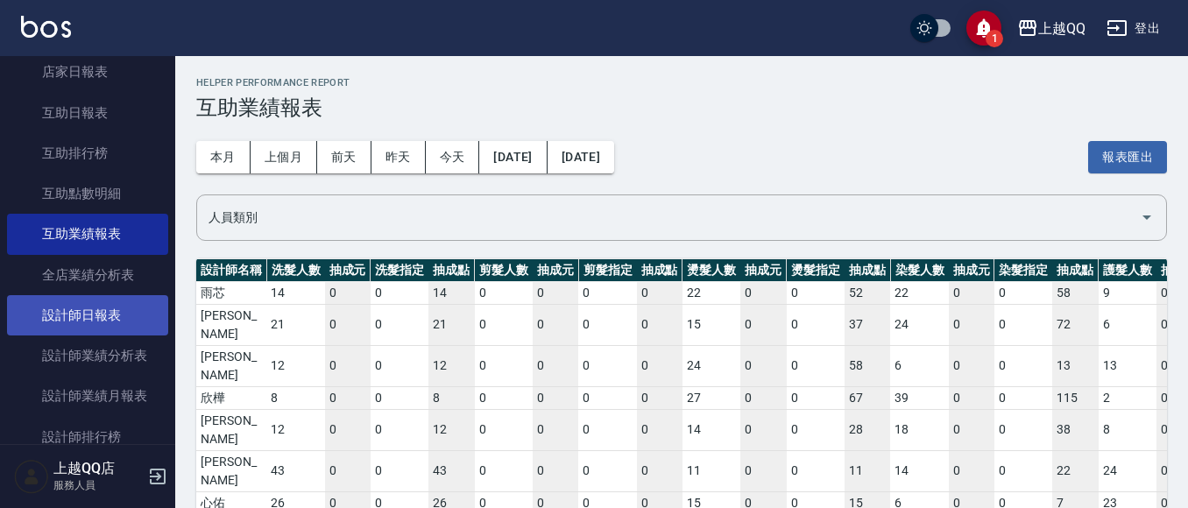
click at [110, 303] on link "設計師日報表" at bounding box center [87, 315] width 161 height 40
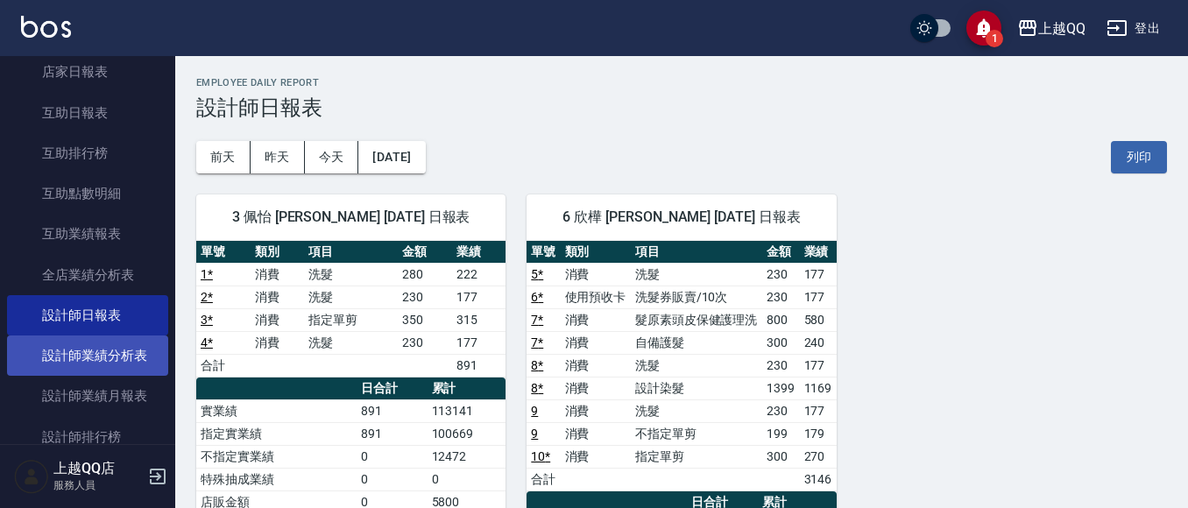
drag, startPoint x: 86, startPoint y: 366, endPoint x: 97, endPoint y: 362, distance: 12.2
click at [89, 366] on link "設計師業績分析表" at bounding box center [87, 356] width 161 height 40
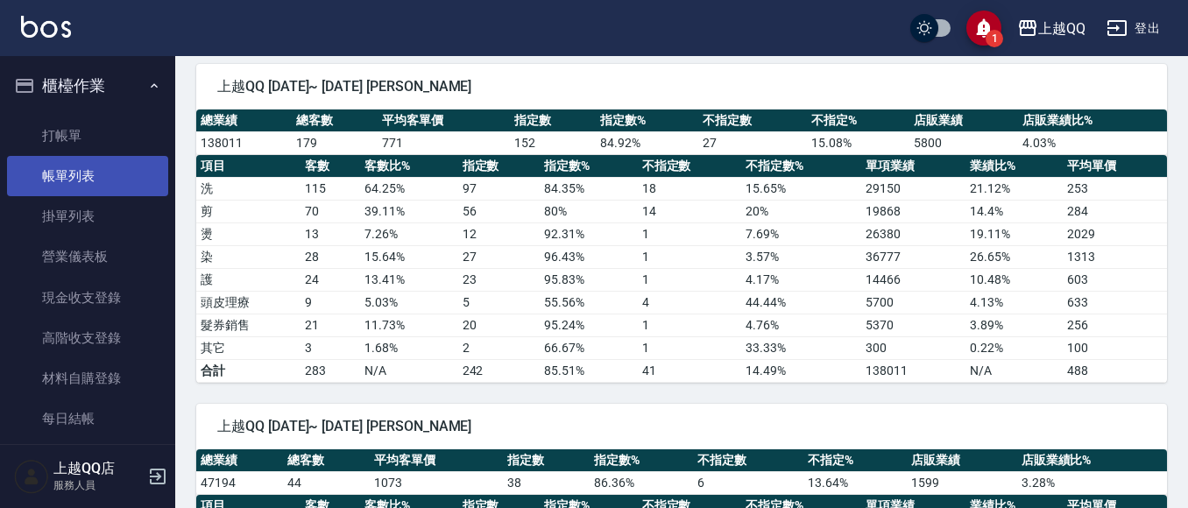
scroll to position [526, 0]
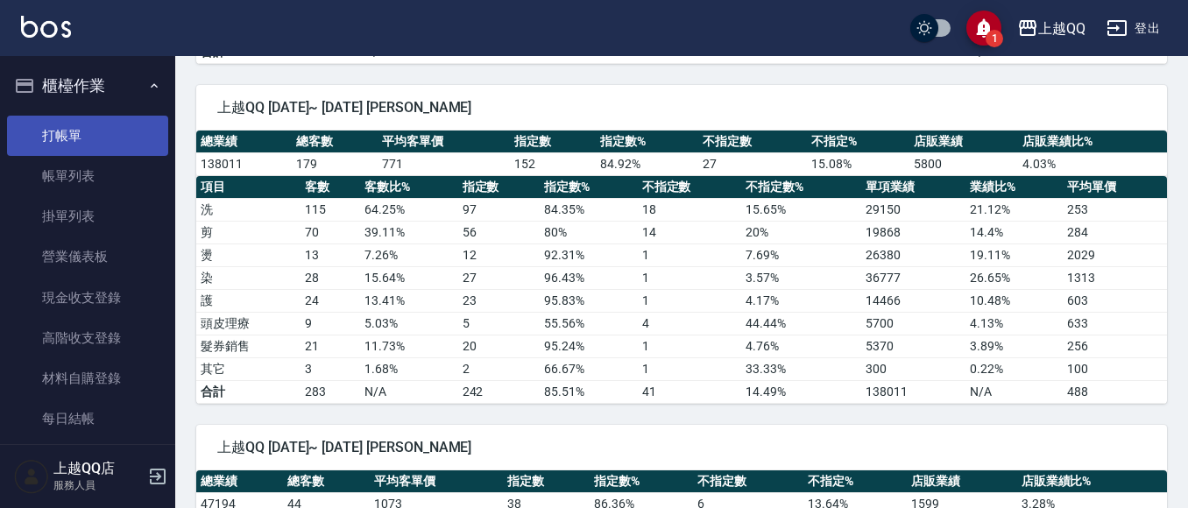
click at [87, 144] on link "打帳單" at bounding box center [87, 136] width 161 height 40
